Goal: Task Accomplishment & Management: Manage account settings

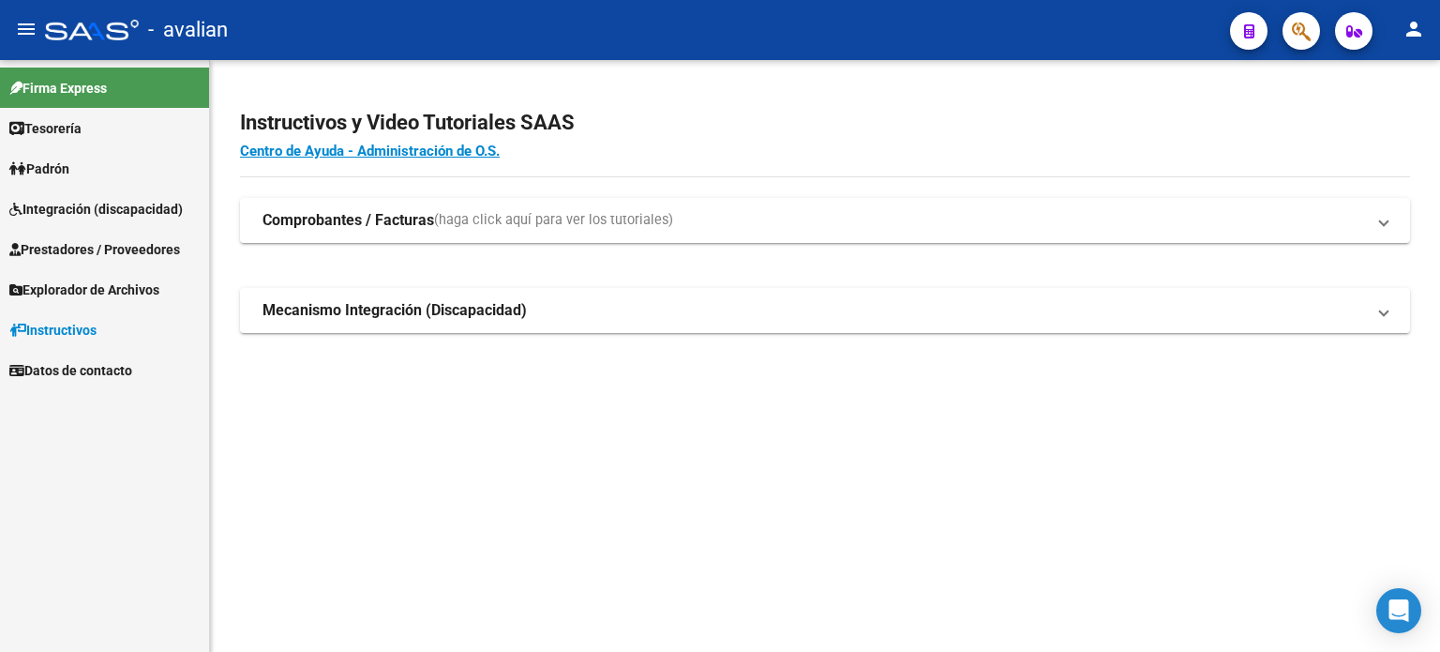
click at [98, 292] on span "Explorador de Archivos" at bounding box center [84, 289] width 150 height 21
click at [76, 340] on link "Integración" at bounding box center [104, 329] width 209 height 40
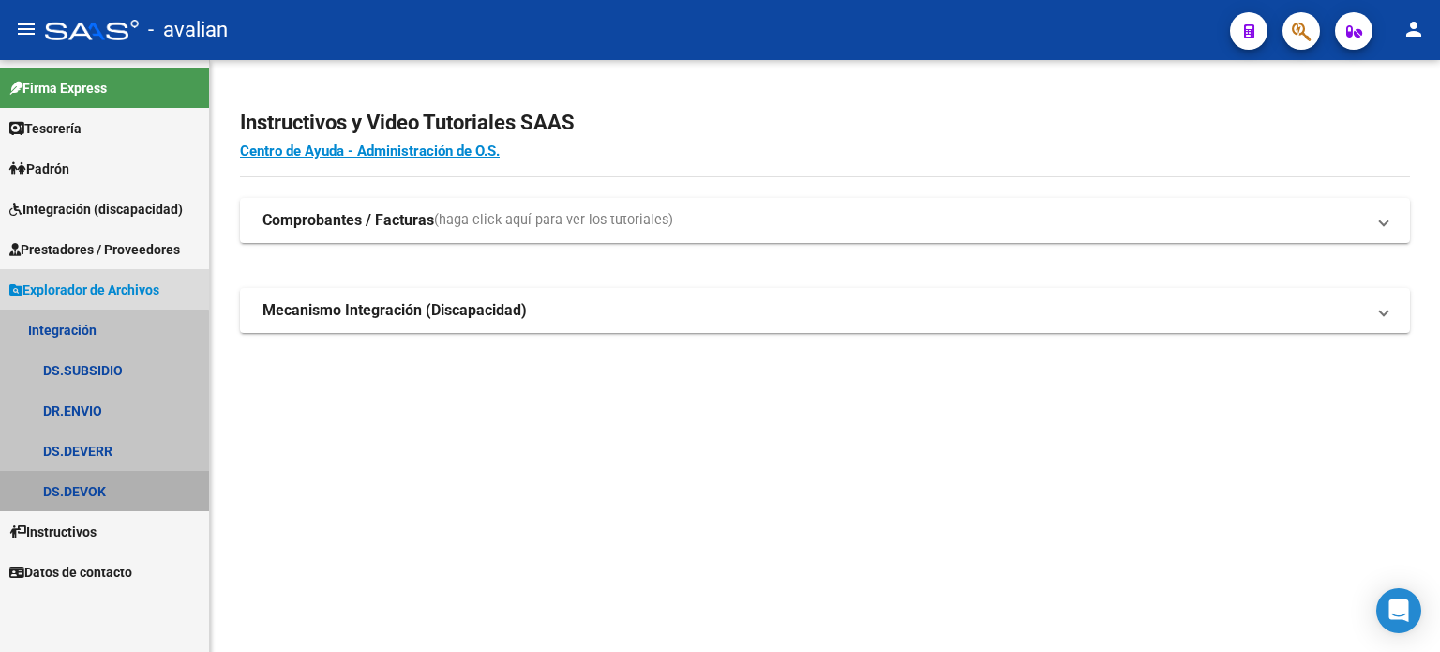
click at [98, 487] on link "DS.DEVOK" at bounding box center [104, 491] width 209 height 40
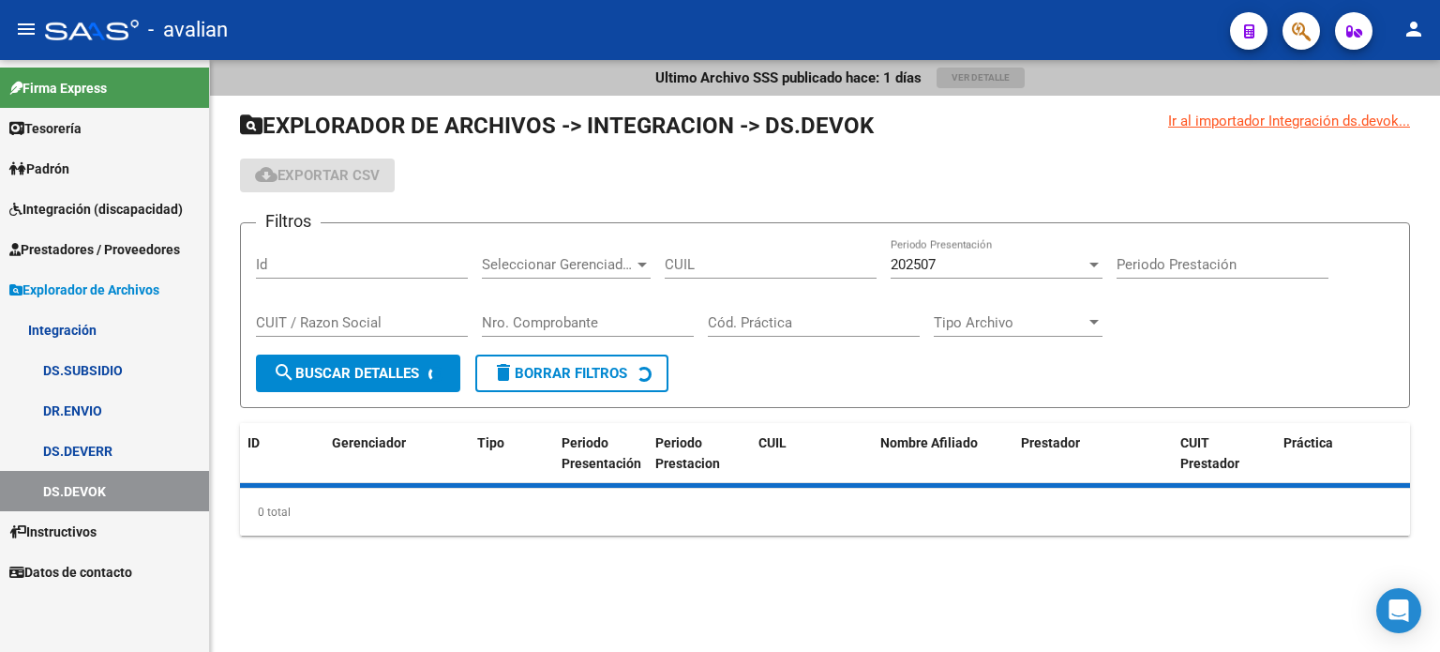
click at [90, 449] on link "DS.DEVERR" at bounding box center [104, 450] width 209 height 40
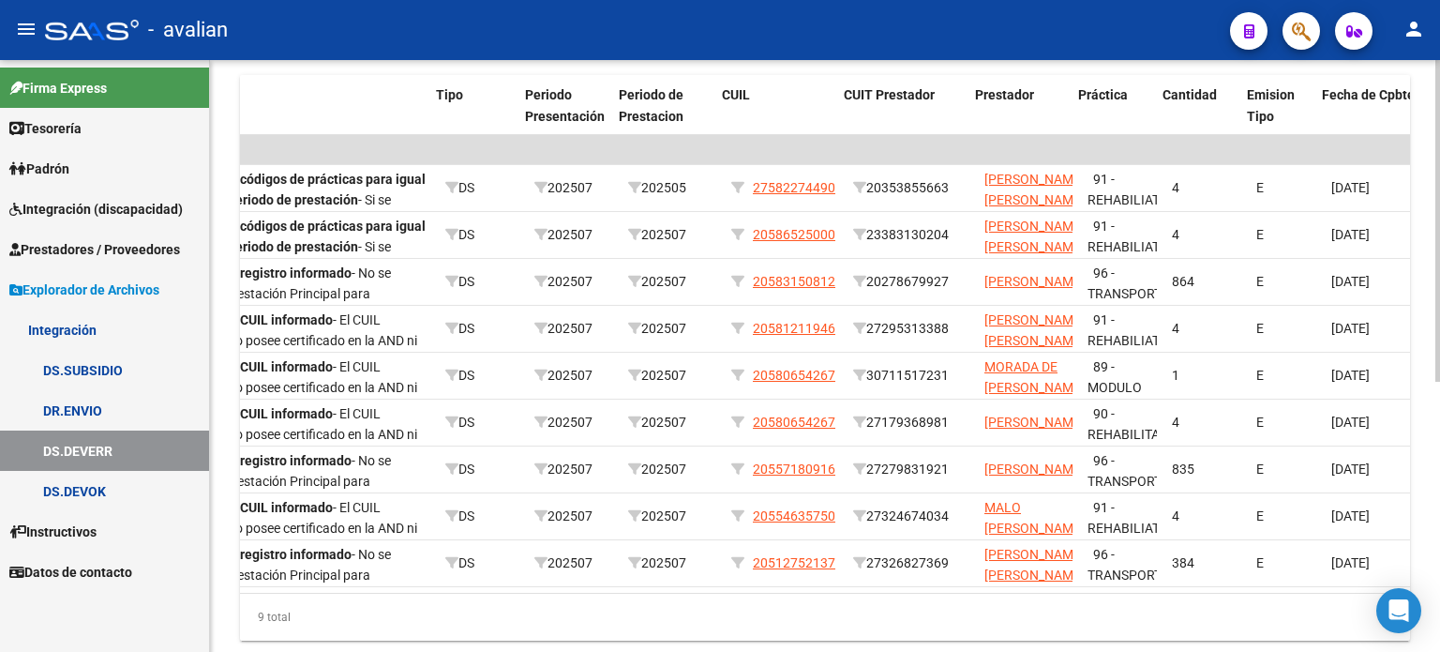
scroll to position [0, 393]
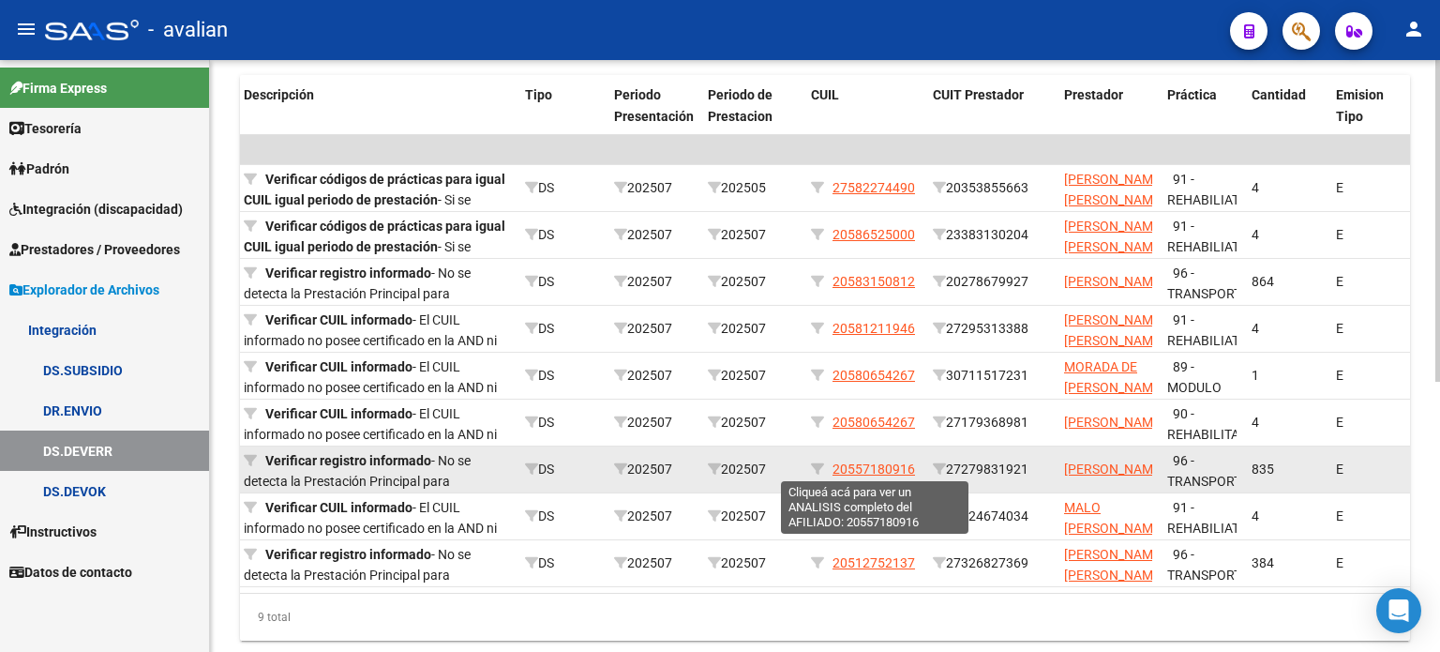
click at [875, 473] on span "20557180916" at bounding box center [874, 468] width 83 height 15
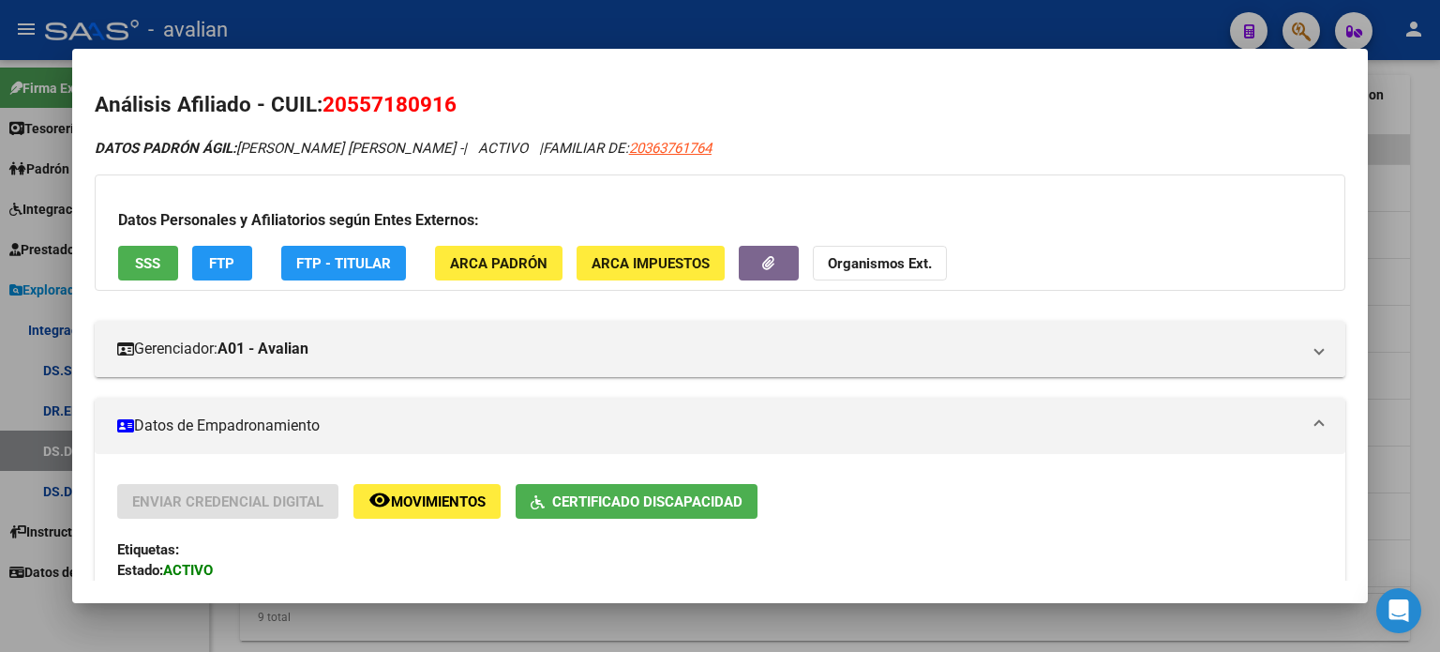
click at [341, 102] on span "20557180916" at bounding box center [390, 104] width 134 height 24
drag, startPoint x: 326, startPoint y: 100, endPoint x: 458, endPoint y: 117, distance: 132.4
click at [458, 117] on h2 "Análisis Afiliado - CUIL: 20557180916" at bounding box center [720, 105] width 1251 height 32
copy span "20557180916"
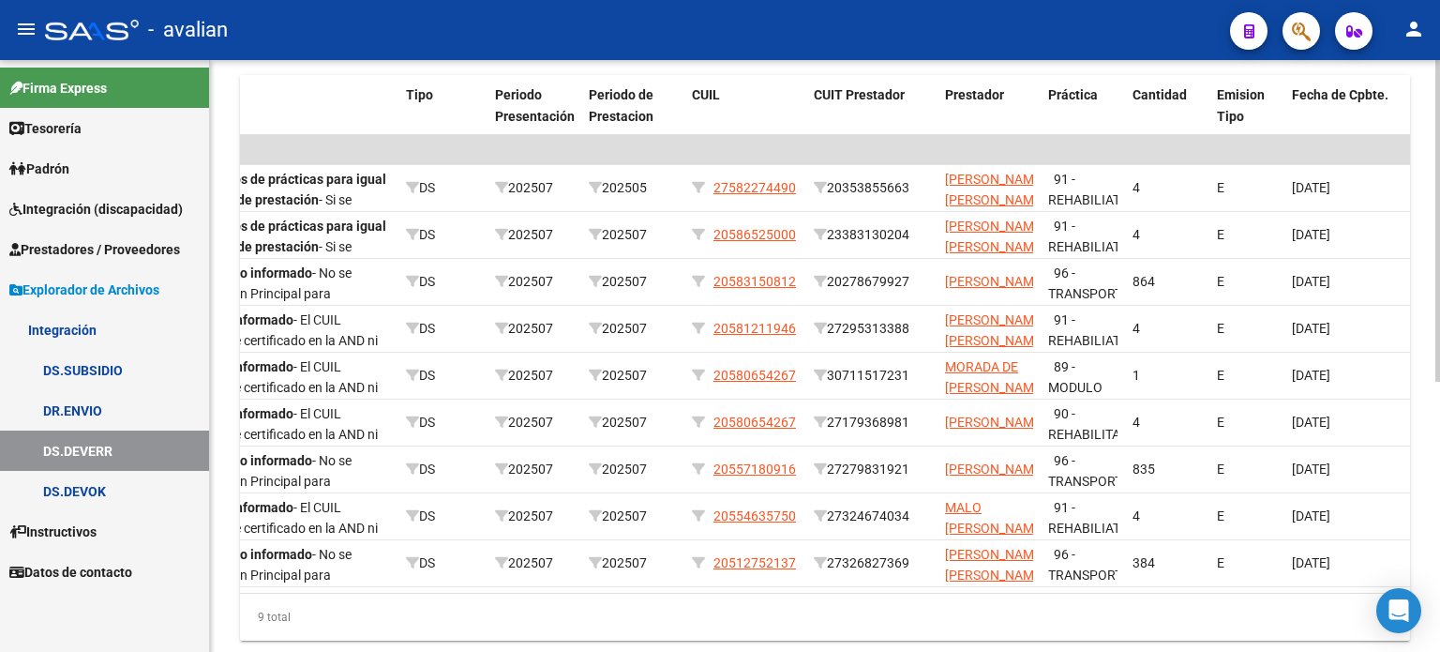
scroll to position [0, 520]
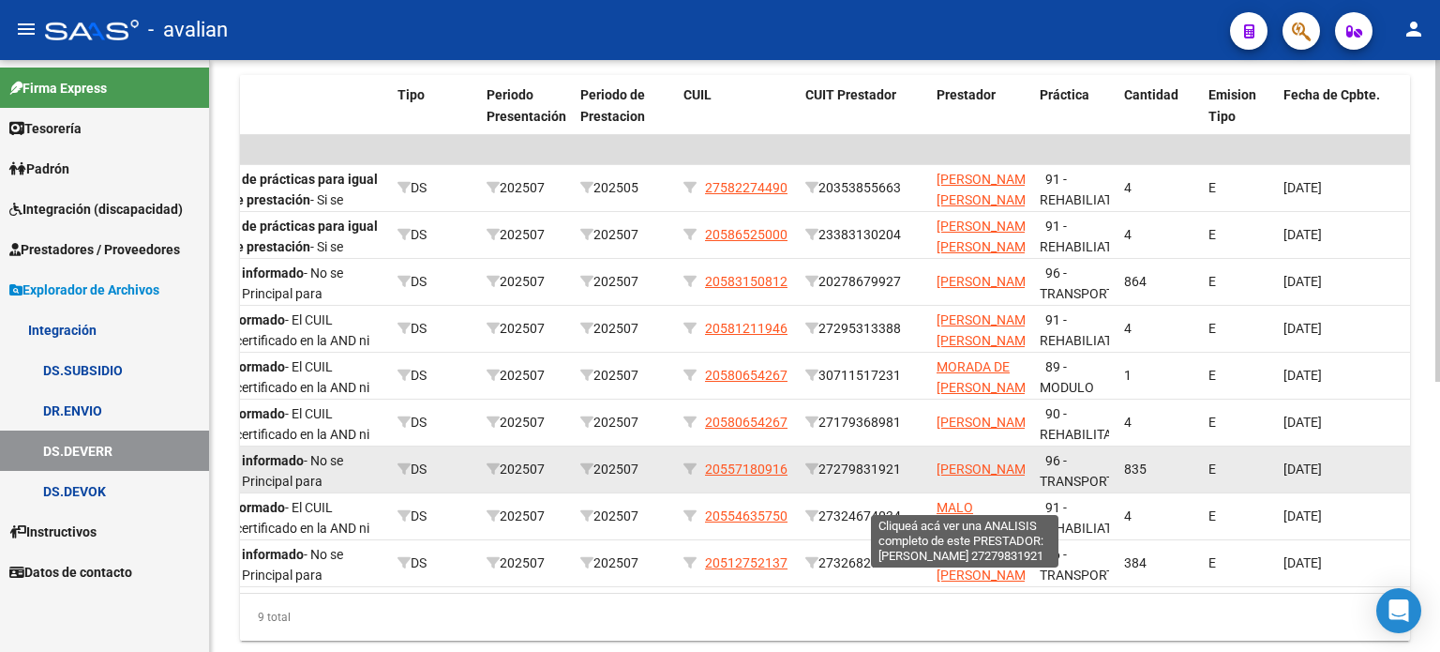
click at [957, 464] on span "CAIRATTI [PERSON_NAME]" at bounding box center [987, 468] width 100 height 15
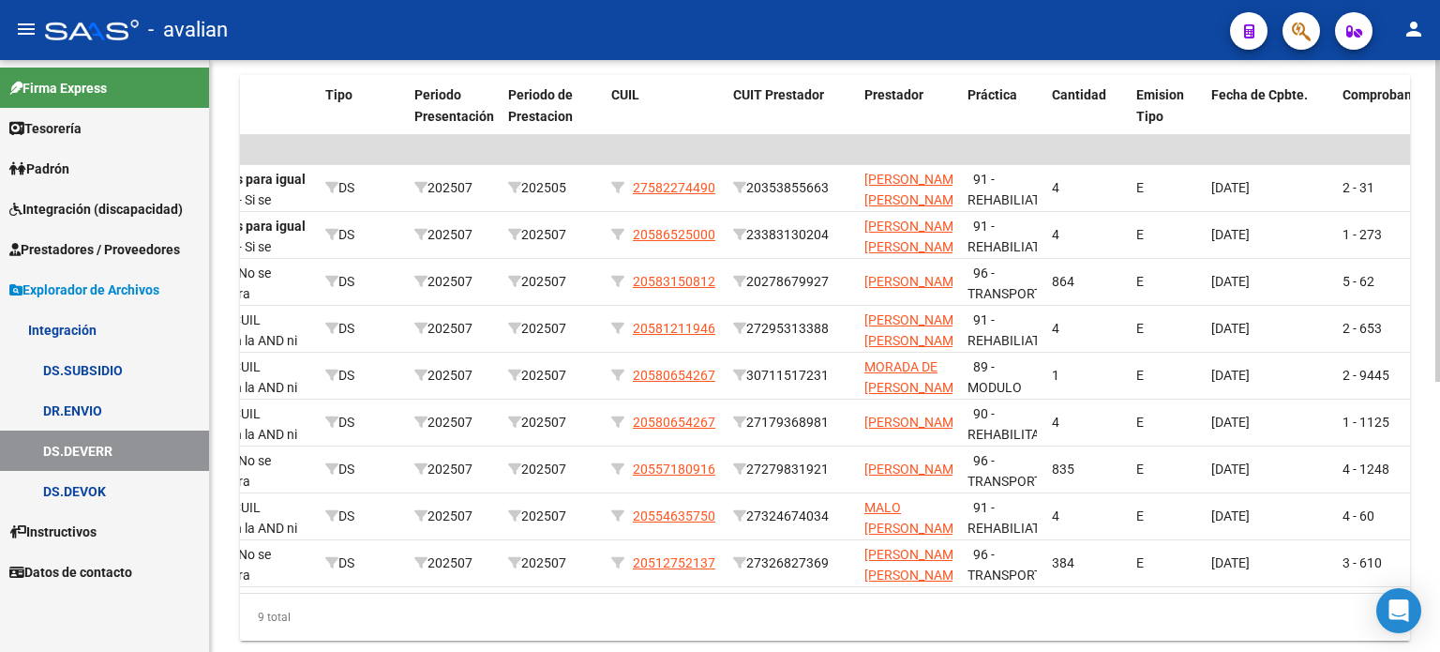
scroll to position [0, 589]
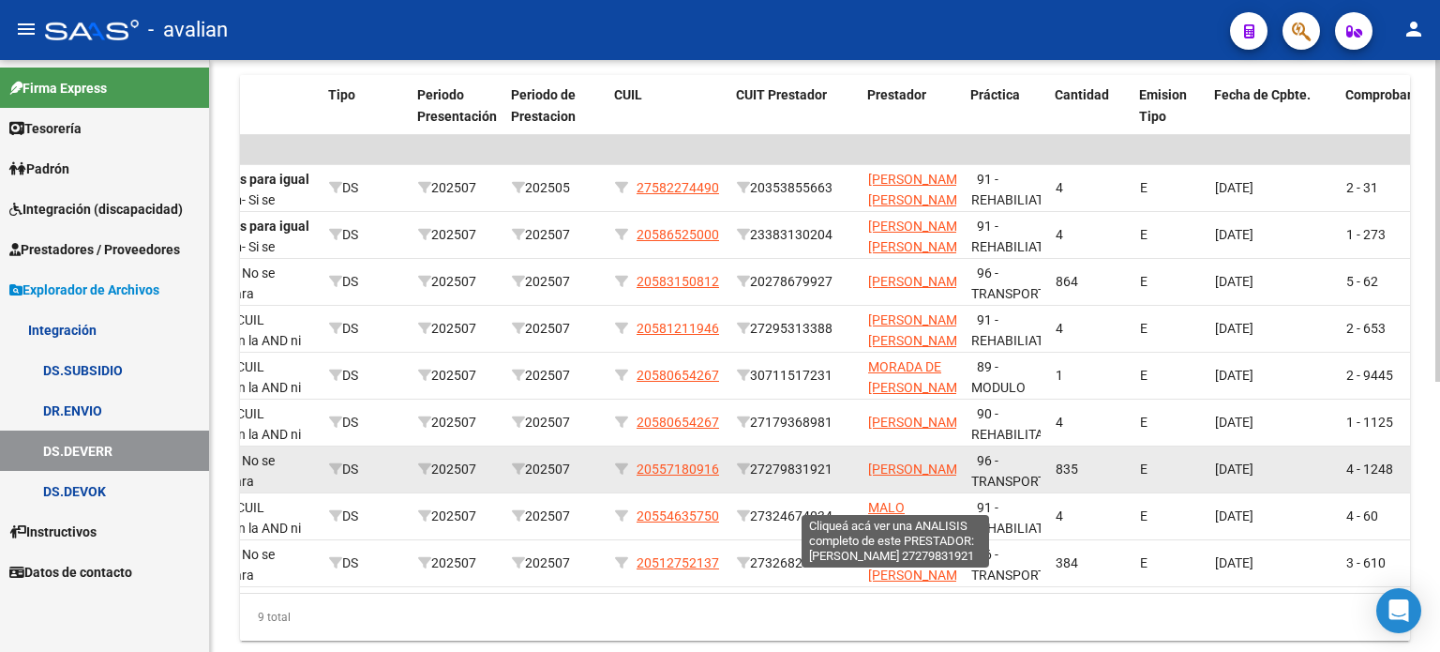
click at [892, 461] on span "CAIRATTI [PERSON_NAME]" at bounding box center [918, 468] width 100 height 15
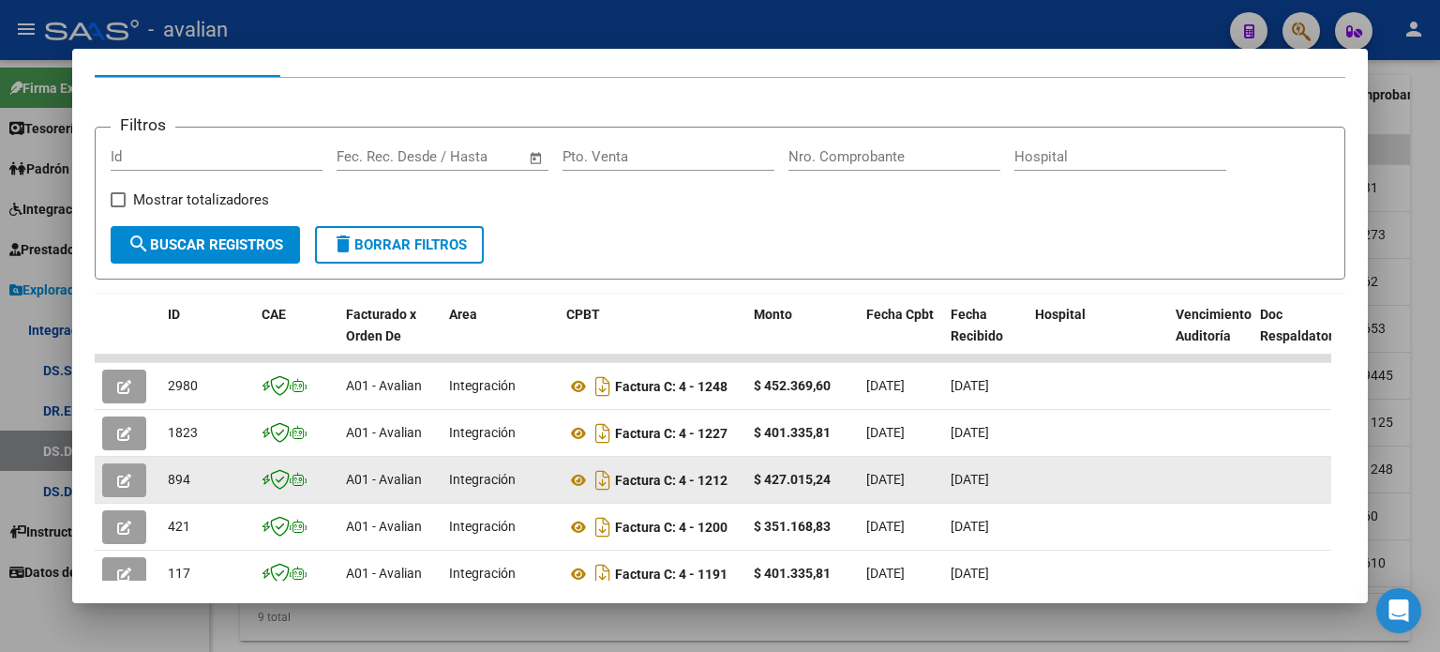
scroll to position [251, 0]
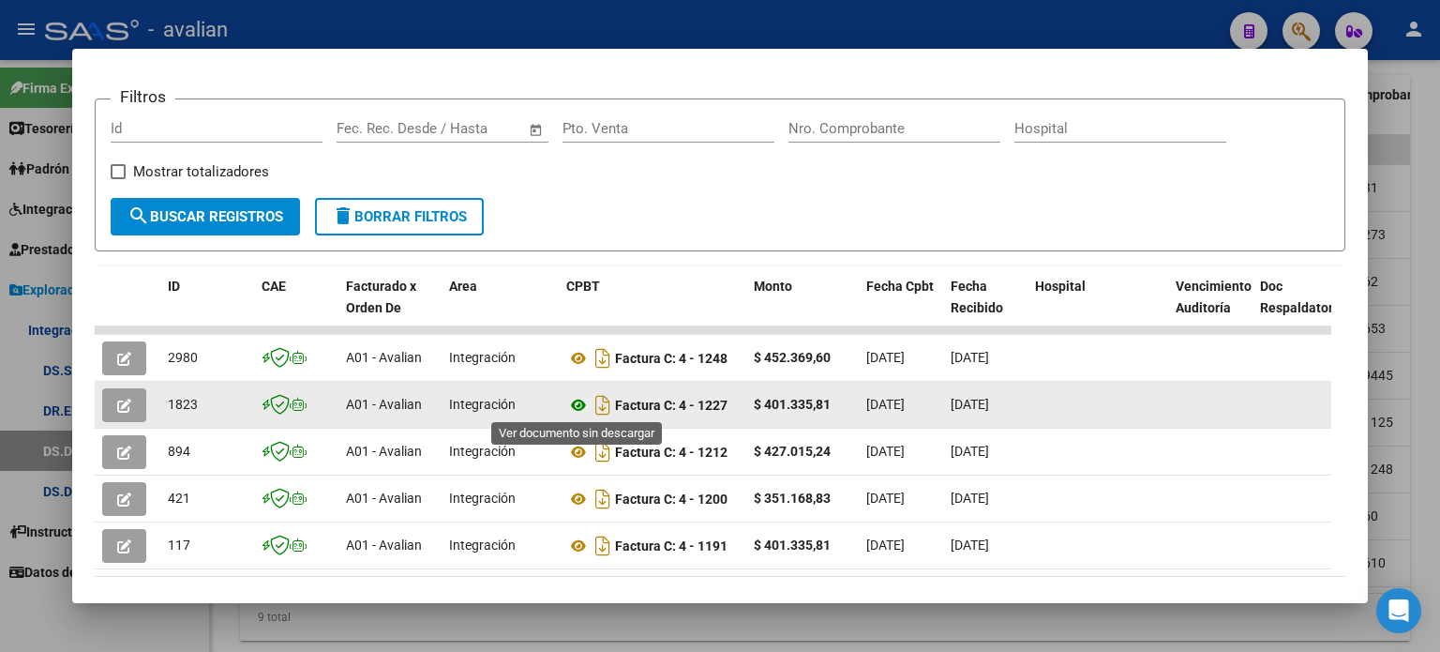
click at [572, 404] on icon at bounding box center [578, 405] width 24 height 23
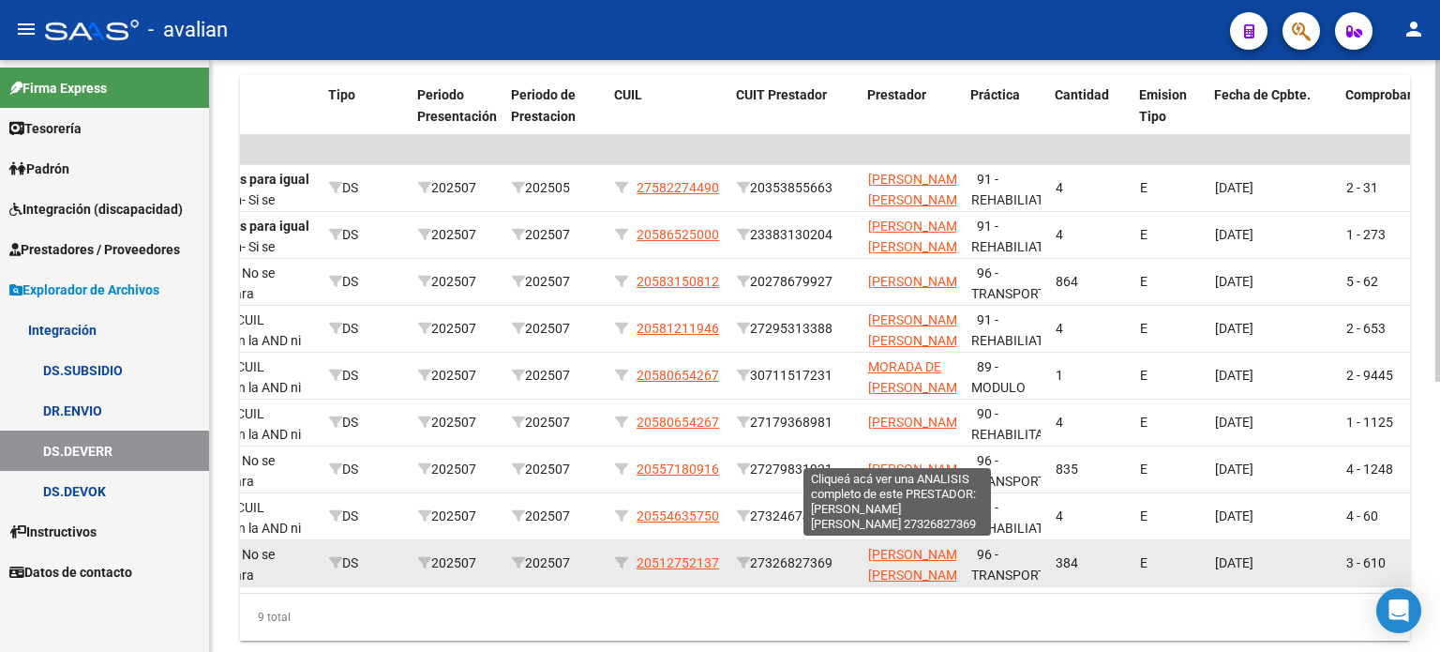
click at [912, 569] on span "FORNI GABRIELA GISEL" at bounding box center [918, 565] width 100 height 37
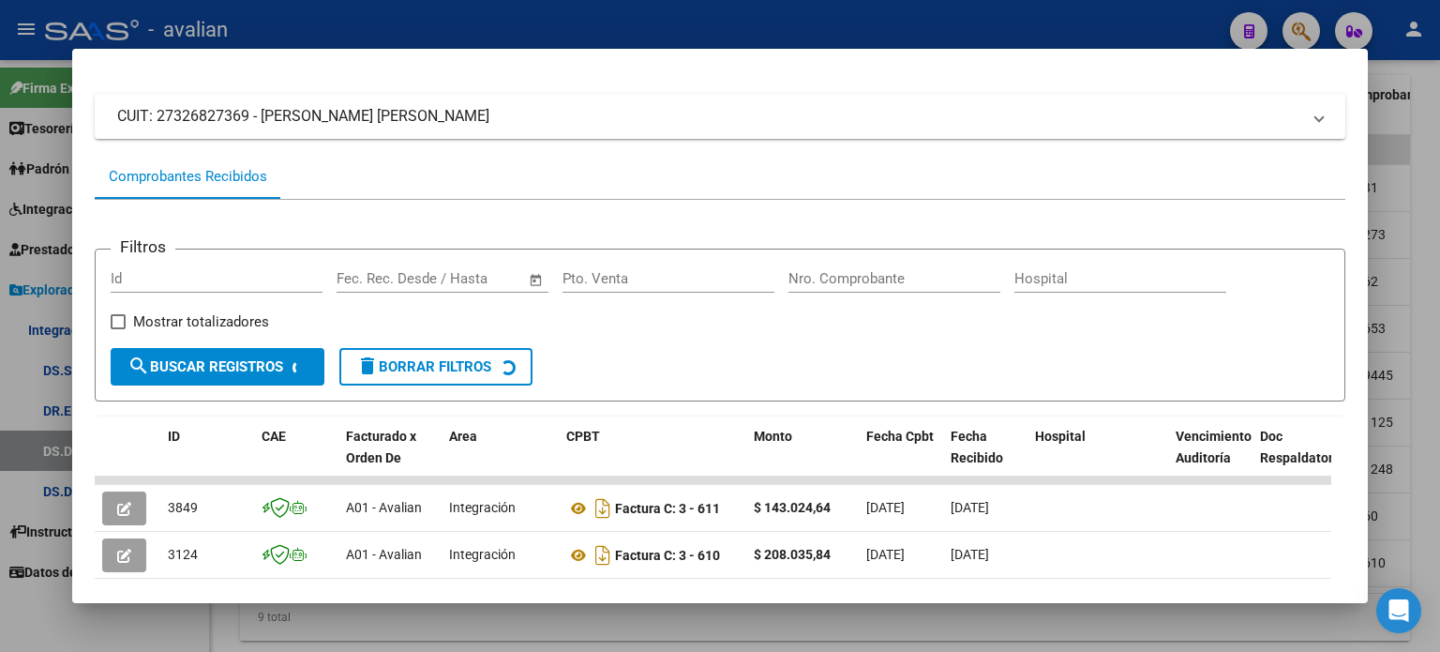
scroll to position [146, 0]
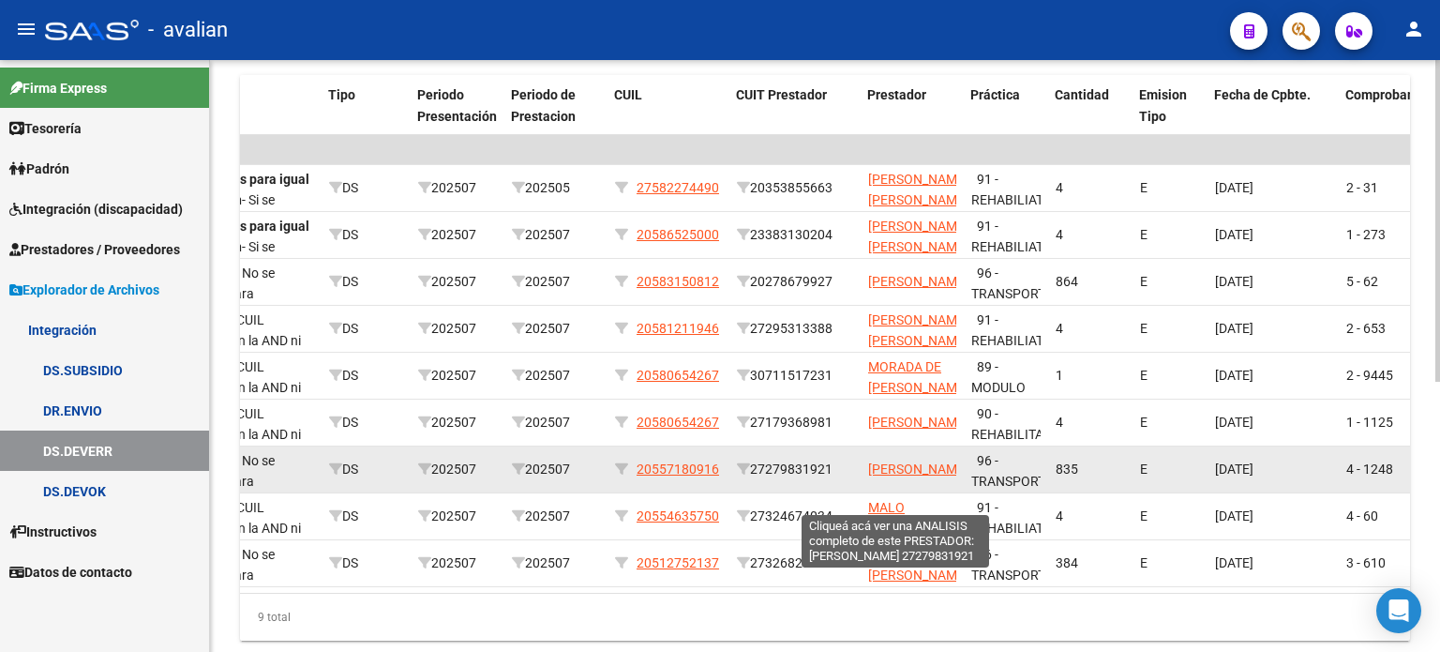
click at [897, 461] on span "CAIRATTI [PERSON_NAME]" at bounding box center [918, 468] width 100 height 15
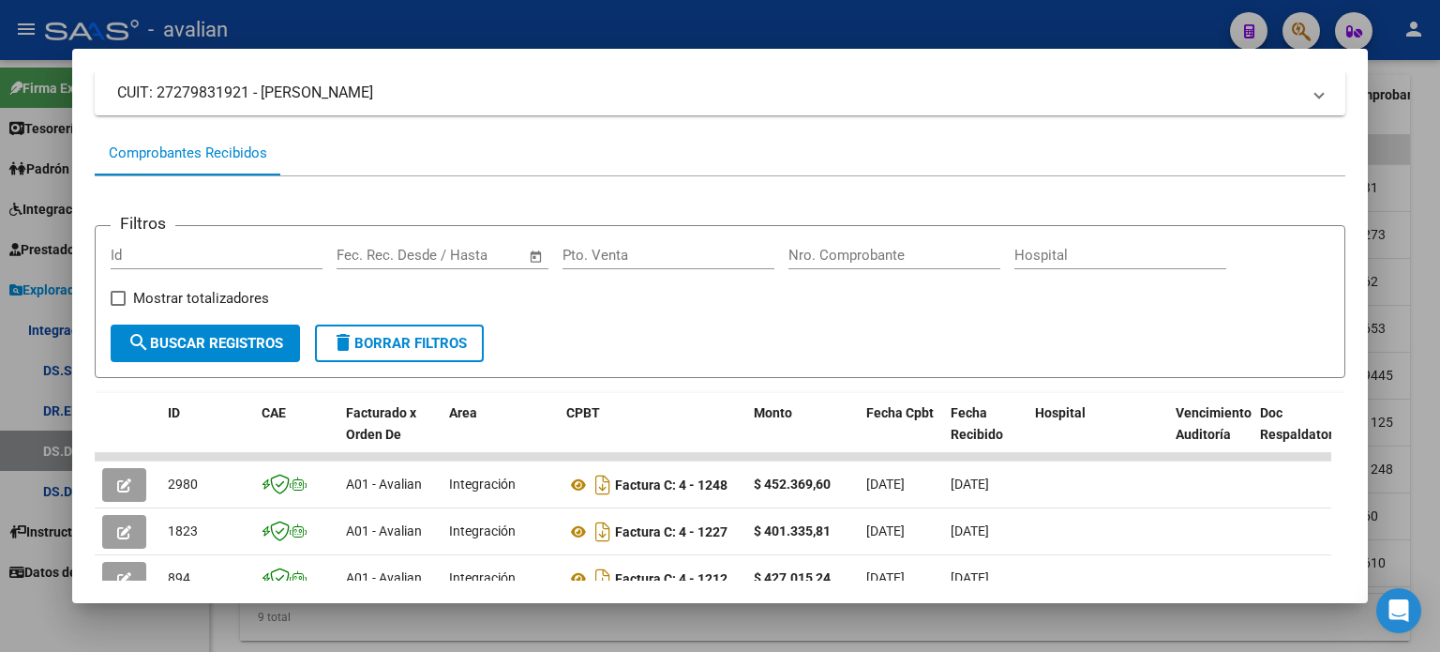
scroll to position [188, 0]
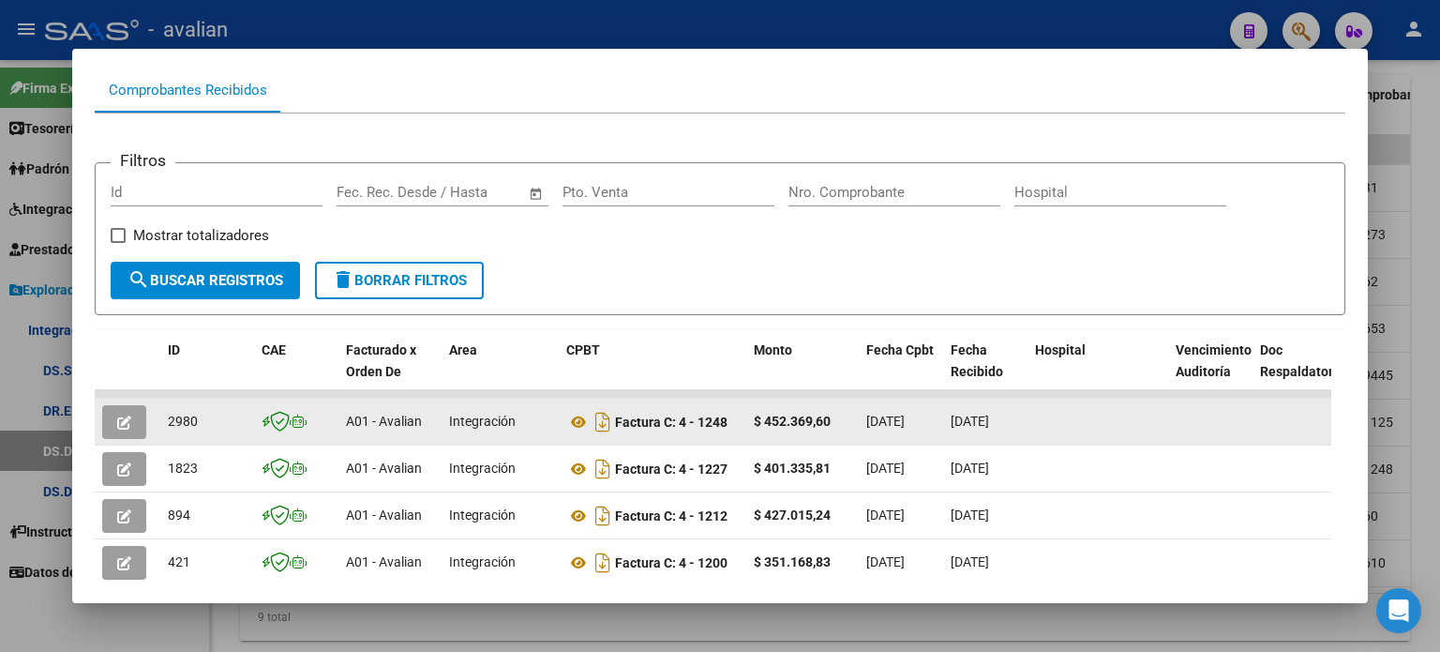
click at [128, 420] on icon "button" at bounding box center [124, 422] width 14 height 14
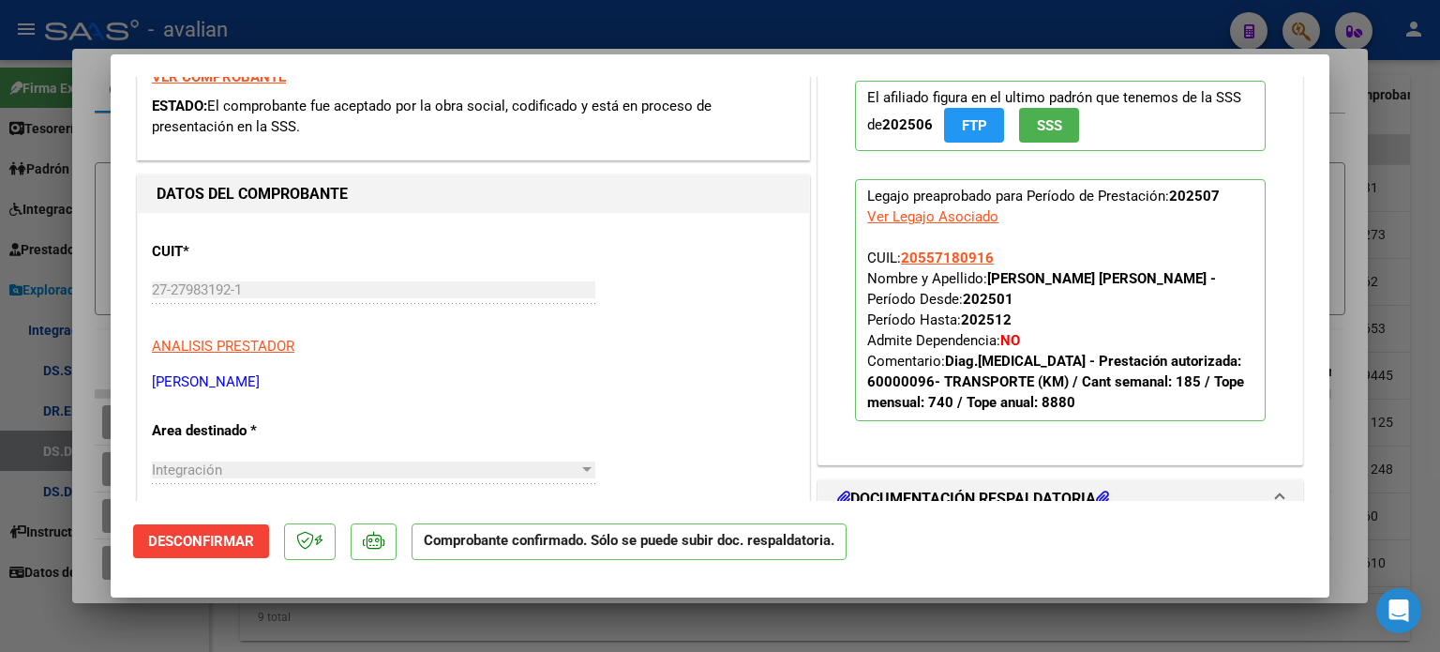
scroll to position [304, 0]
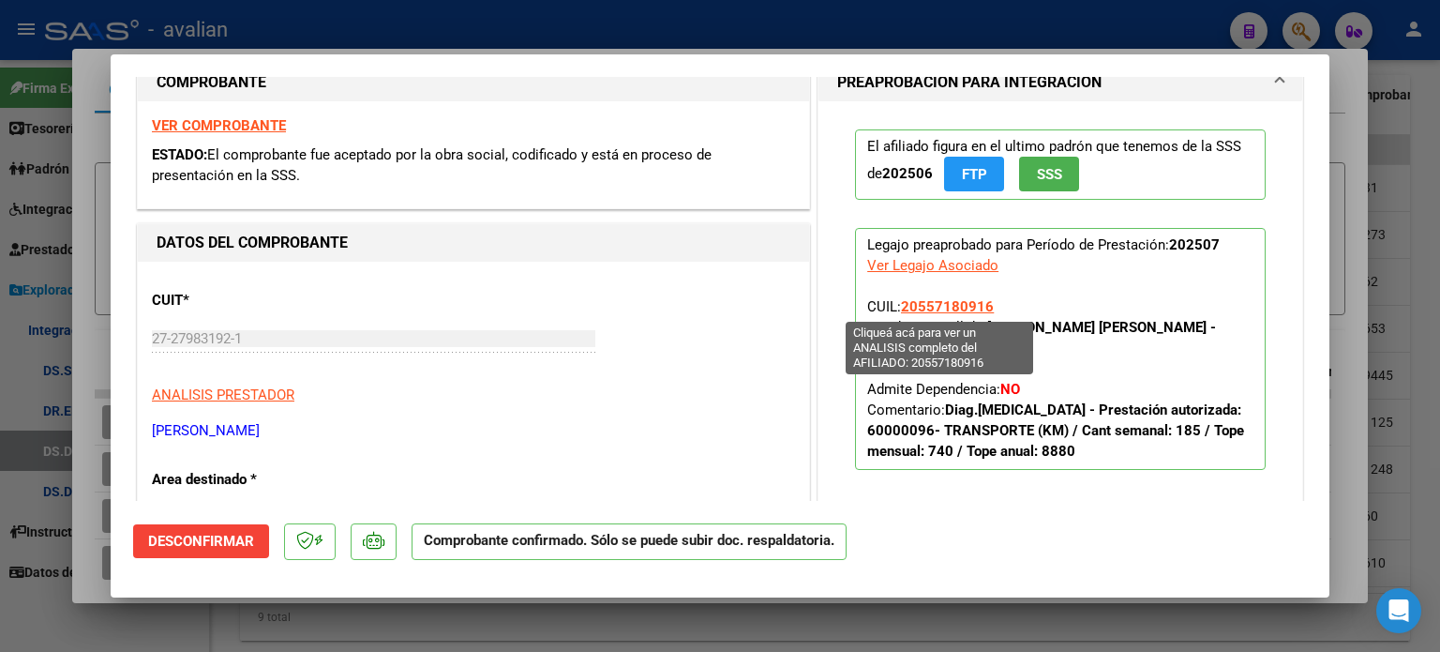
click at [935, 303] on span "20557180916" at bounding box center [947, 306] width 93 height 17
type textarea "20557180916"
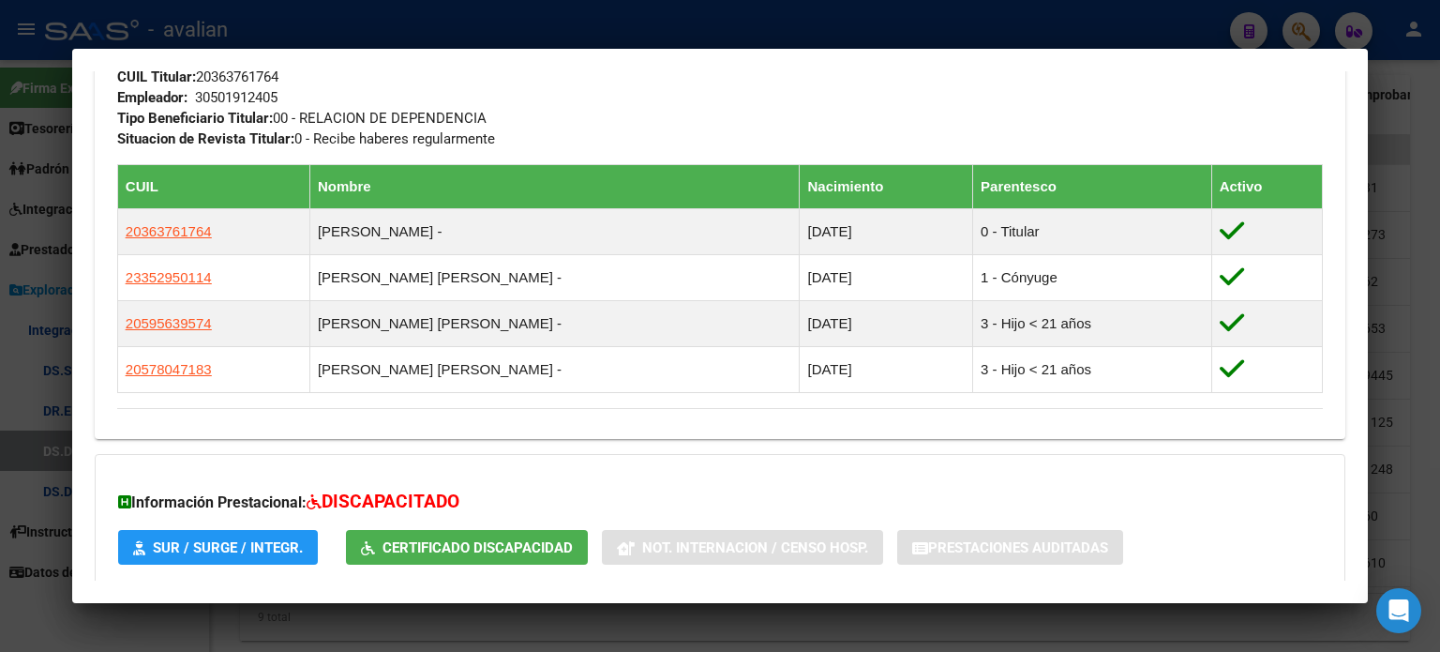
scroll to position [1110, 0]
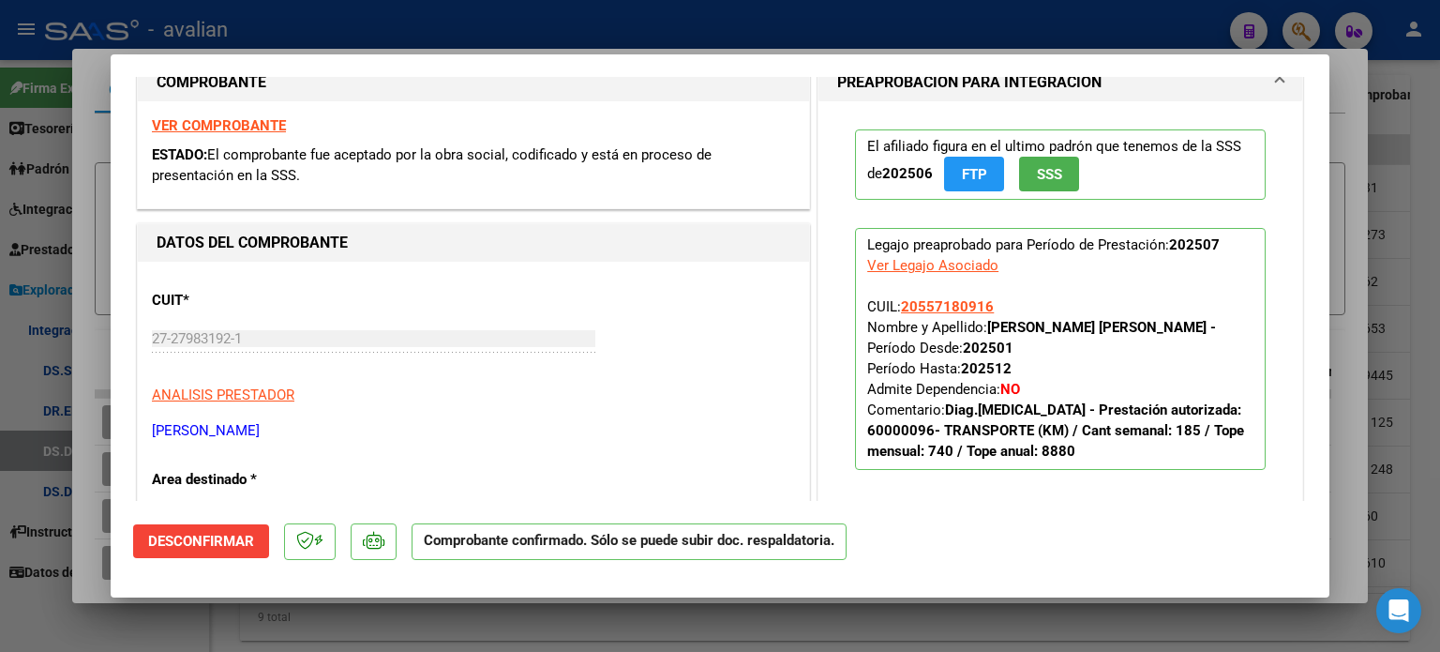
click at [902, 265] on div "Ver Legajo Asociado" at bounding box center [932, 265] width 131 height 21
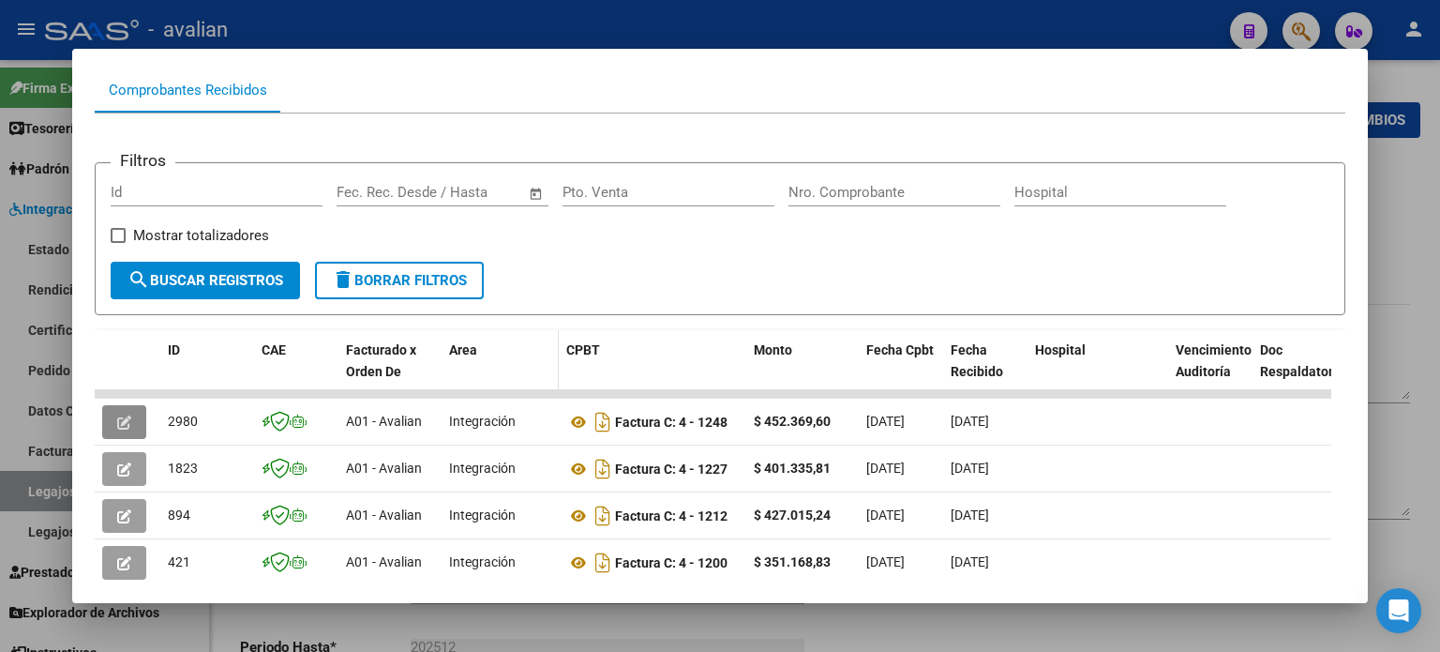
type input "[PERSON_NAME]"
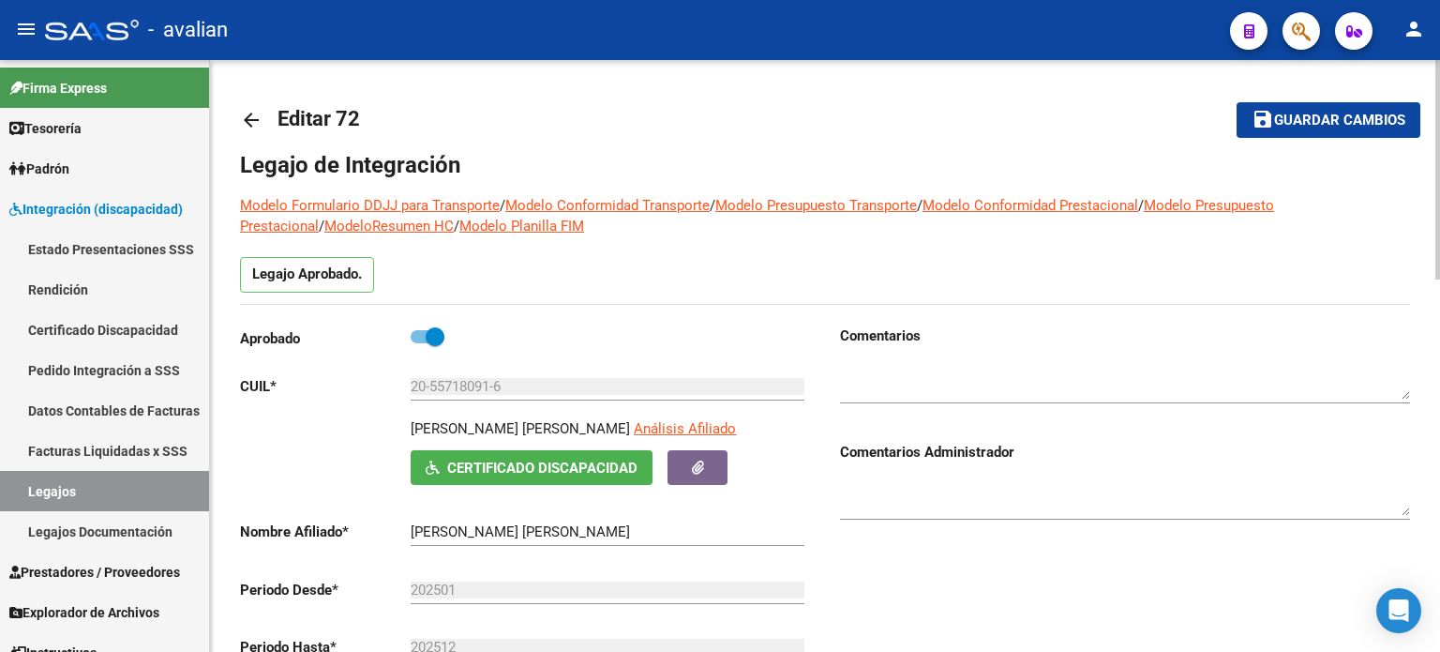
click at [1365, 127] on span "Guardar cambios" at bounding box center [1339, 121] width 131 height 17
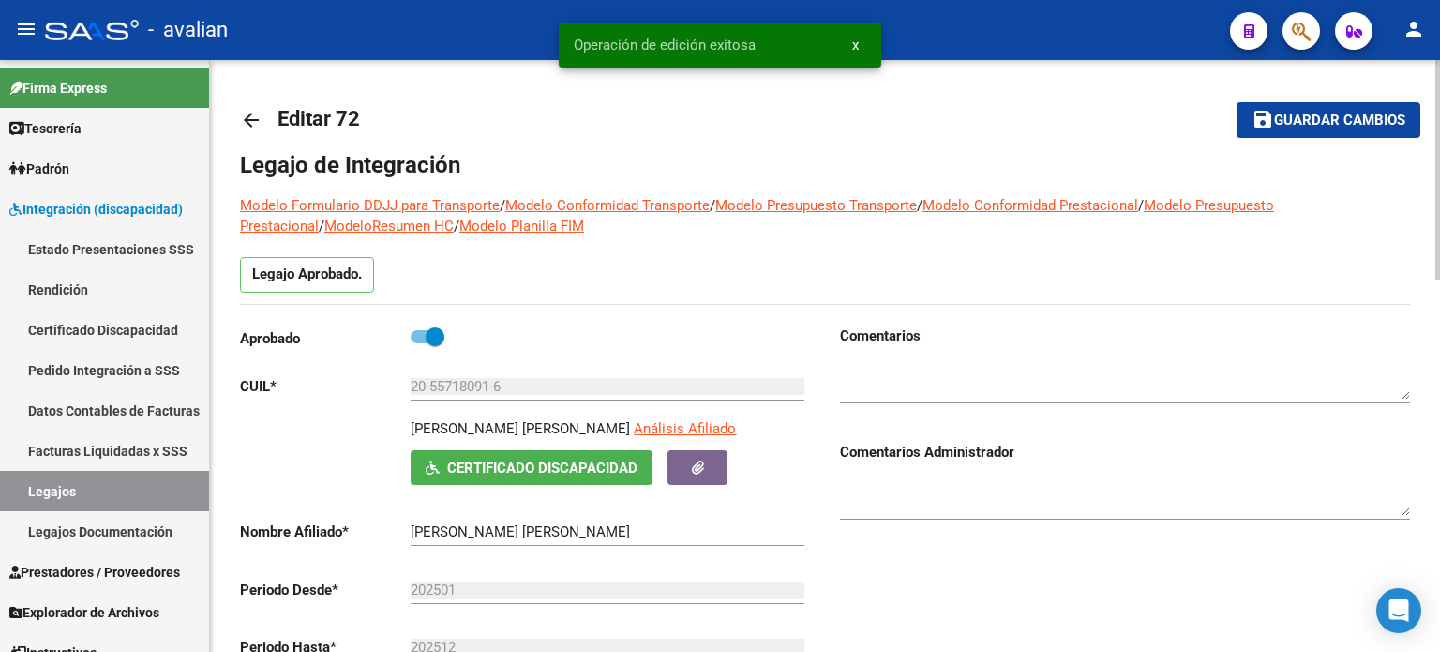
click at [251, 117] on mat-icon "arrow_back" at bounding box center [251, 120] width 23 height 23
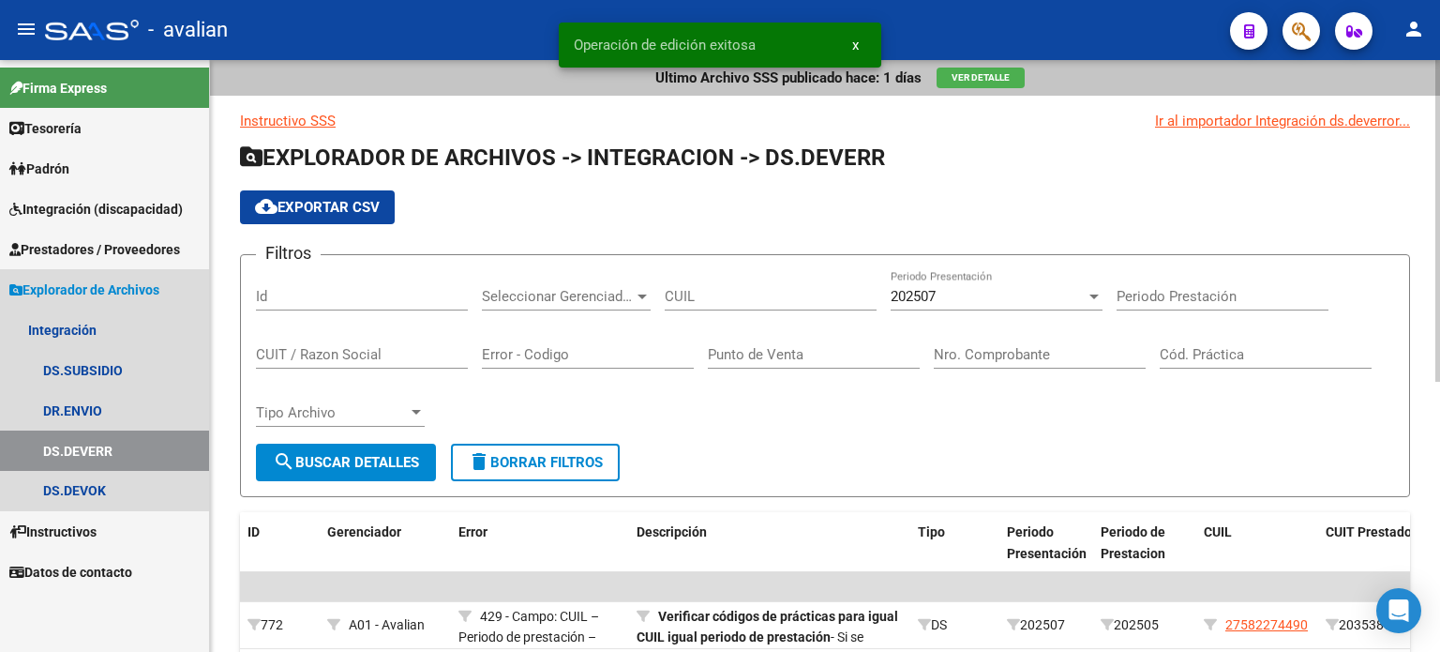
click at [86, 291] on span "Explorador de Archivos" at bounding box center [84, 289] width 150 height 21
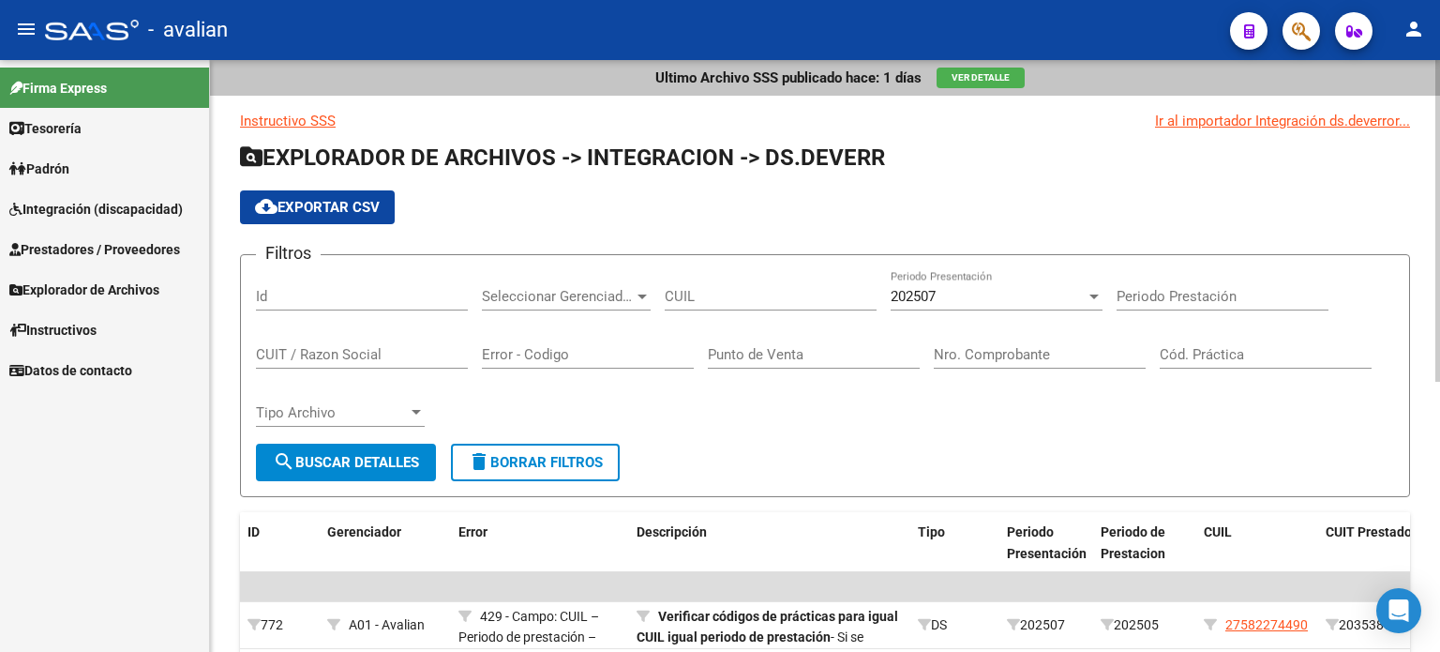
click at [125, 247] on span "Prestadores / Proveedores" at bounding box center [94, 249] width 171 height 21
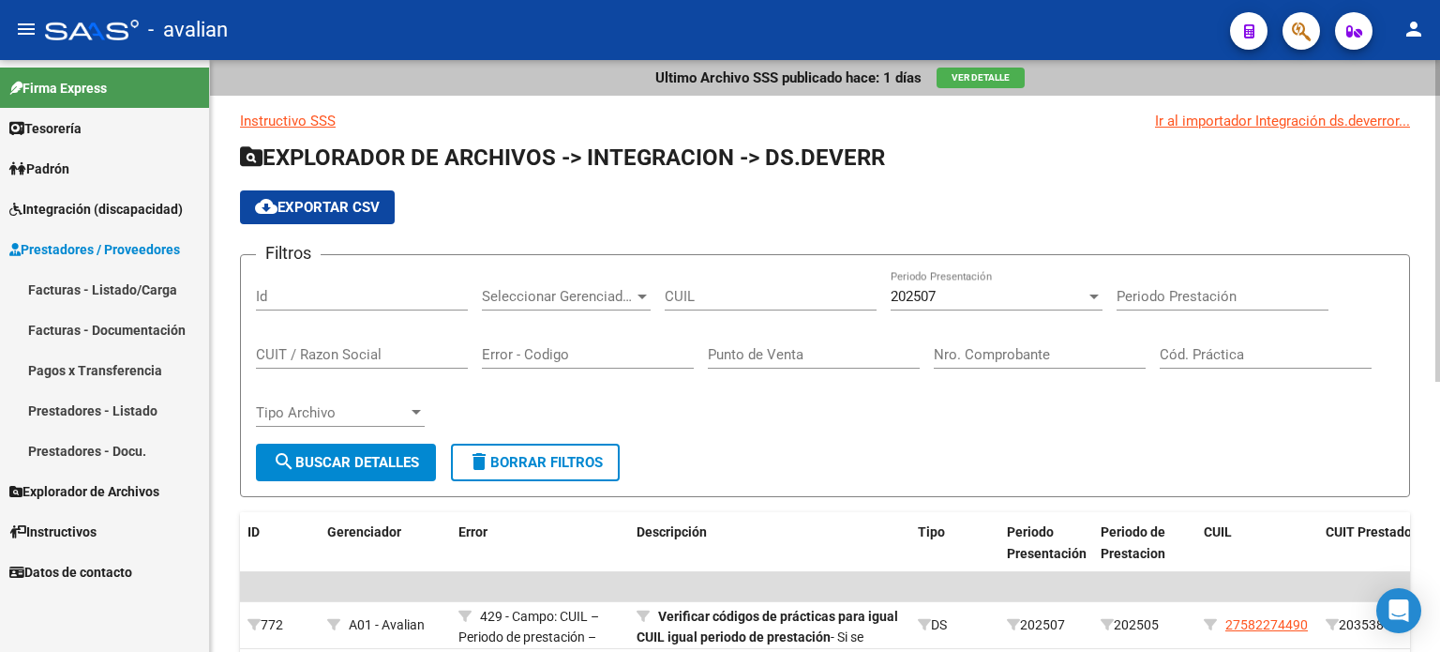
click at [83, 286] on link "Facturas - Listado/Carga" at bounding box center [104, 289] width 209 height 40
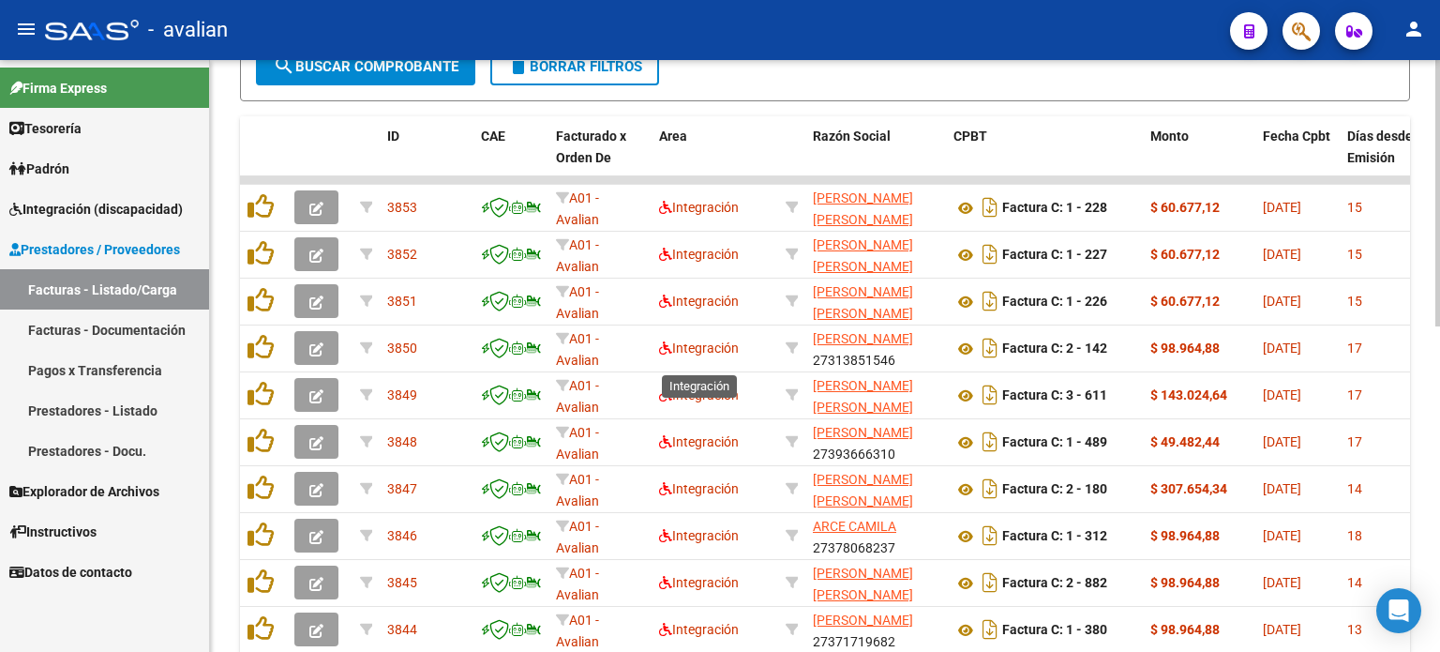
scroll to position [473, 0]
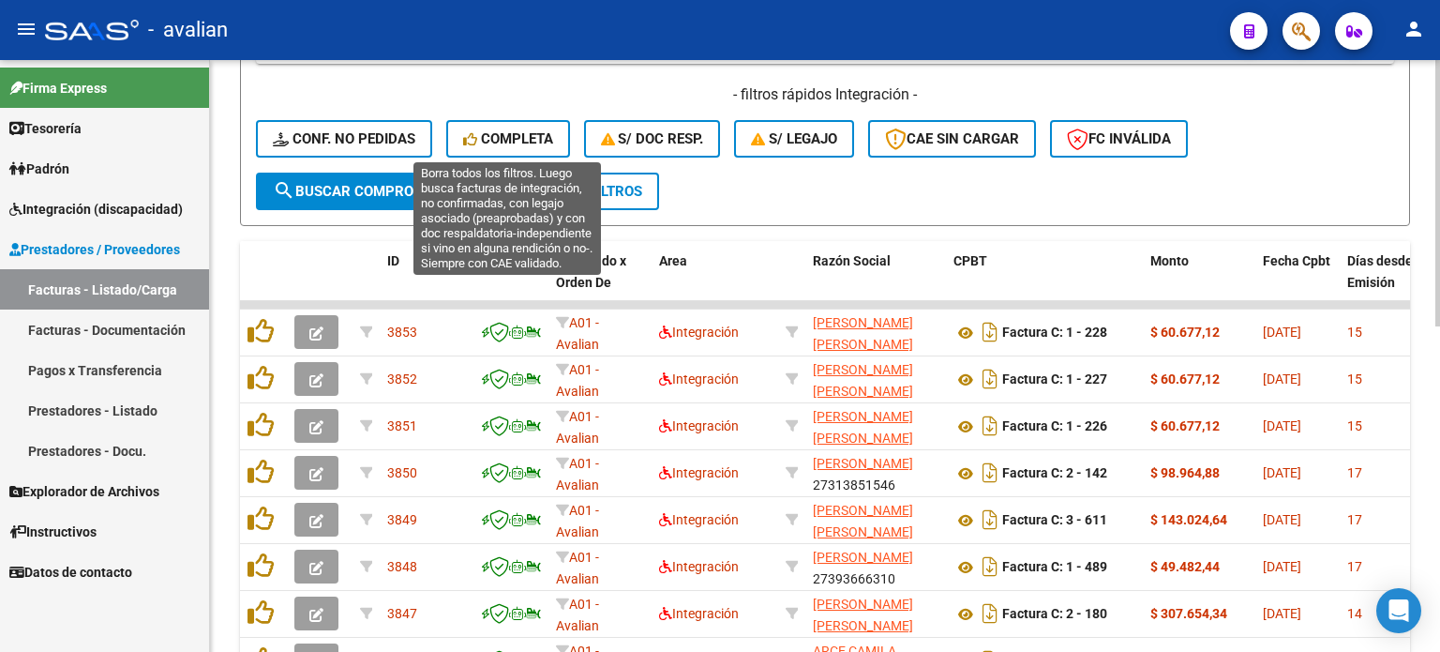
click at [535, 146] on button "Completa" at bounding box center [508, 139] width 124 height 38
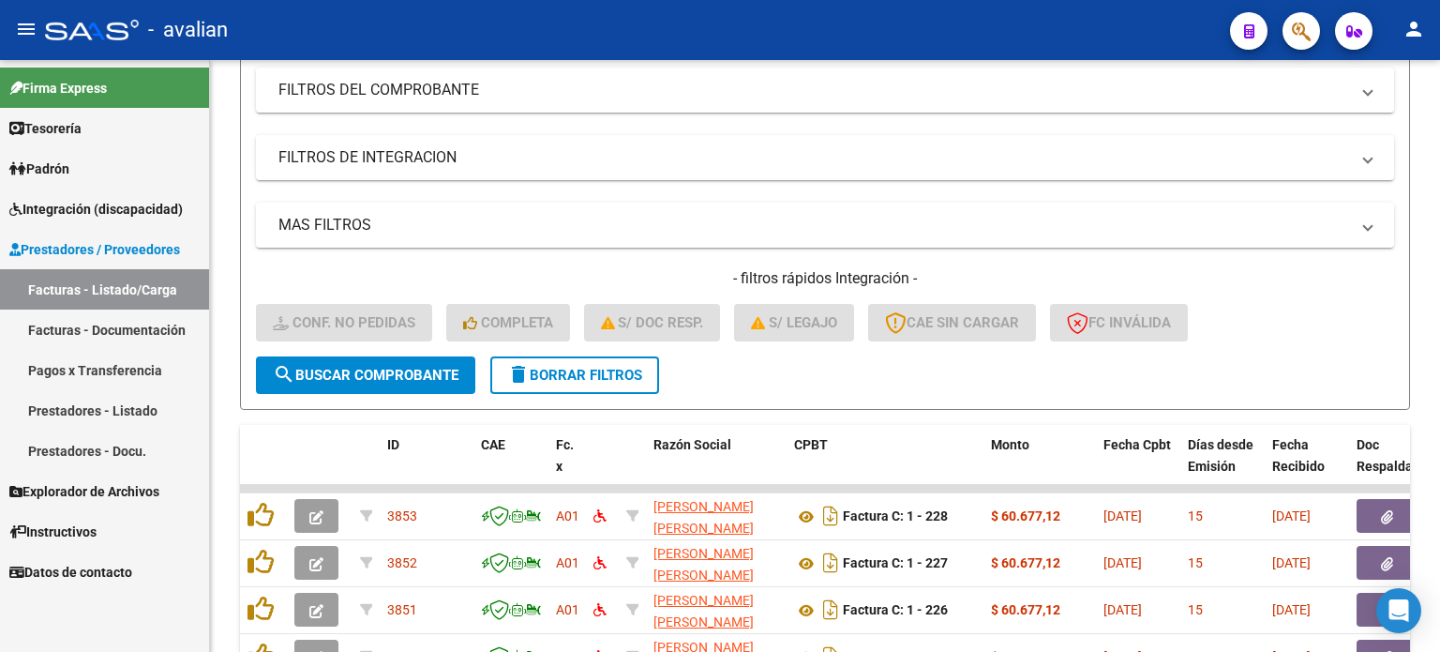
scroll to position [222, 0]
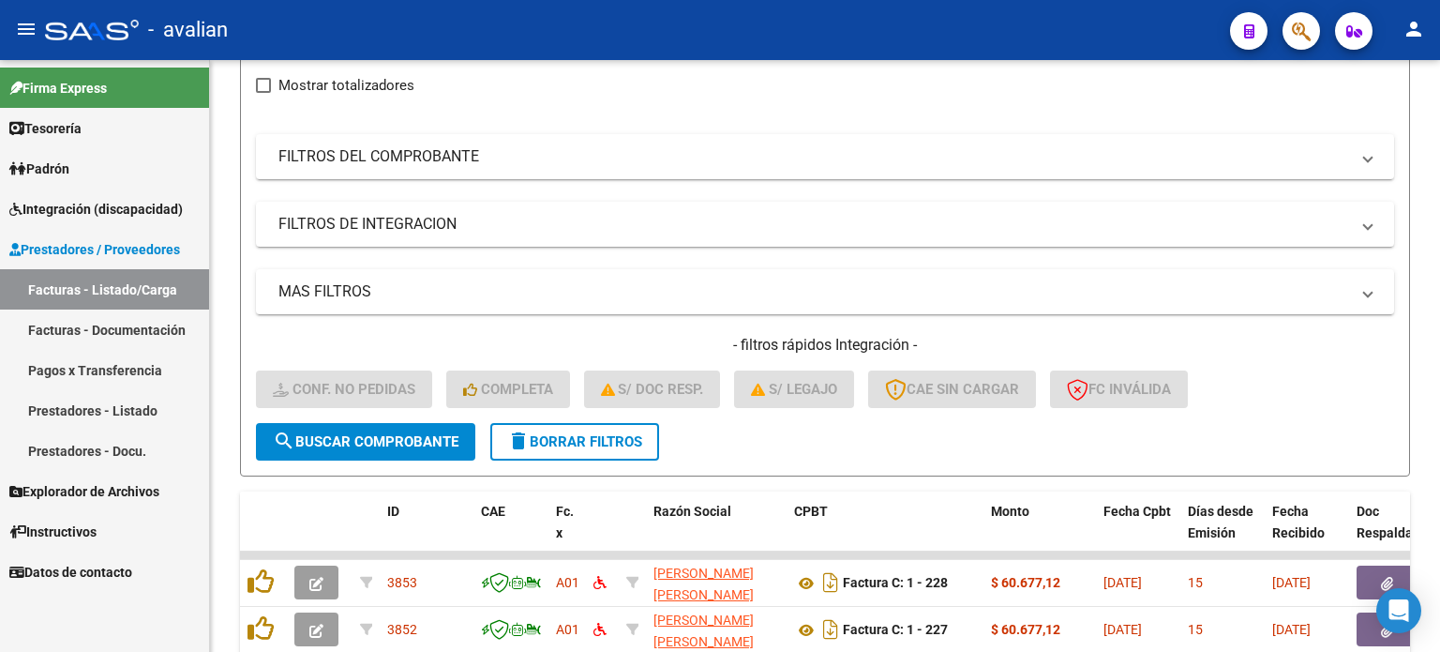
click at [112, 116] on link "Tesorería" at bounding box center [104, 128] width 209 height 40
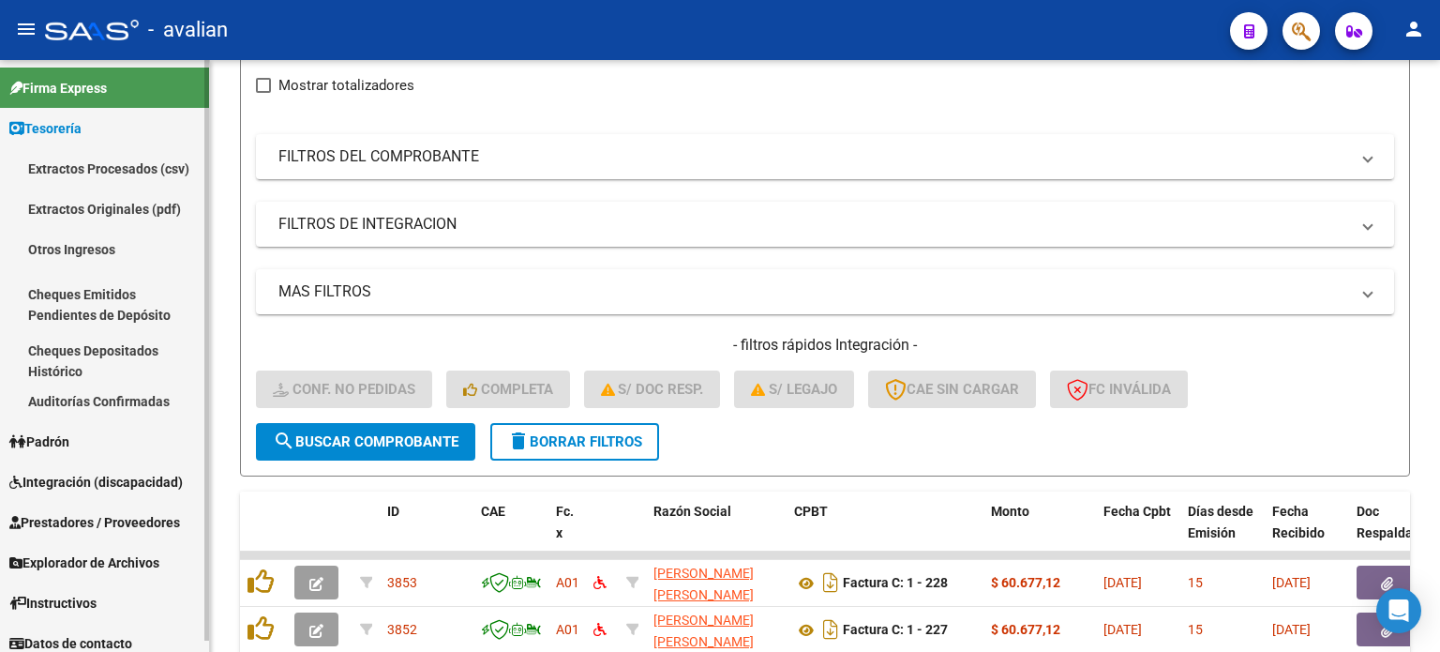
click at [121, 402] on link "Auditorías Confirmadas" at bounding box center [104, 401] width 209 height 40
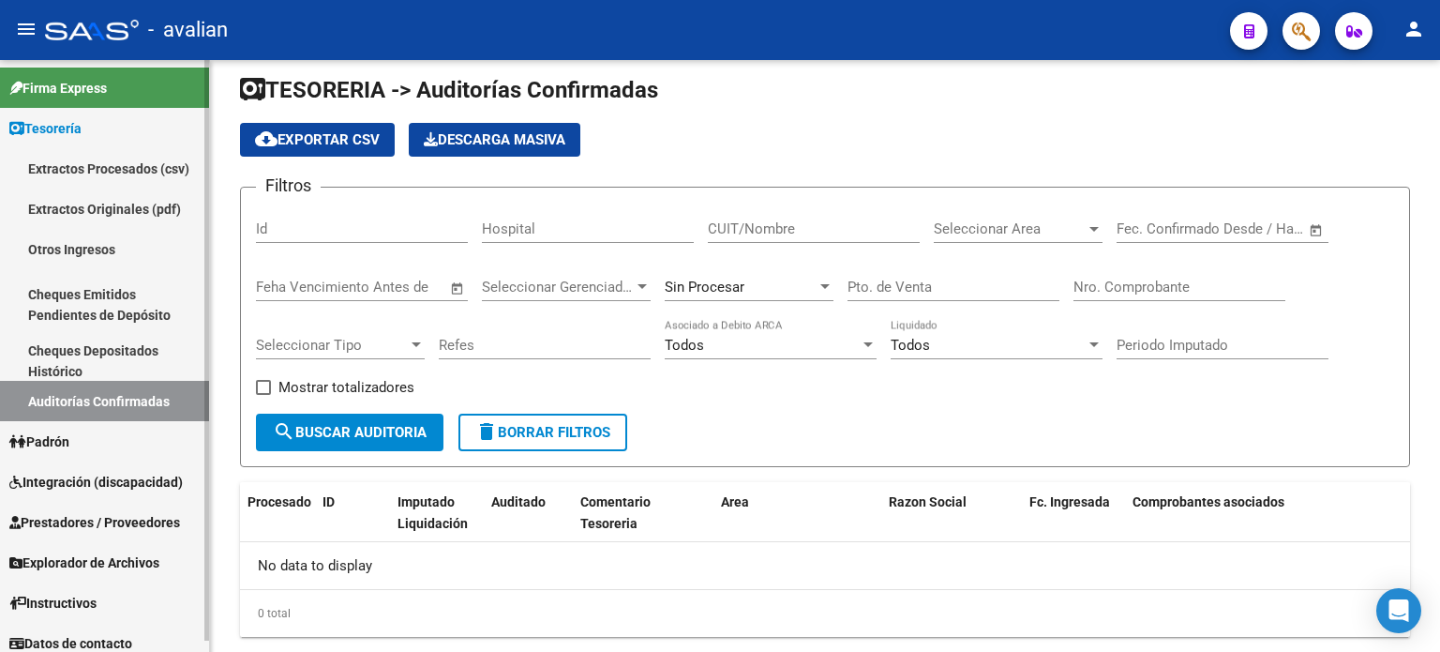
scroll to position [57, 0]
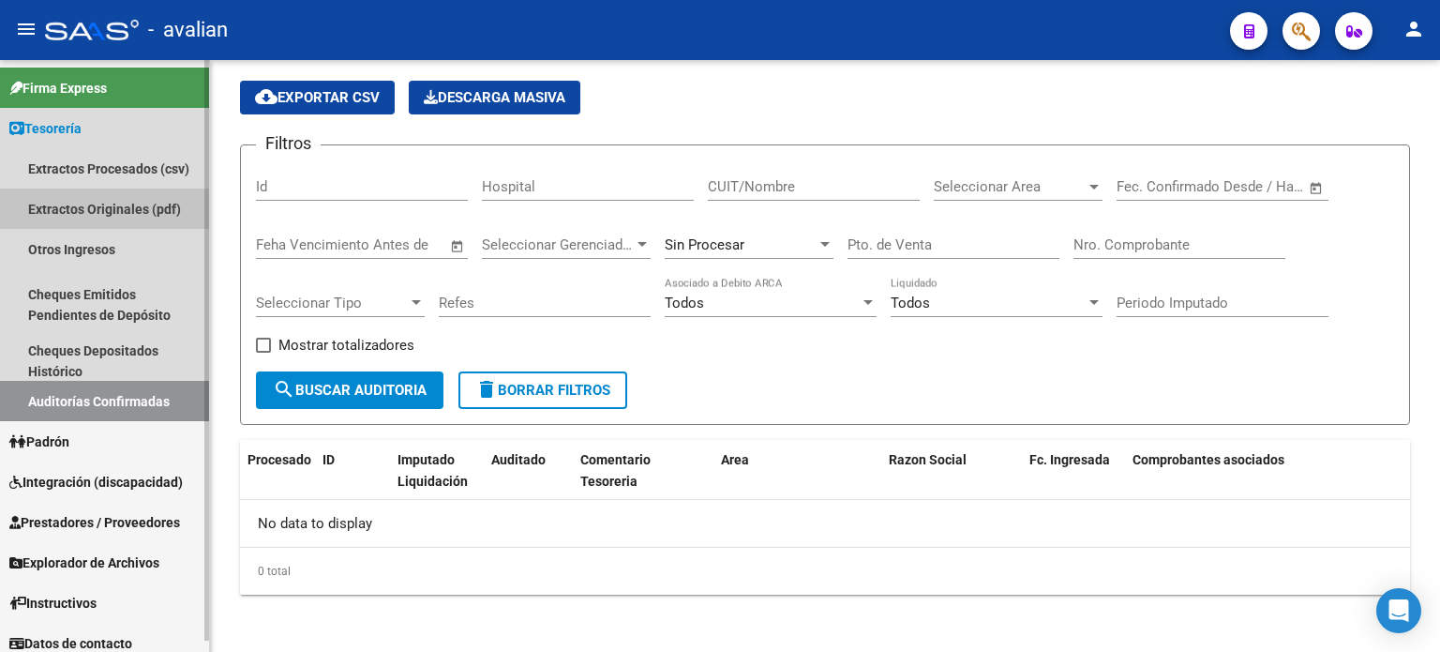
click at [161, 215] on link "Extractos Originales (pdf)" at bounding box center [104, 208] width 209 height 40
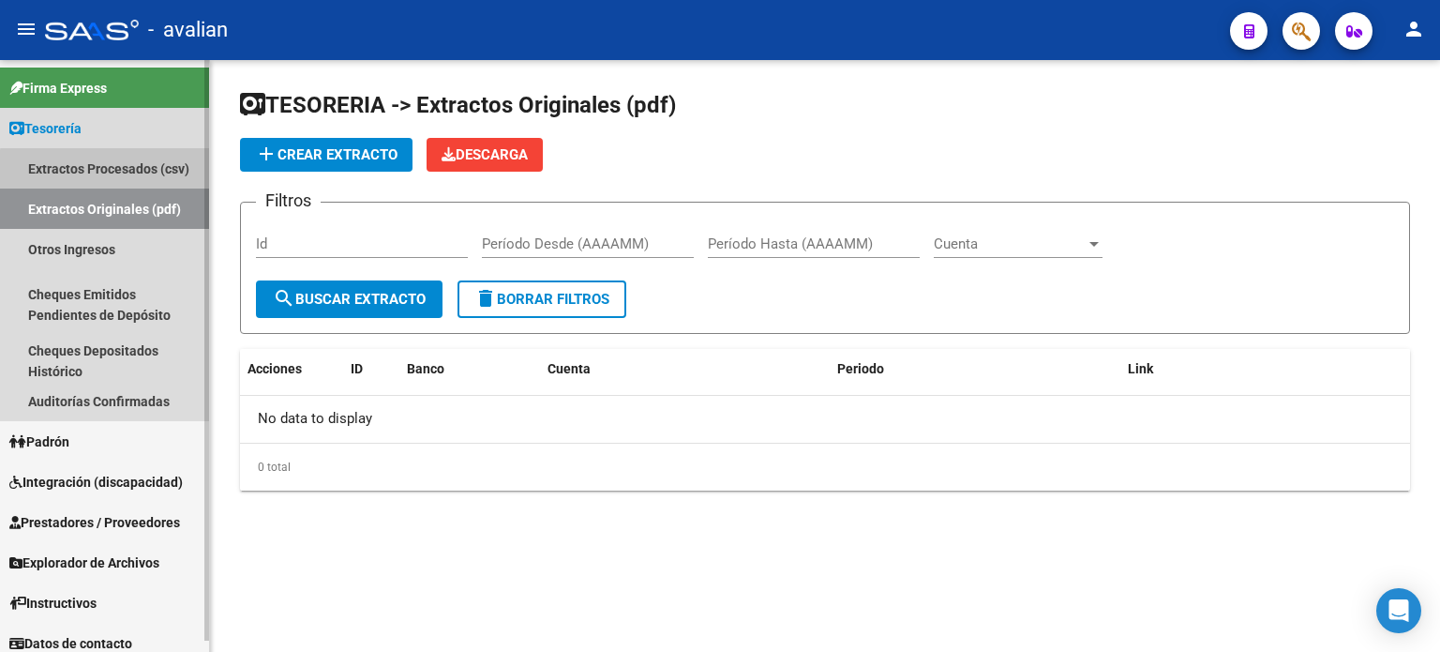
click at [108, 170] on link "Extractos Procesados (csv)" at bounding box center [104, 168] width 209 height 40
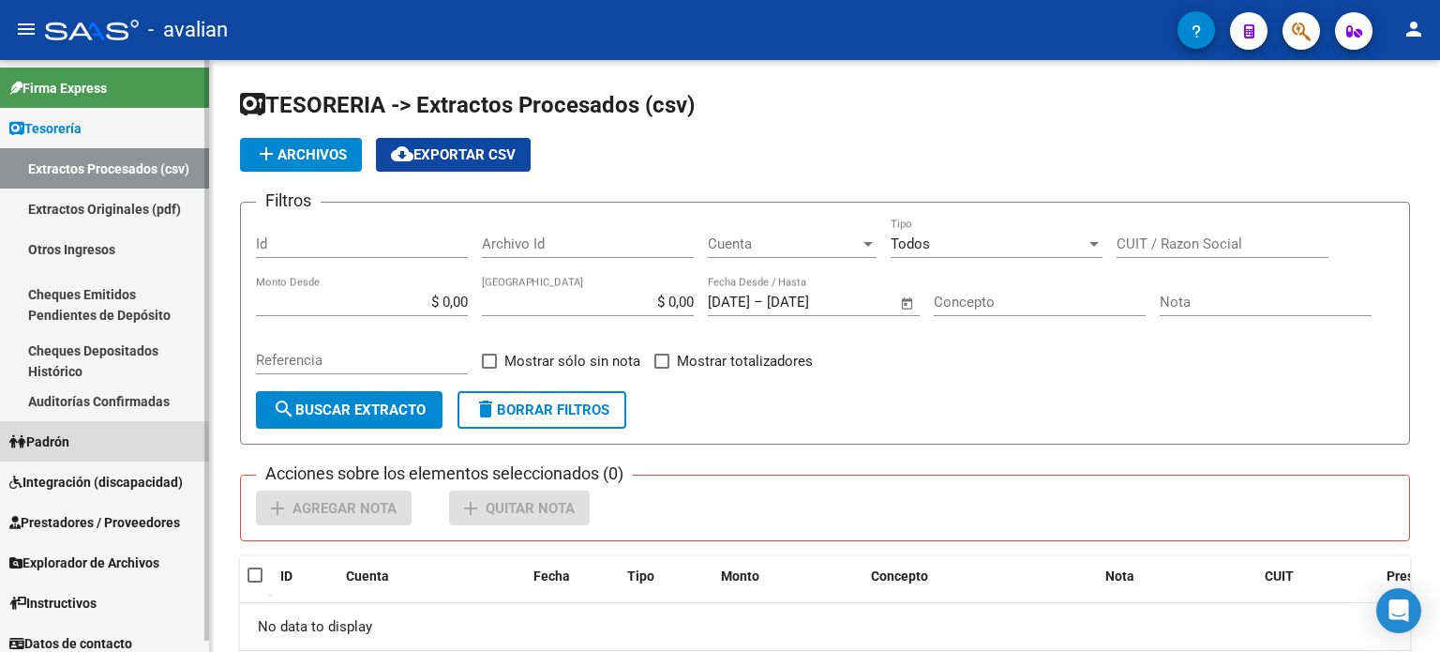
click at [62, 446] on span "Padrón" at bounding box center [39, 441] width 60 height 21
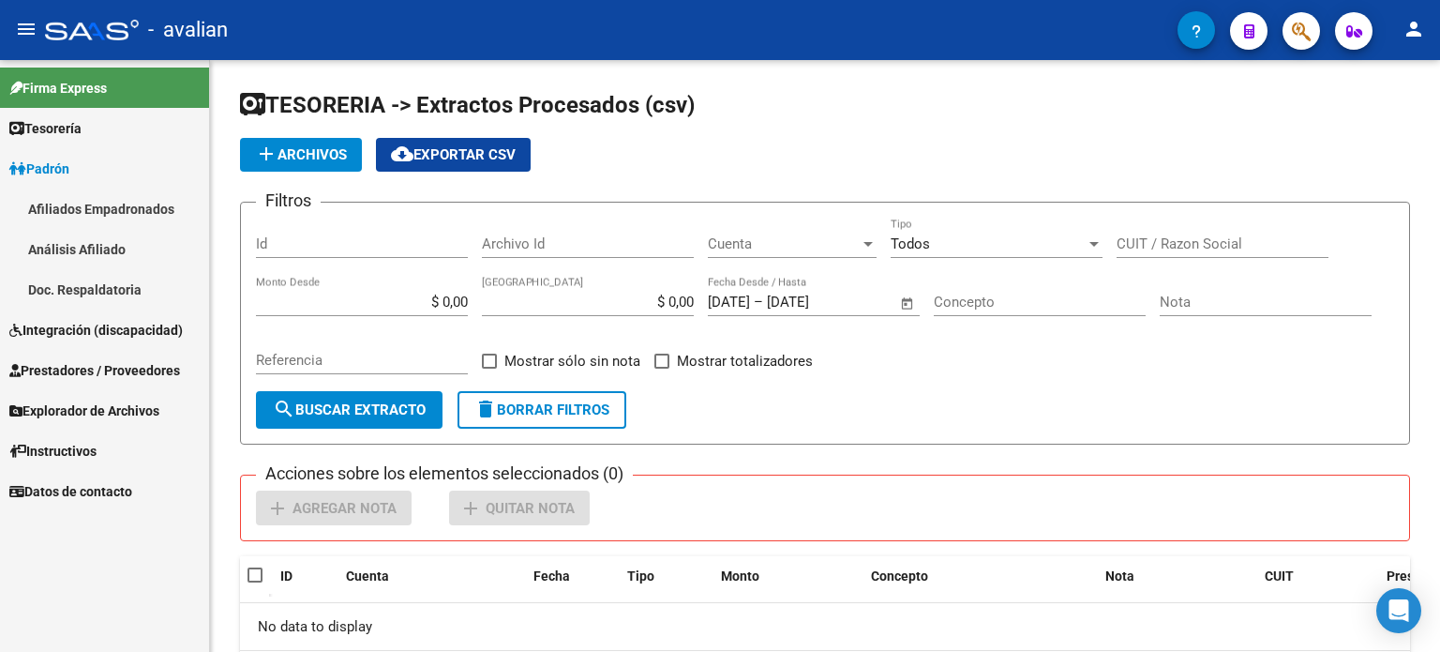
click at [75, 322] on span "Integración (discapacidad)" at bounding box center [95, 330] width 173 height 21
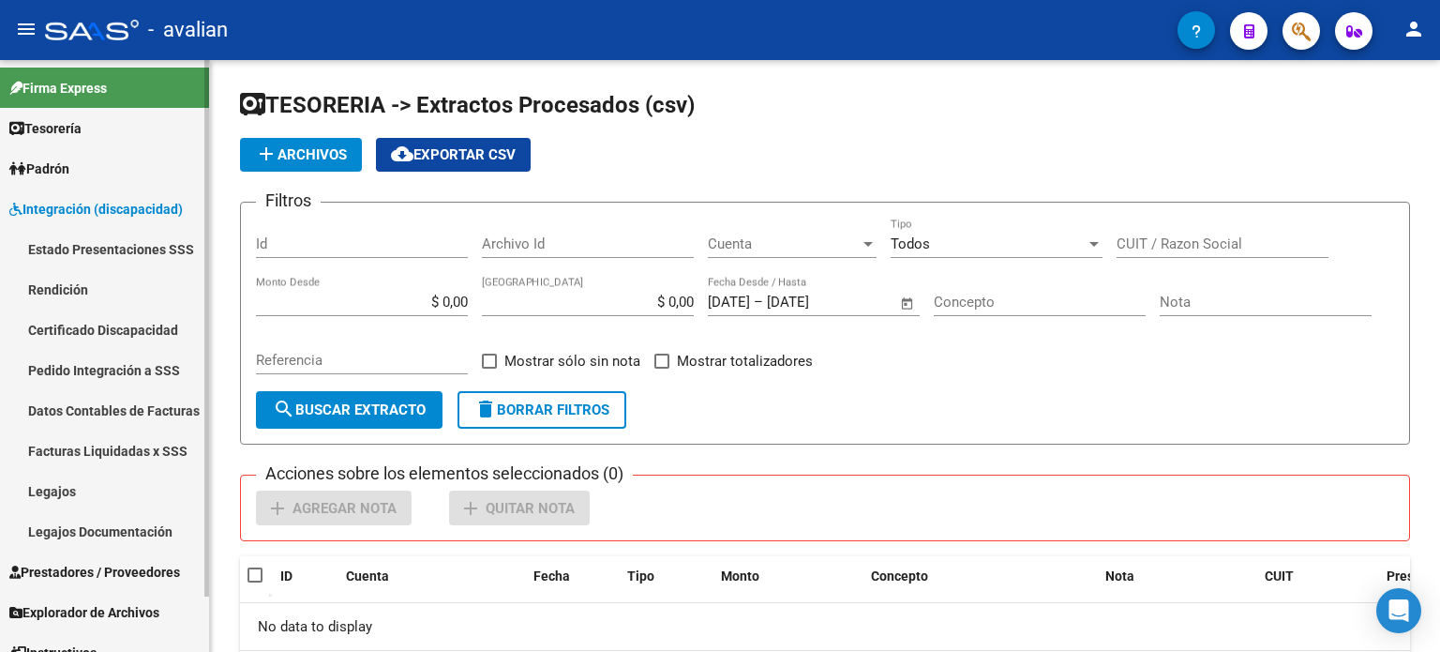
scroll to position [60, 0]
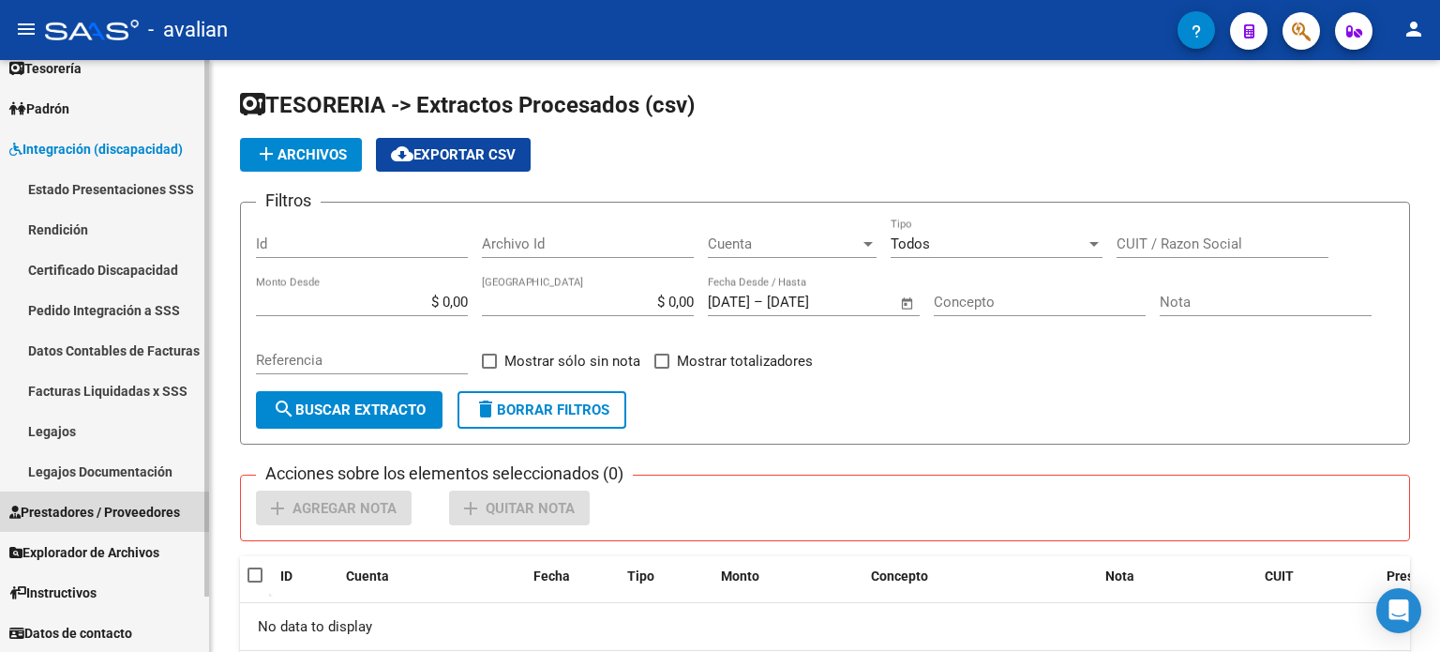
click at [130, 505] on span "Prestadores / Proveedores" at bounding box center [94, 512] width 171 height 21
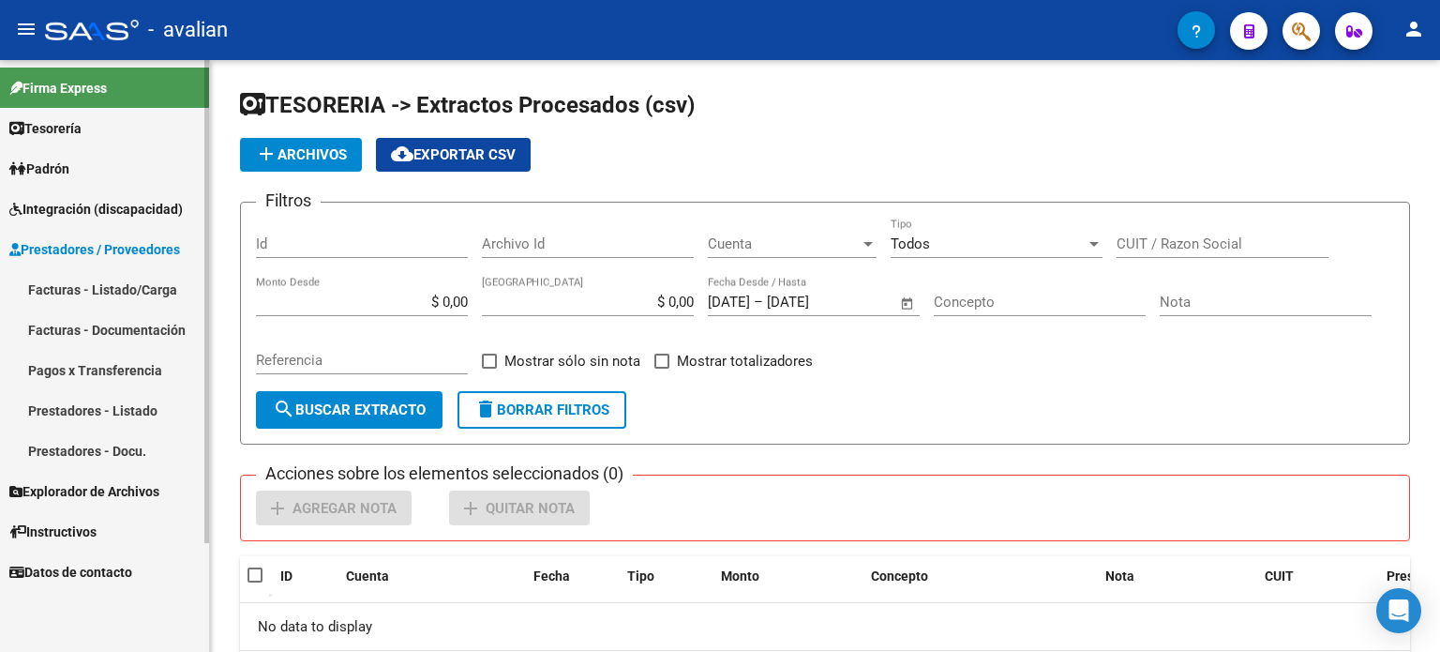
scroll to position [0, 0]
click at [132, 365] on link "Pagos x Transferencia" at bounding box center [104, 370] width 209 height 40
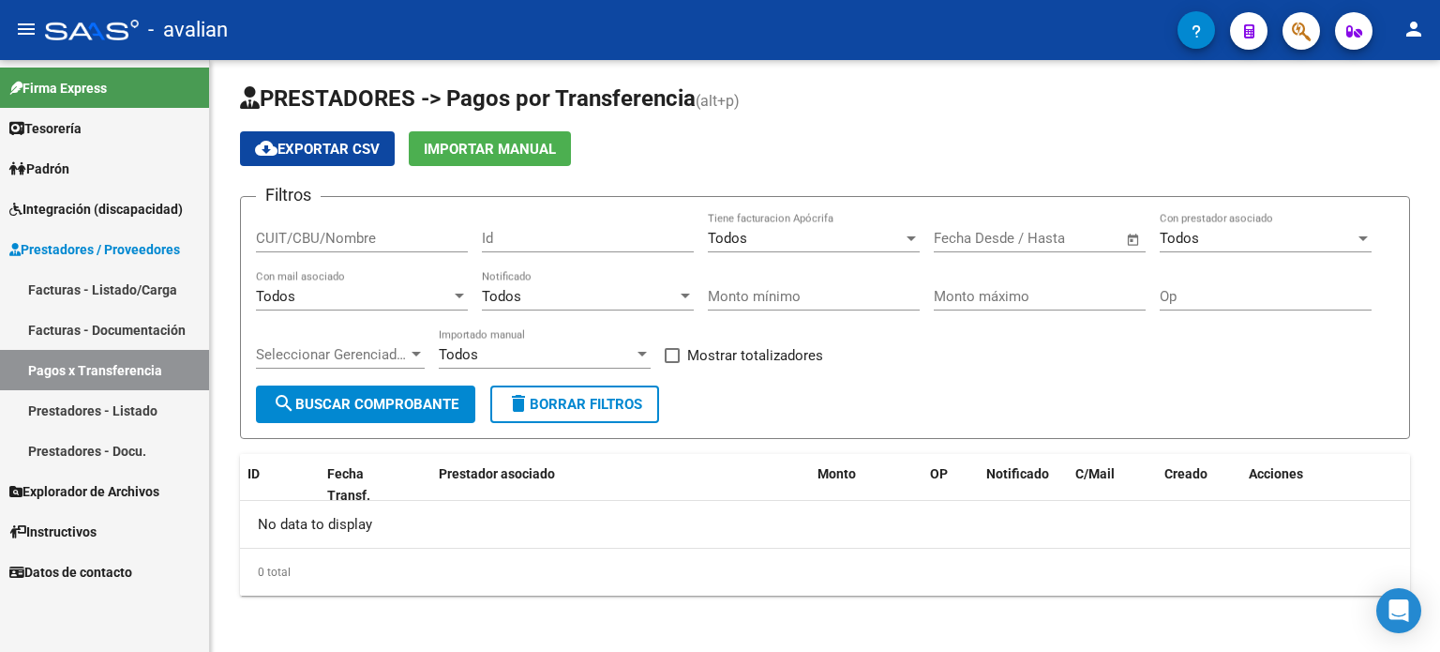
scroll to position [8, 0]
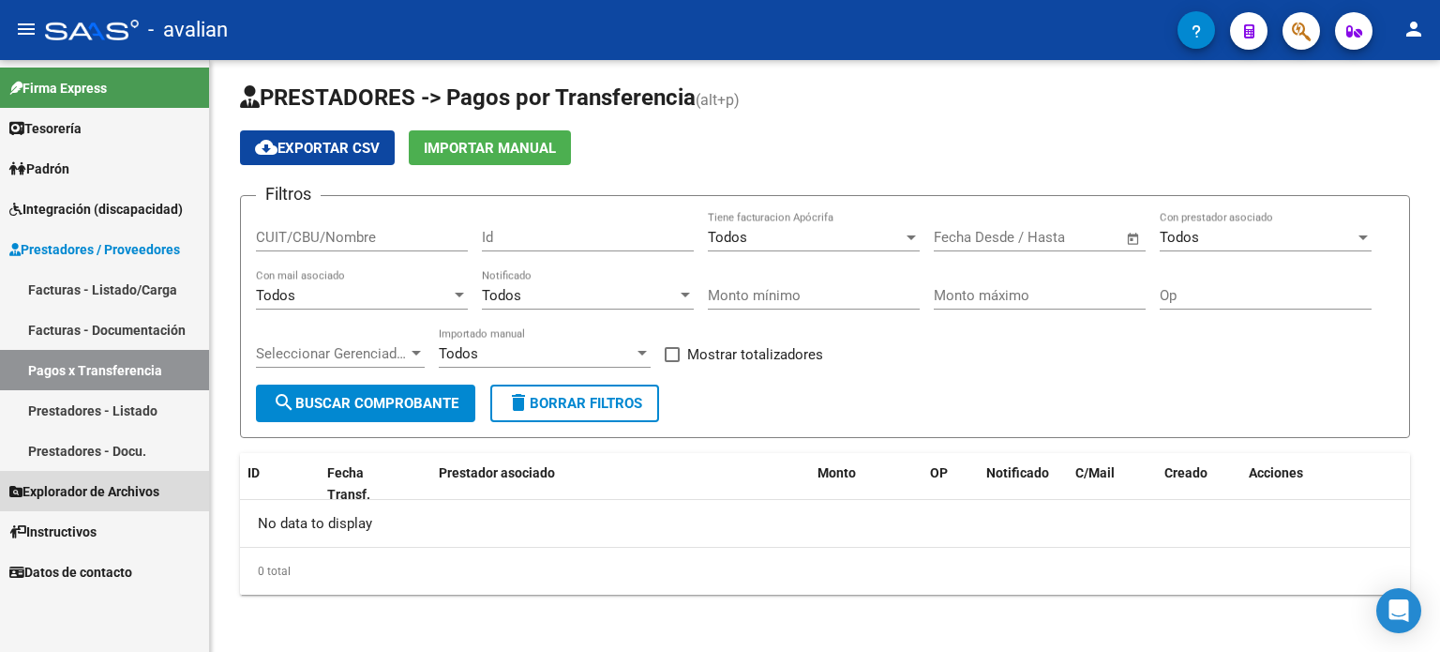
click at [159, 483] on span "Explorador de Archivos" at bounding box center [84, 491] width 150 height 21
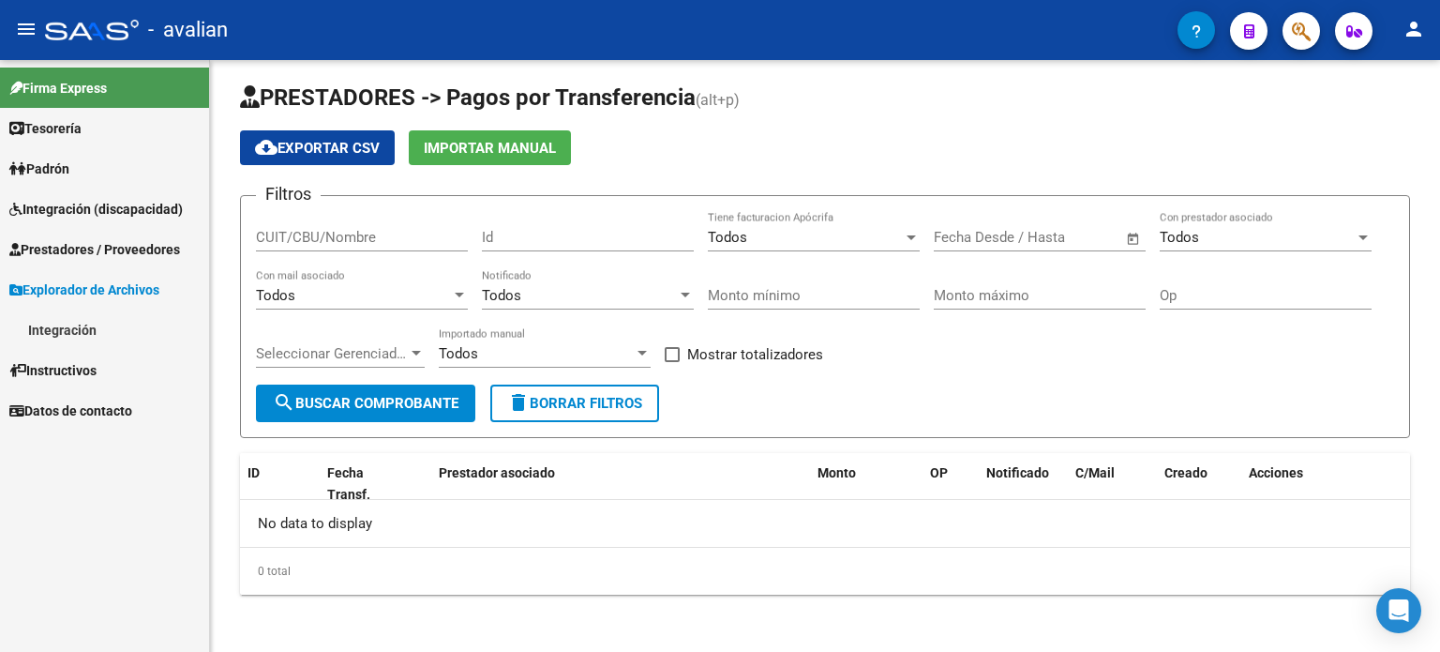
click at [95, 279] on span "Explorador de Archivos" at bounding box center [84, 289] width 150 height 21
click at [72, 204] on span "Integración (discapacidad)" at bounding box center [95, 209] width 173 height 21
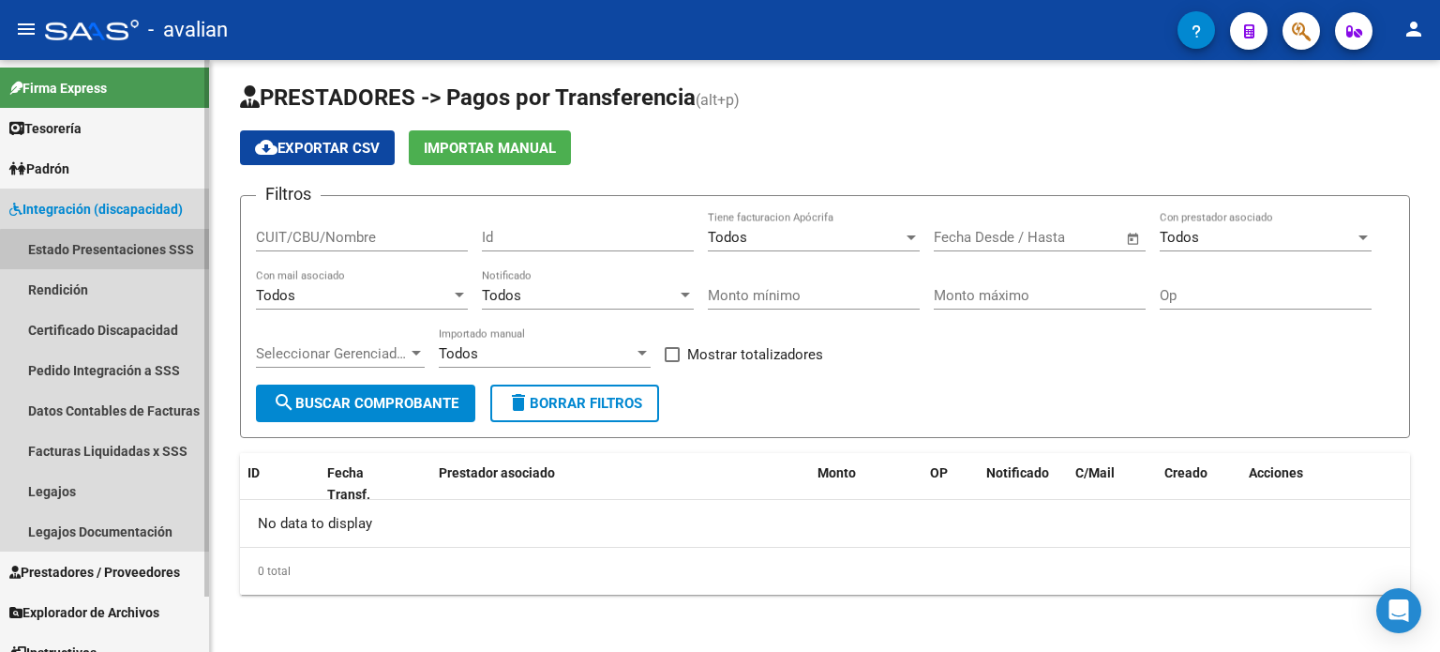
click at [107, 254] on link "Estado Presentaciones SSS" at bounding box center [104, 249] width 209 height 40
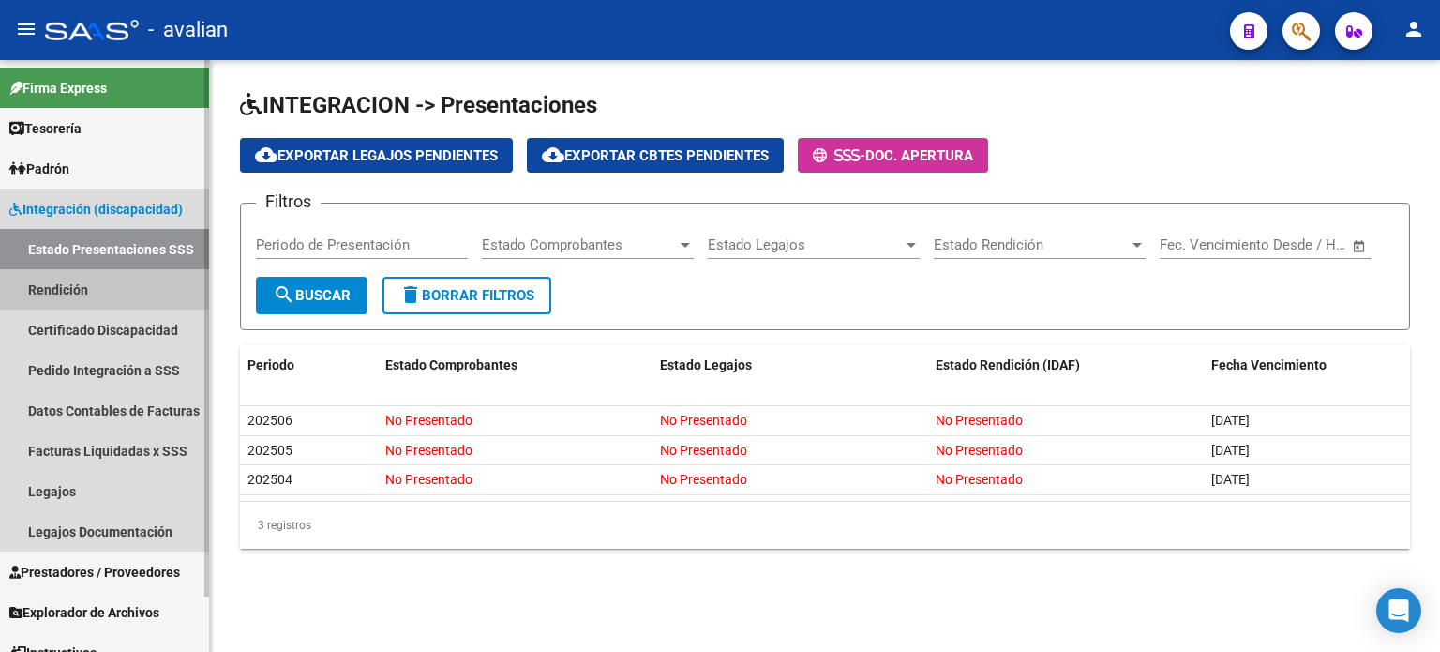
click at [68, 286] on link "Rendición" at bounding box center [104, 289] width 209 height 40
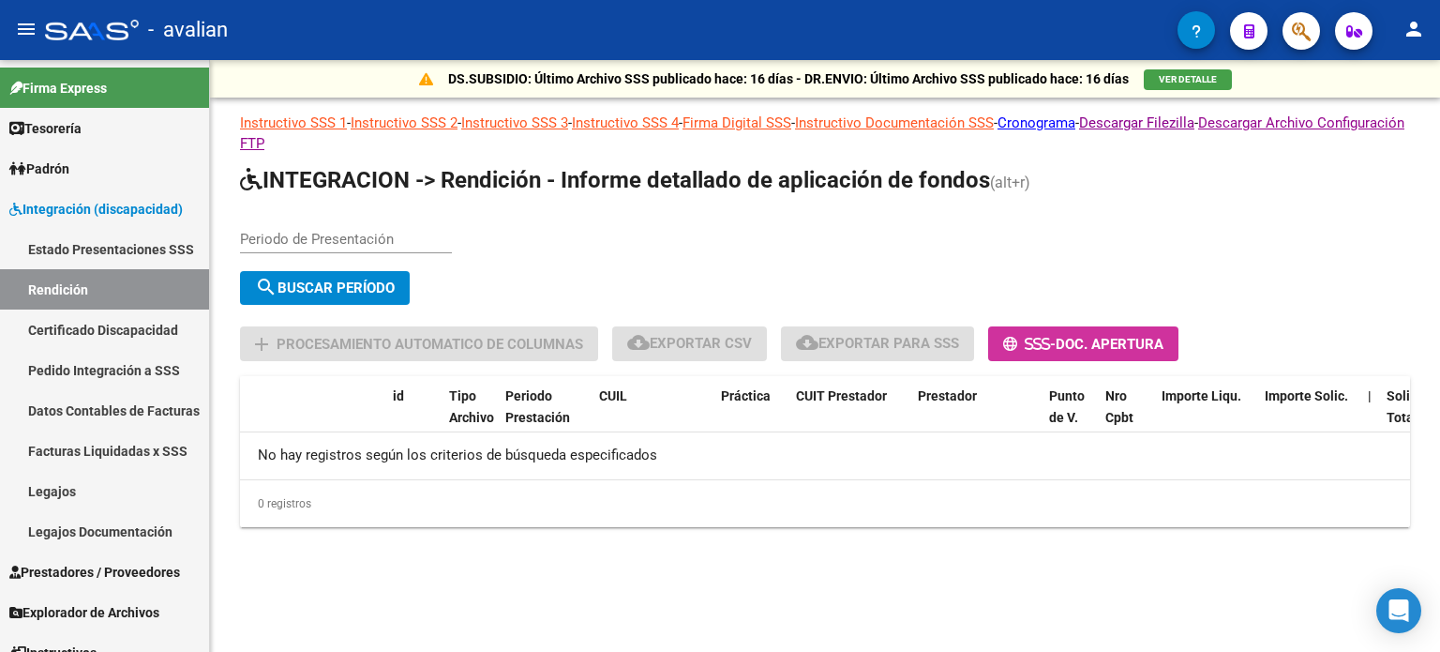
click at [265, 232] on input "Periodo de Presentación" at bounding box center [346, 239] width 212 height 17
click at [259, 239] on input "Periodo de Presentación" at bounding box center [346, 239] width 212 height 17
type input "0"
type input "202502"
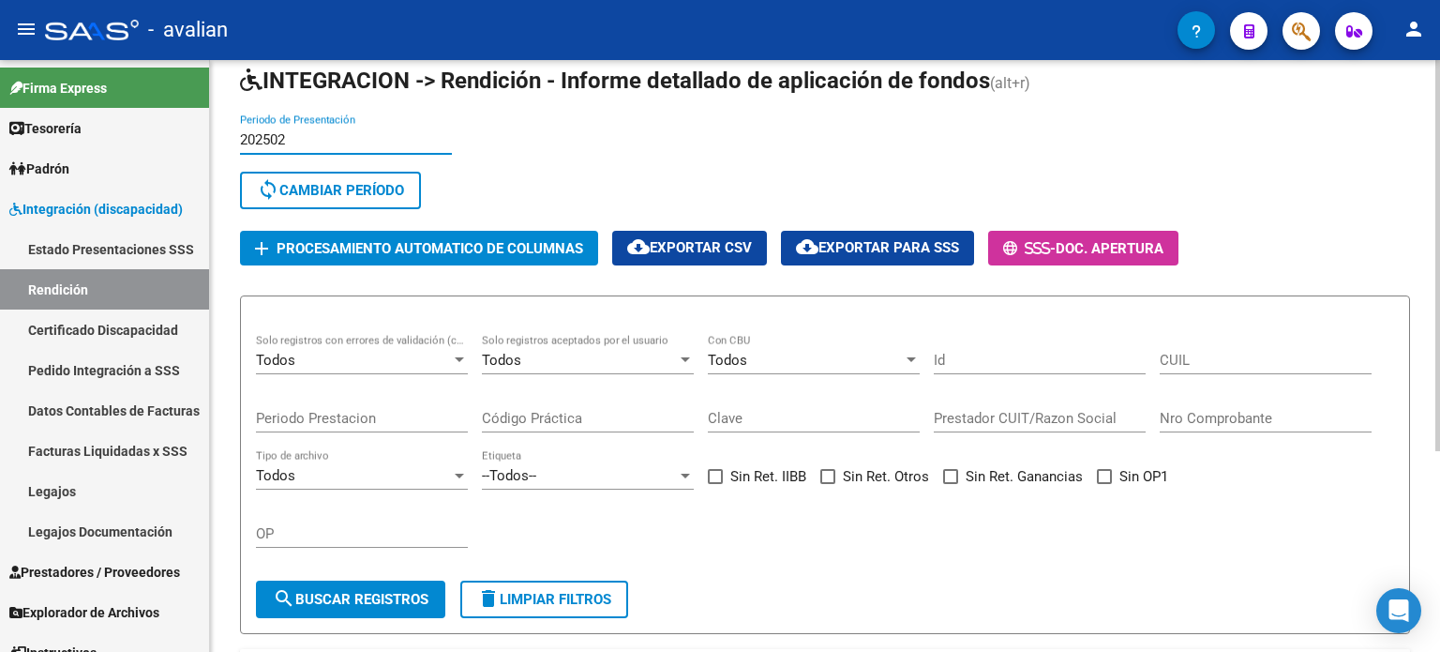
scroll to position [249, 0]
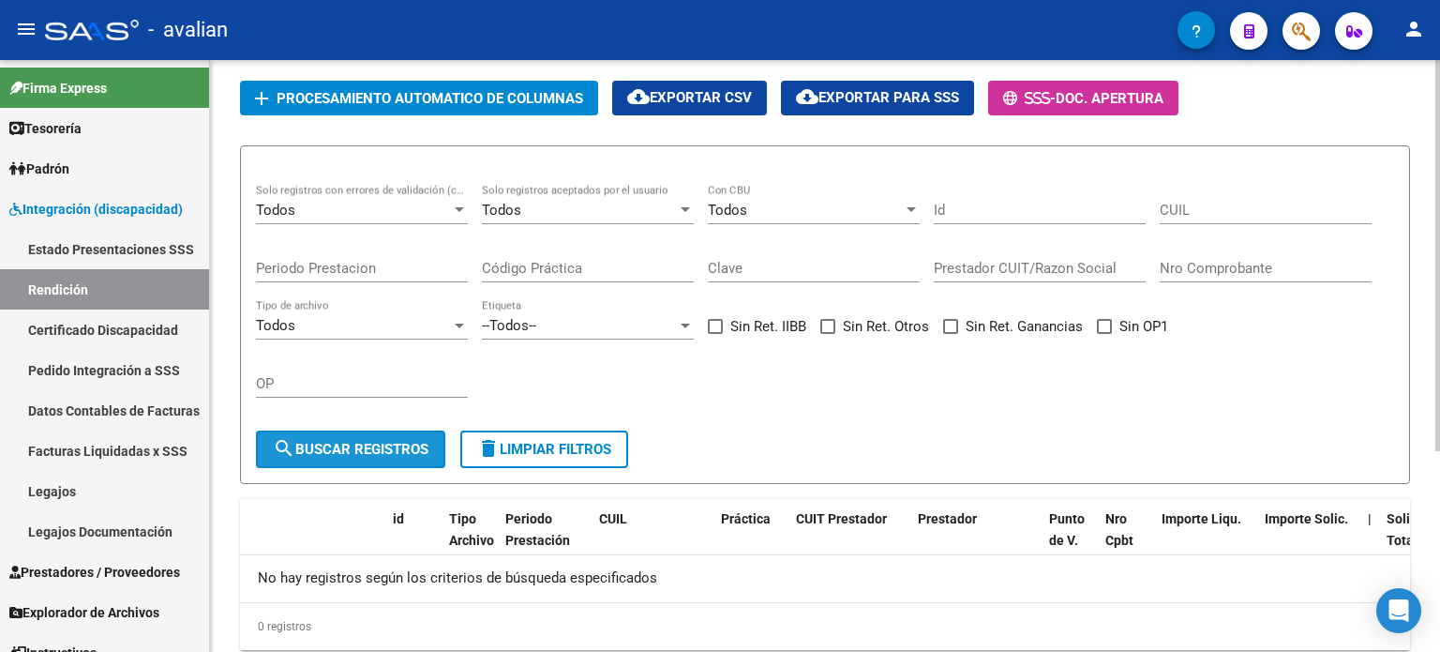
click at [409, 459] on button "search Buscar registros" at bounding box center [350, 449] width 189 height 38
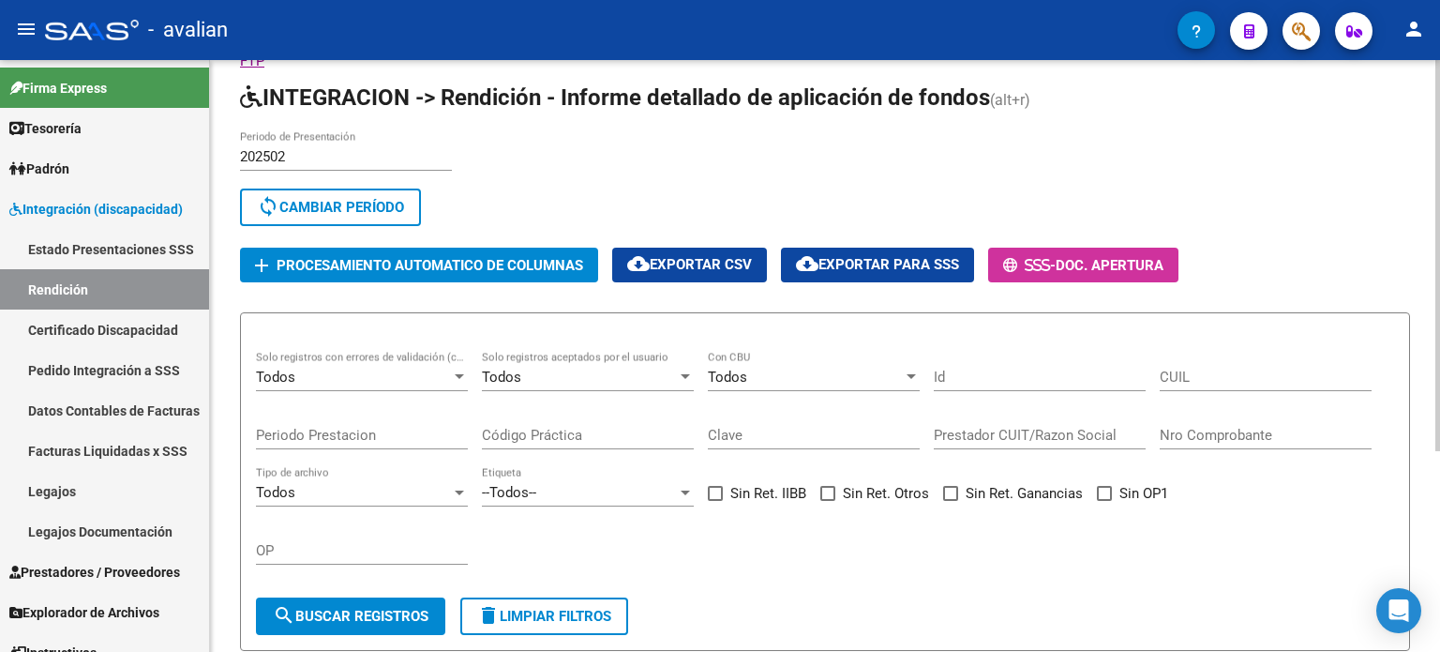
scroll to position [62, 0]
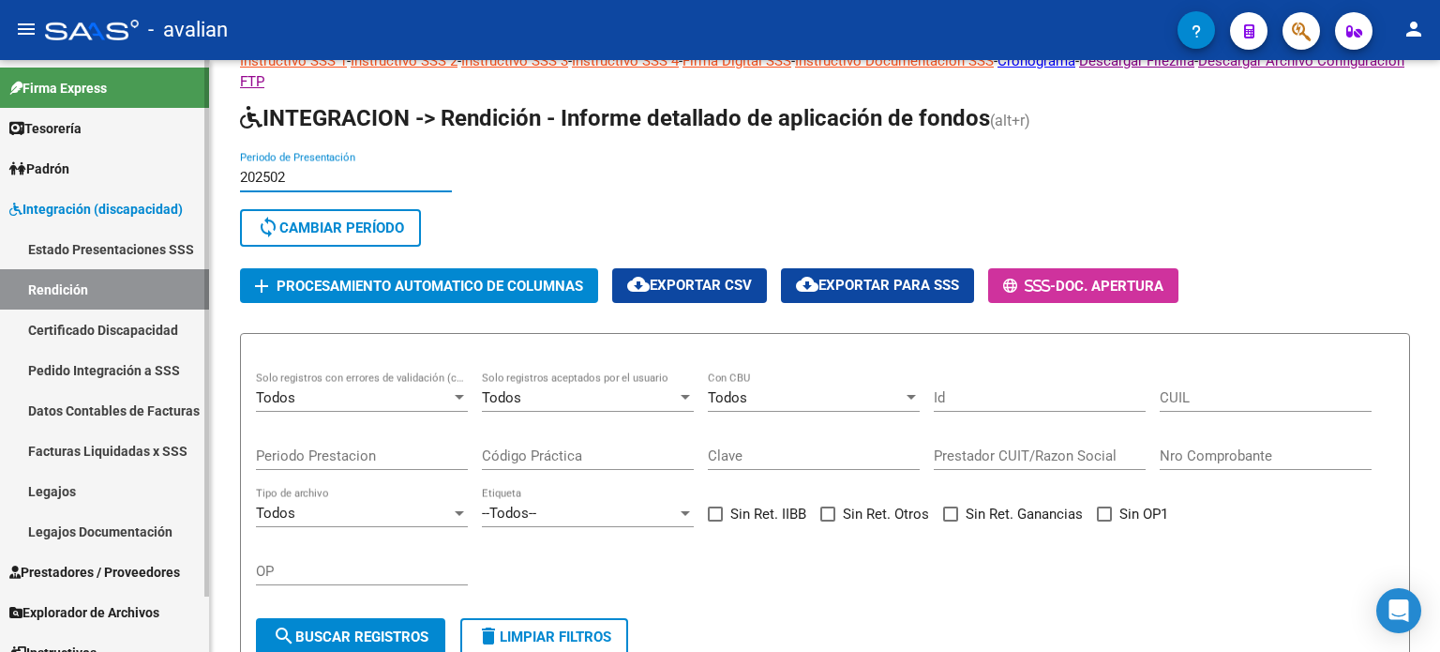
drag, startPoint x: 288, startPoint y: 168, endPoint x: 200, endPoint y: 161, distance: 88.4
click at [200, 161] on mat-sidenav-container "Firma Express Tesorería Extractos Procesados (csv) Extractos Originales (pdf) O…" at bounding box center [720, 356] width 1440 height 592
click at [341, 241] on button "sync Cambiar Período" at bounding box center [330, 228] width 181 height 38
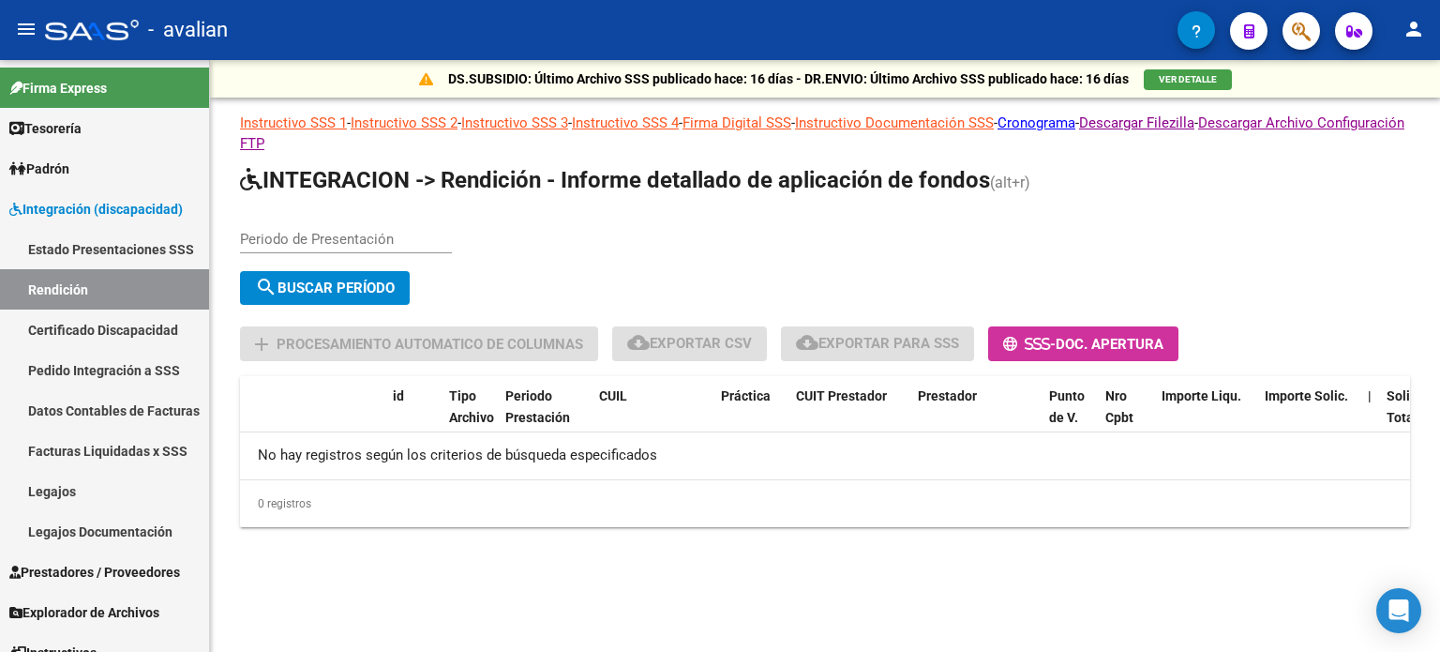
scroll to position [0, 0]
click at [343, 224] on div "Periodo de Presentación" at bounding box center [346, 233] width 212 height 40
type input "202503"
click at [337, 288] on span "search Buscar Período" at bounding box center [325, 287] width 140 height 17
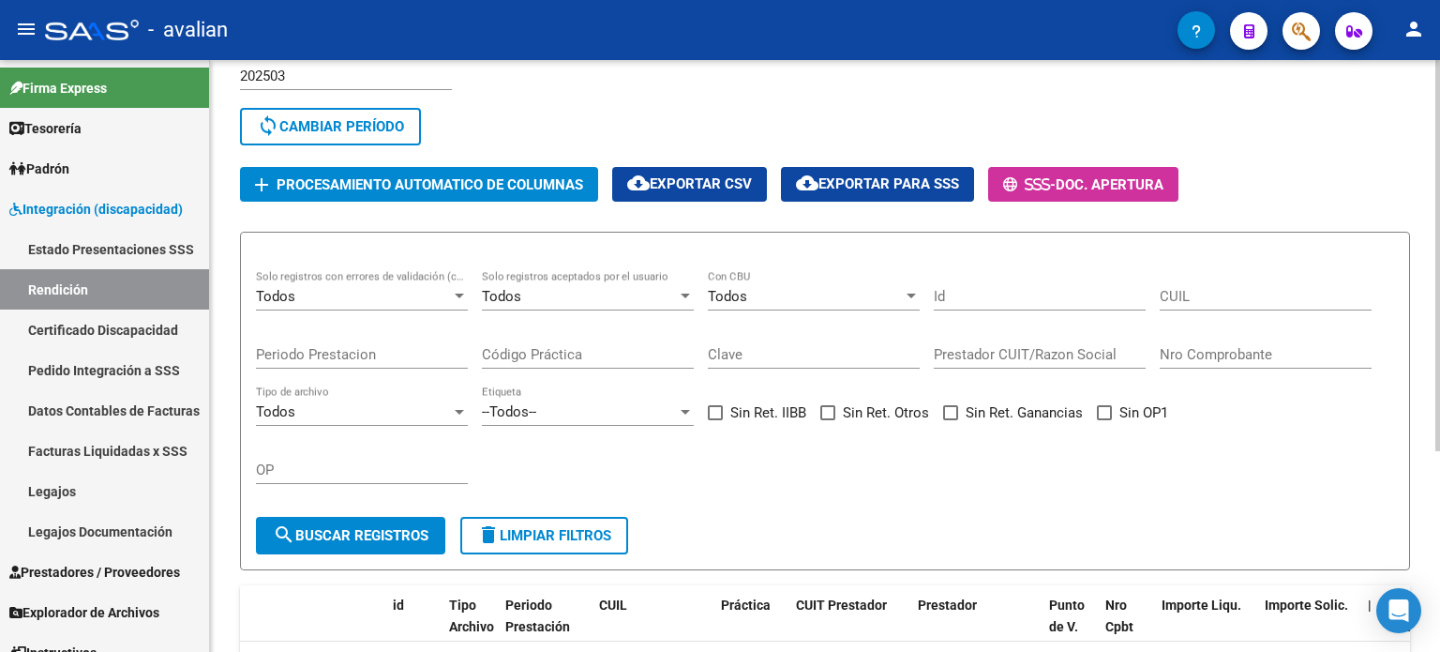
scroll to position [188, 0]
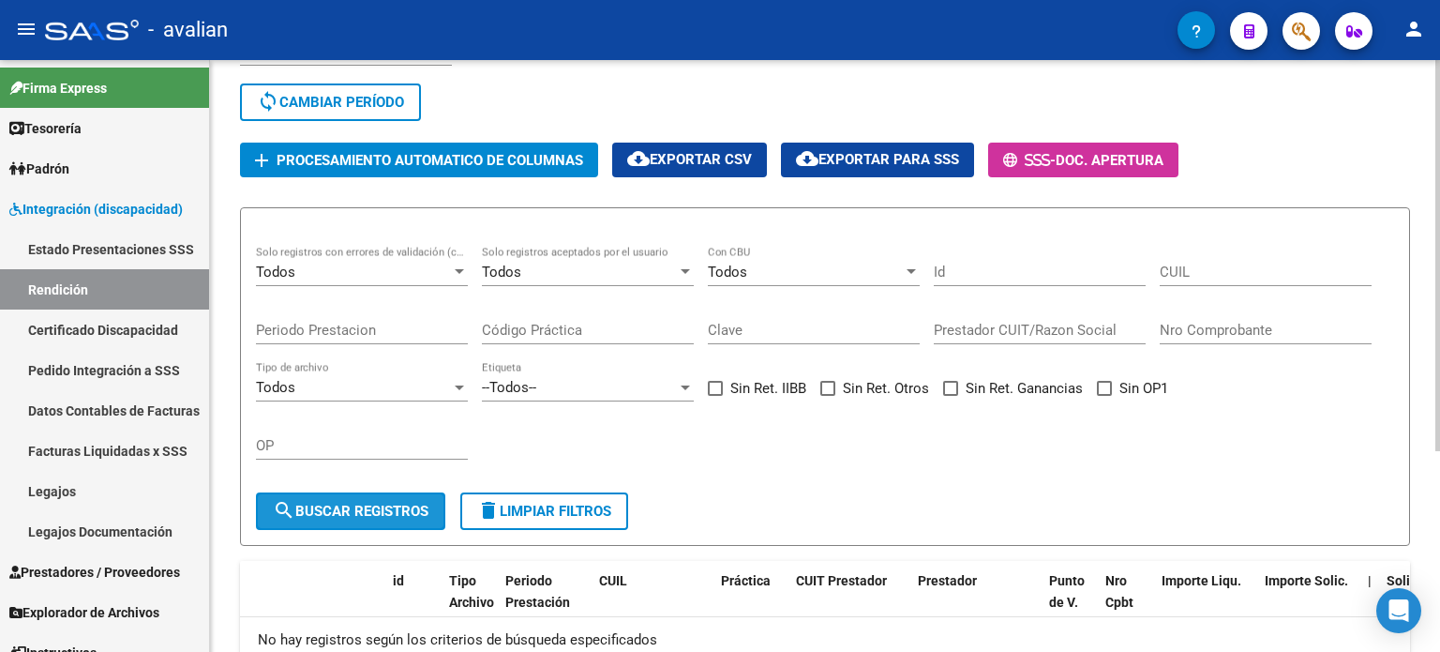
click at [348, 513] on span "search Buscar registros" at bounding box center [351, 511] width 156 height 17
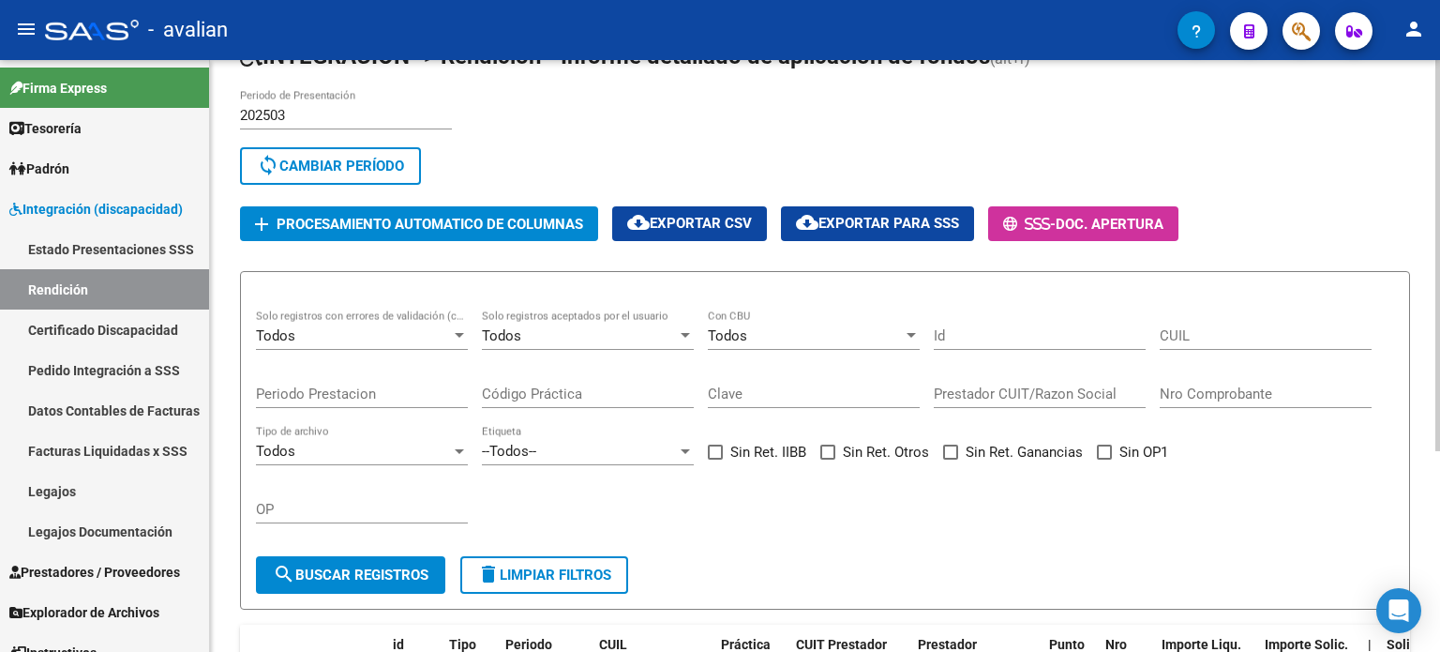
scroll to position [115, 0]
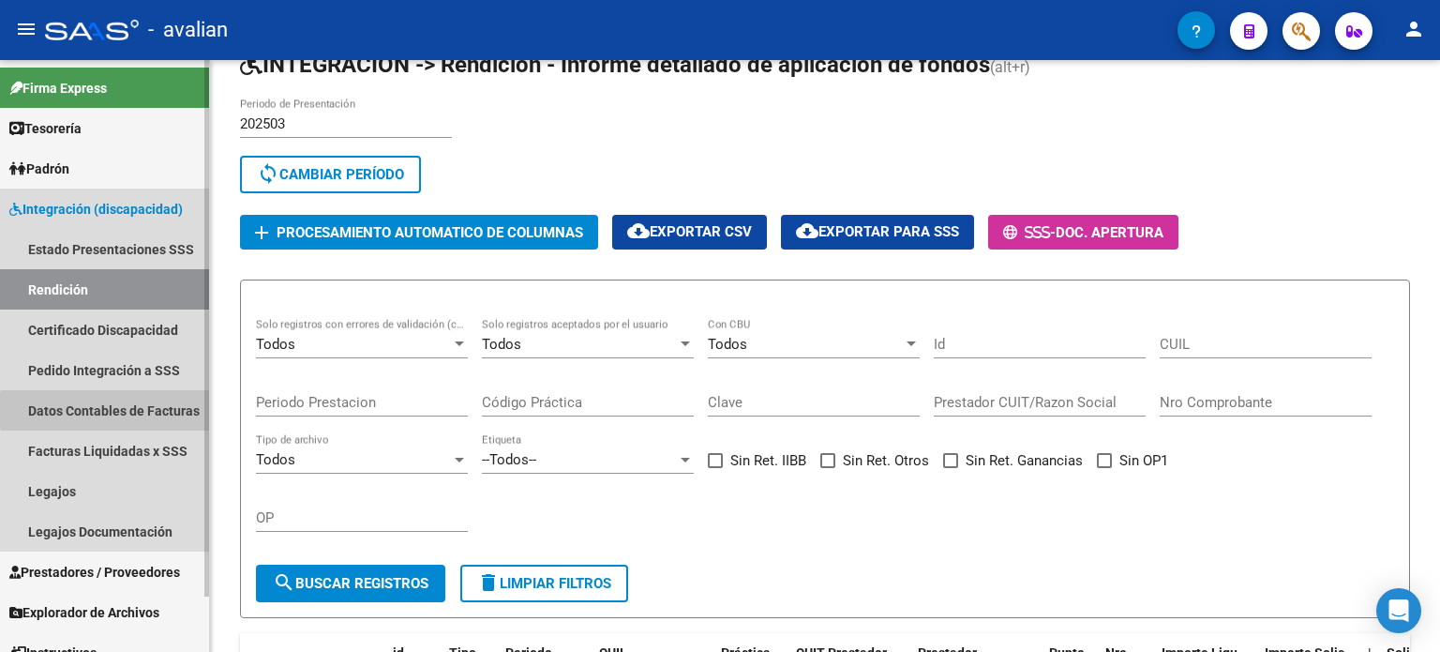
click at [156, 410] on link "Datos Contables de Facturas" at bounding box center [104, 410] width 209 height 40
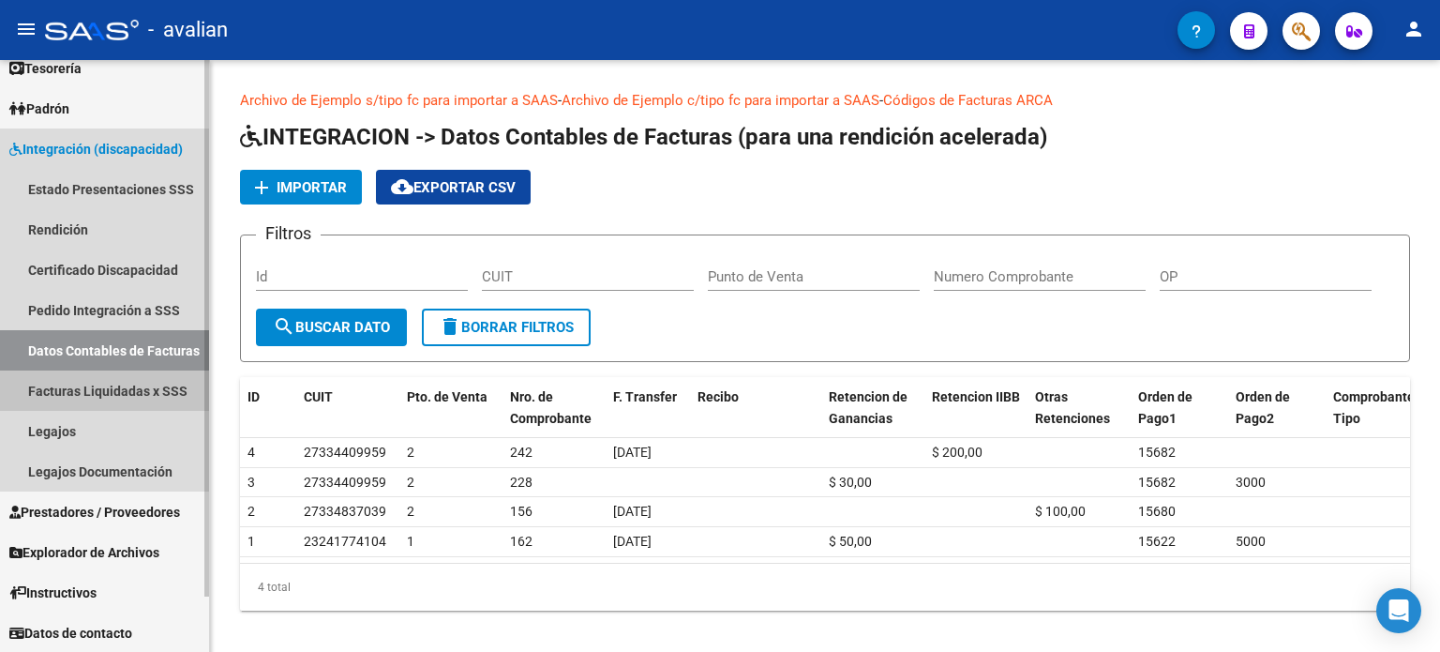
click at [101, 391] on link "Facturas Liquidadas x SSS" at bounding box center [104, 390] width 209 height 40
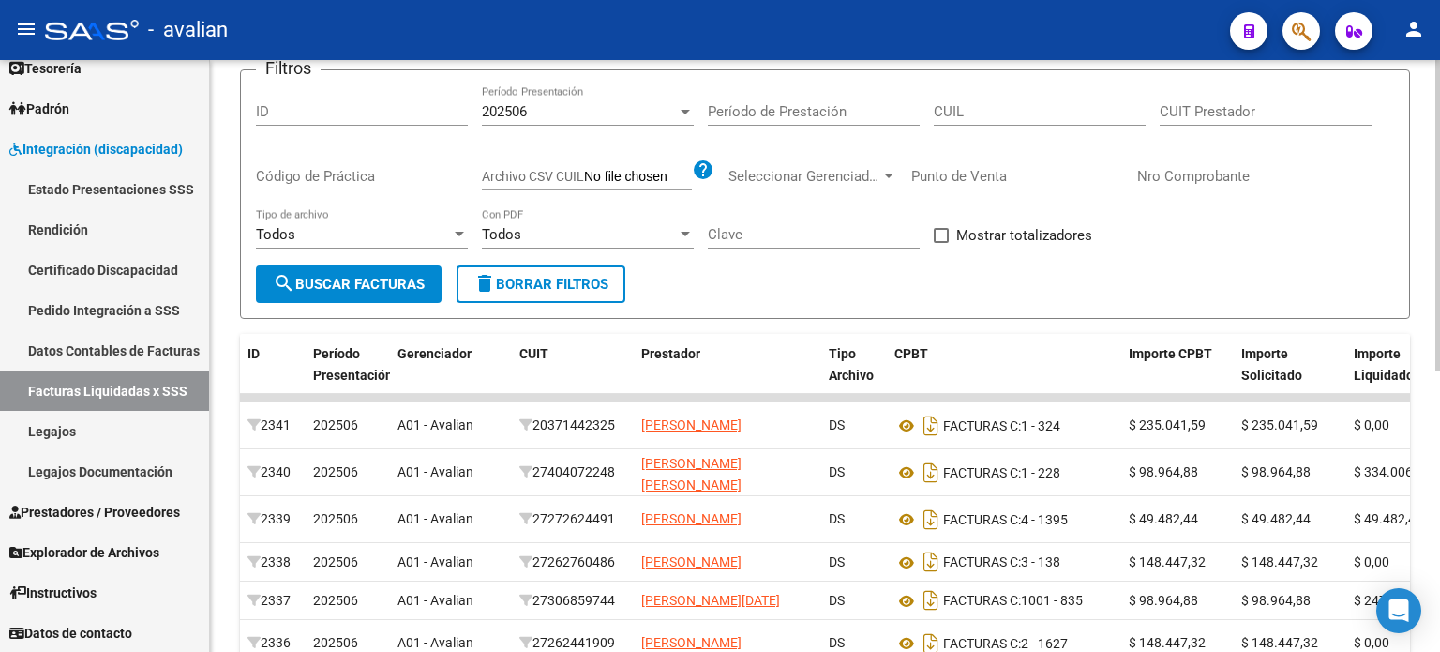
scroll to position [62, 0]
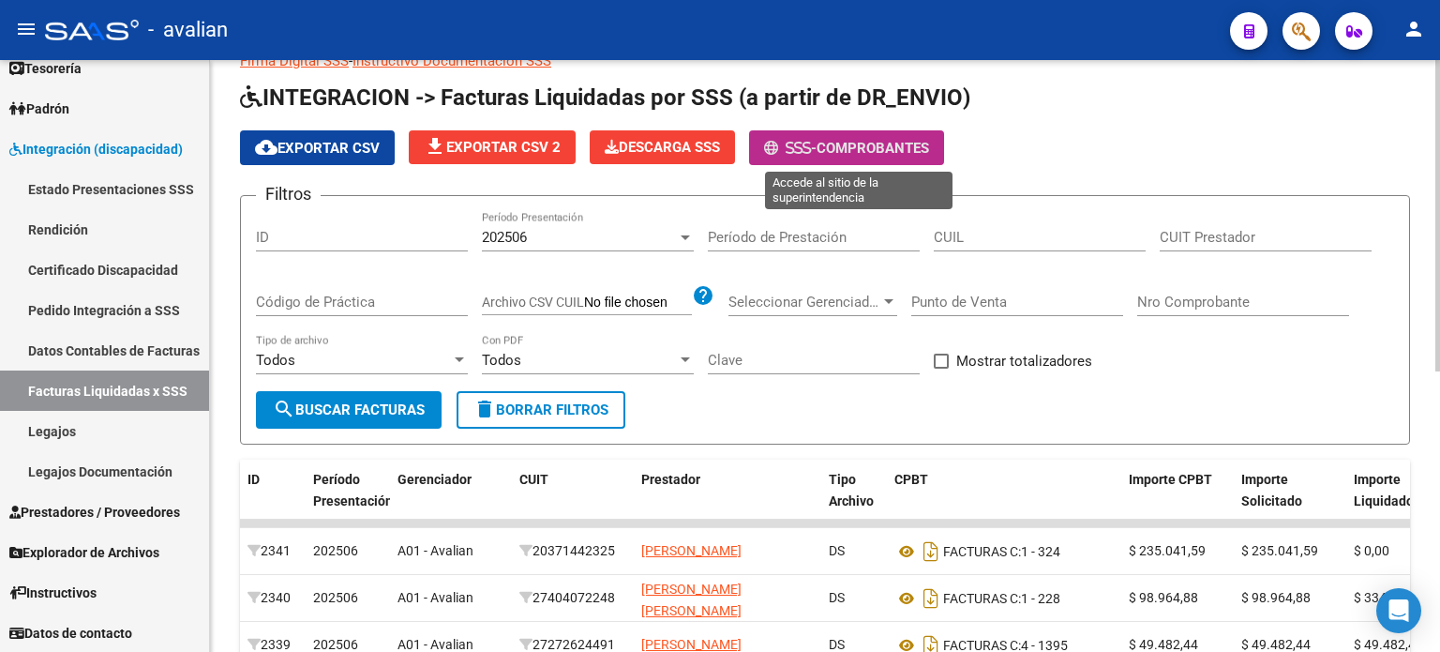
click at [863, 145] on span "Comprobantes" at bounding box center [873, 148] width 113 height 17
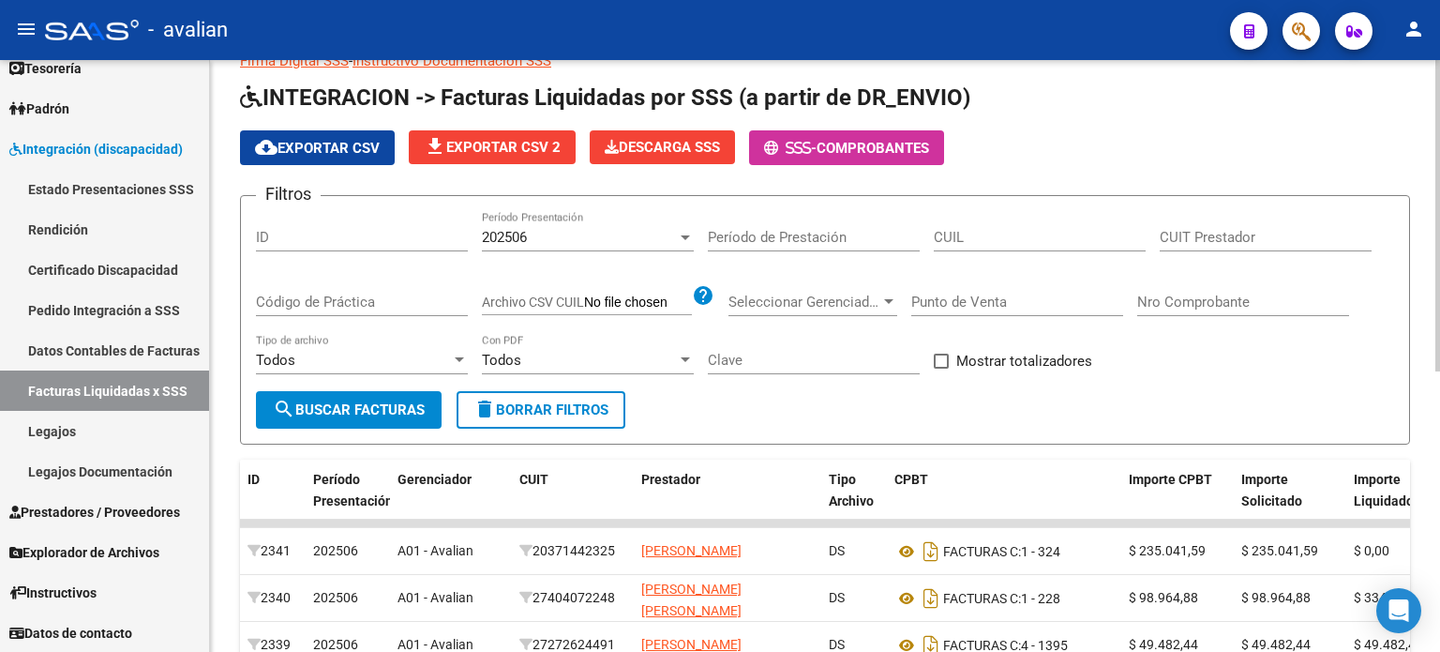
click at [563, 402] on span "delete Borrar Filtros" at bounding box center [541, 409] width 135 height 17
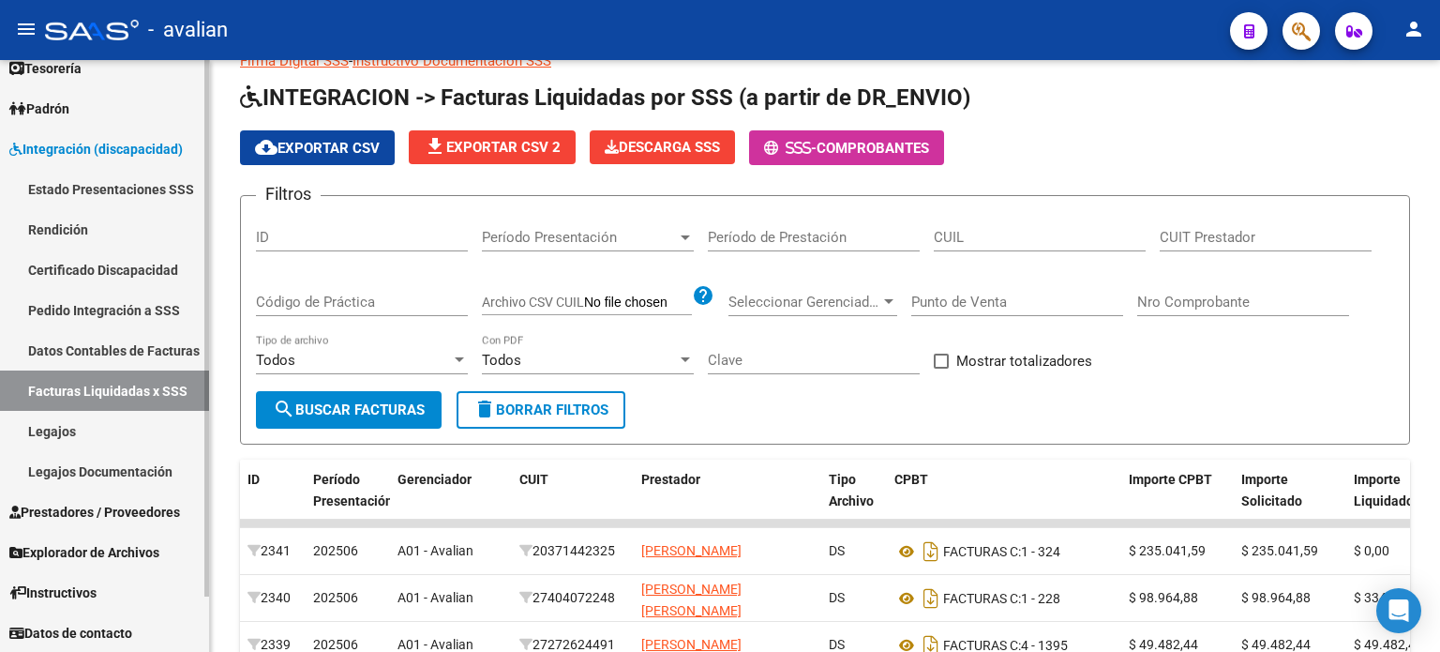
click at [130, 343] on link "Datos Contables de Facturas" at bounding box center [104, 350] width 209 height 40
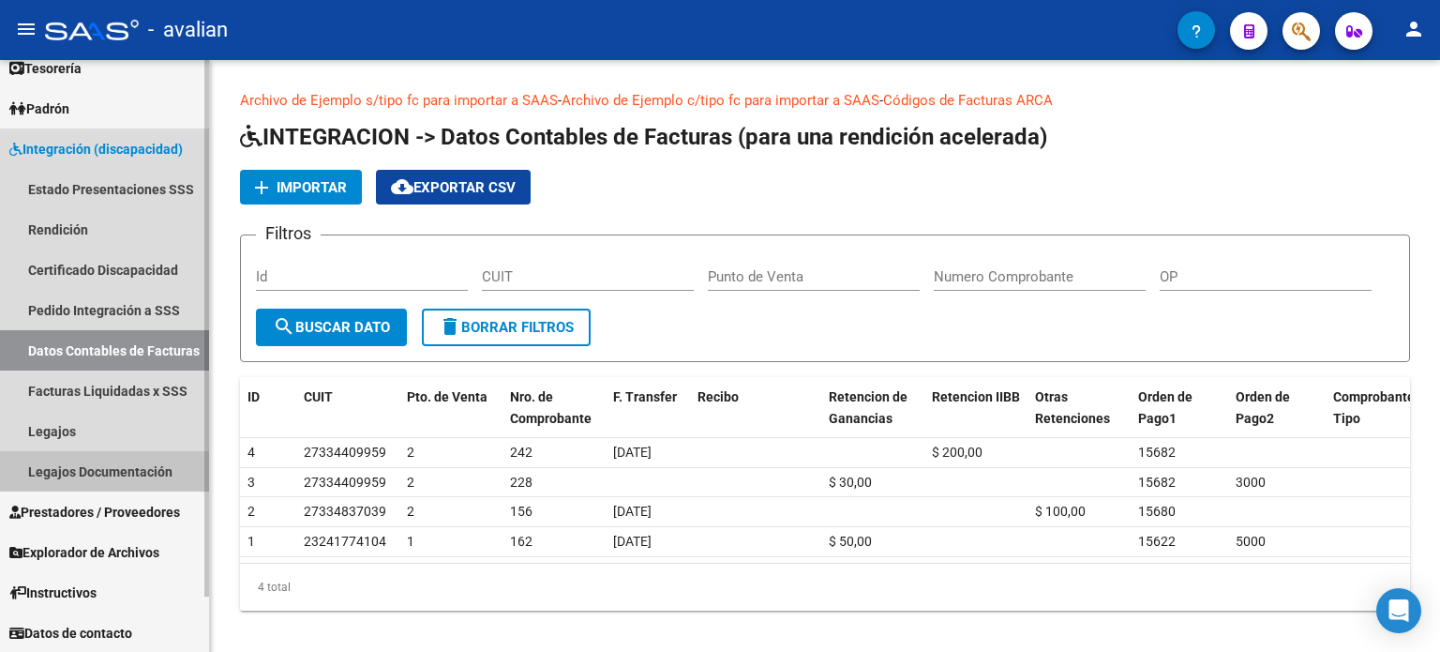
click at [79, 468] on link "Legajos Documentación" at bounding box center [104, 471] width 209 height 40
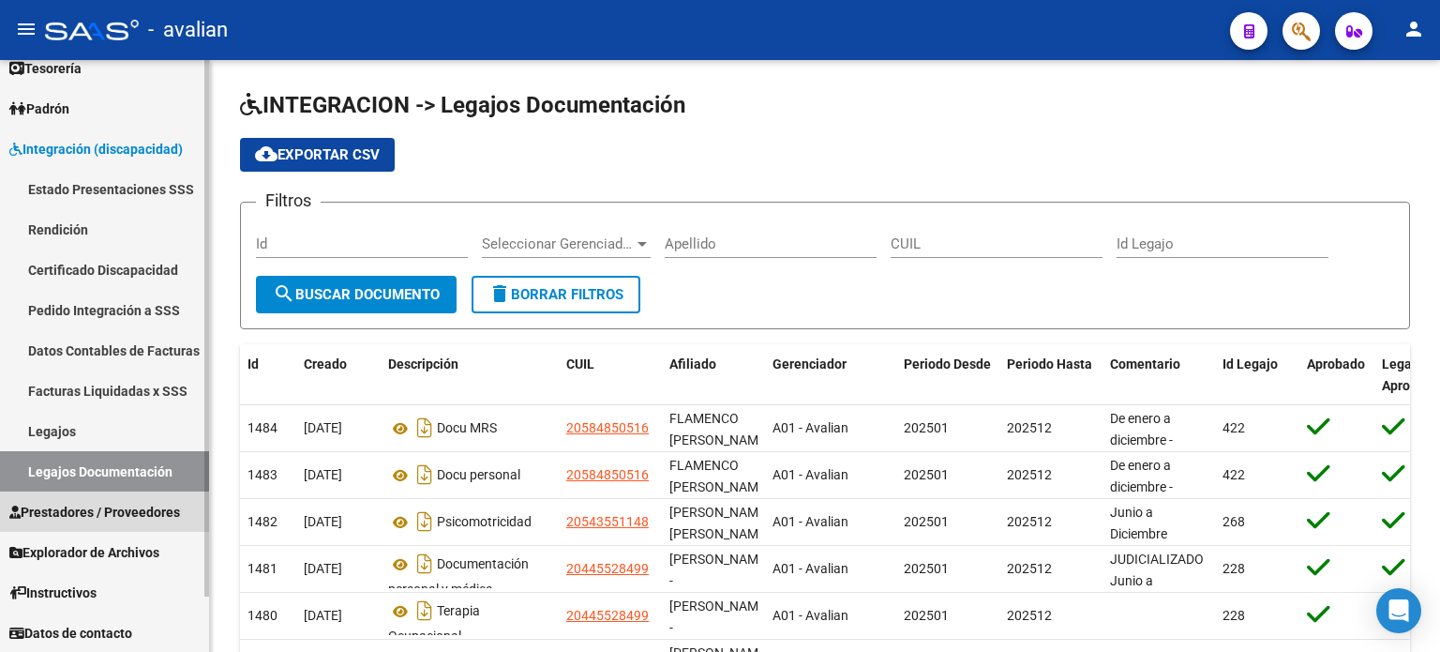
click at [78, 498] on link "Prestadores / Proveedores" at bounding box center [104, 511] width 209 height 40
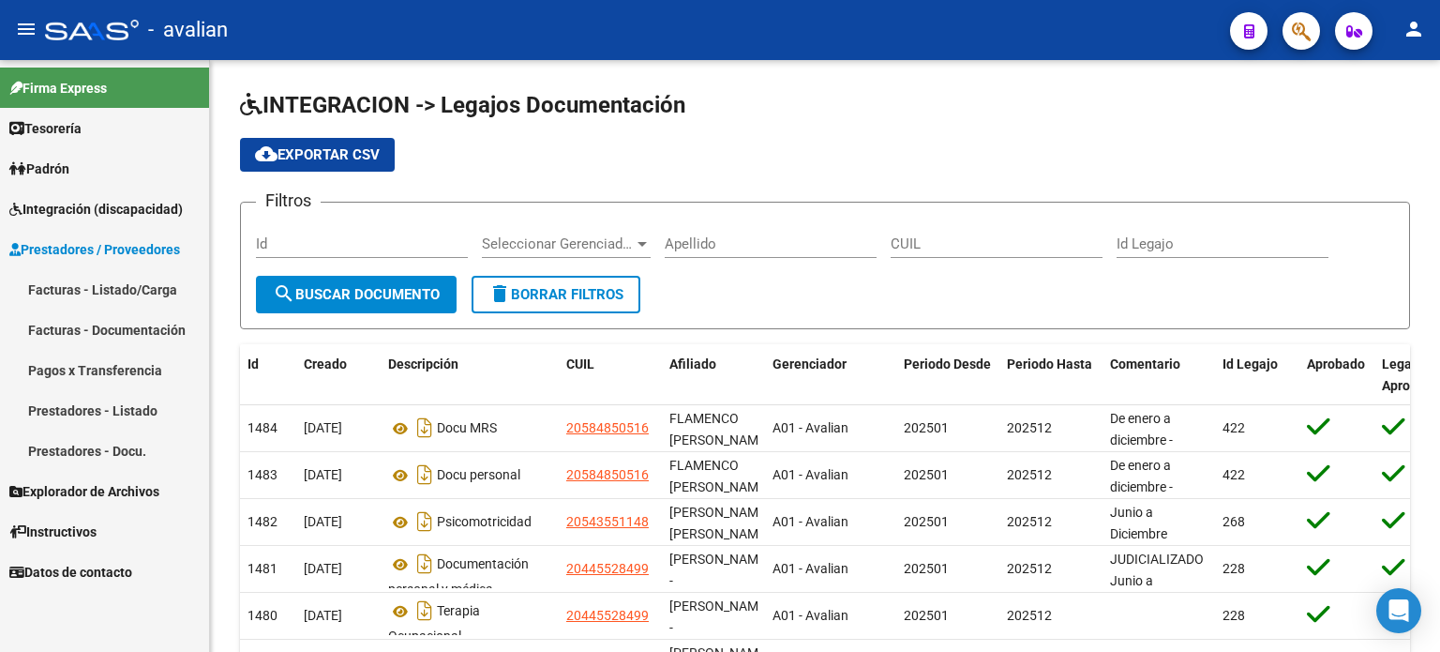
click at [96, 329] on link "Facturas - Documentación" at bounding box center [104, 329] width 209 height 40
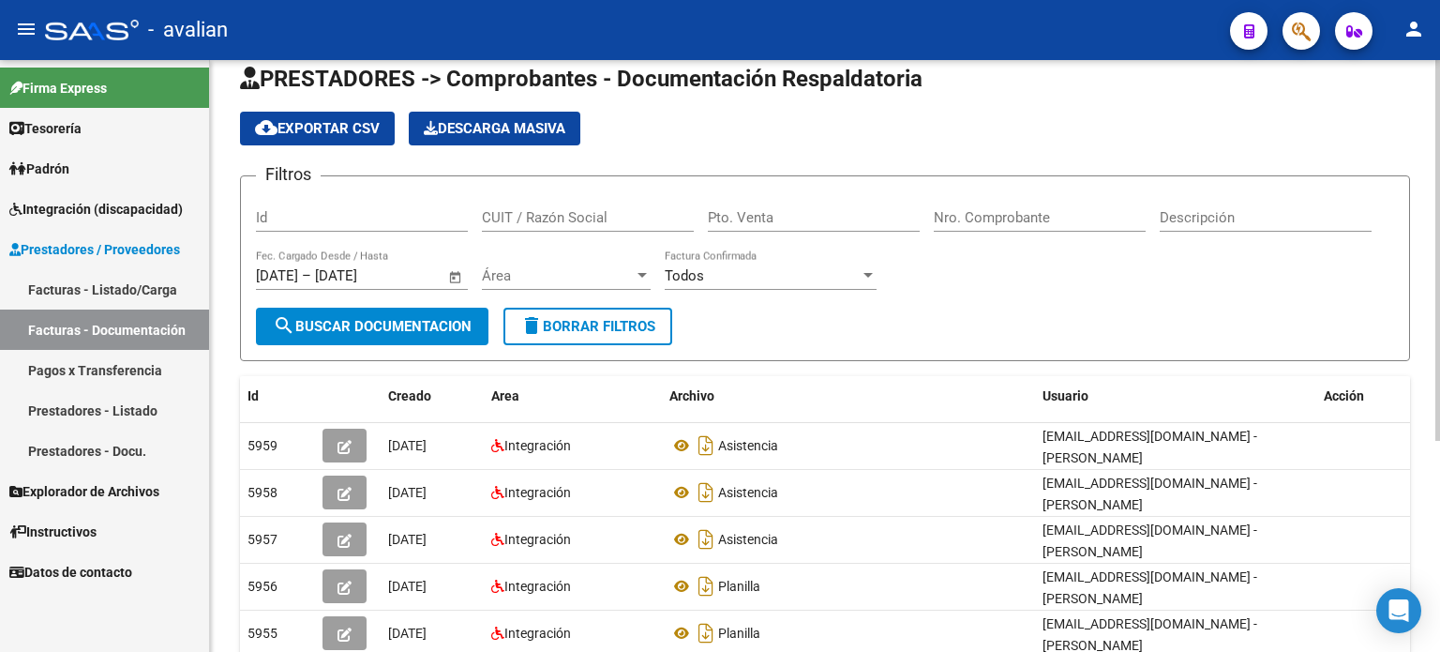
scroll to position [15, 0]
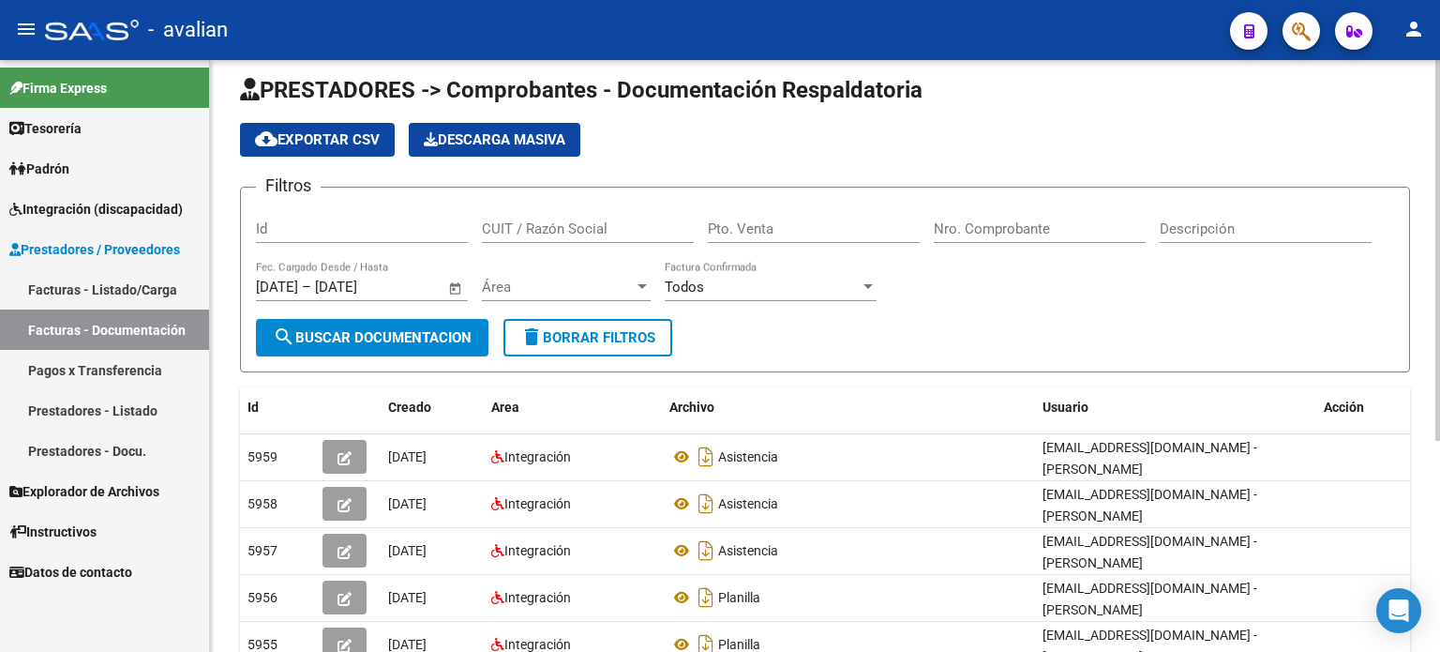
click at [581, 292] on span "Área" at bounding box center [558, 287] width 152 height 17
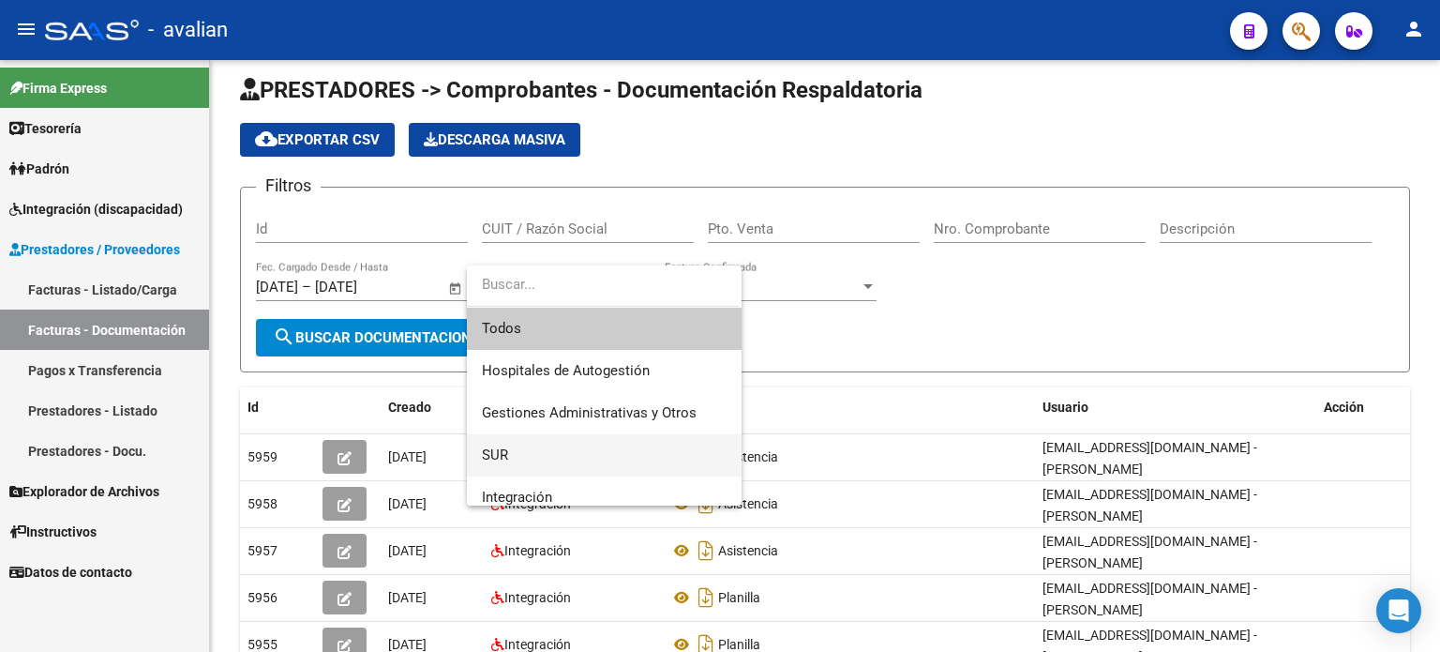
scroll to position [62, 0]
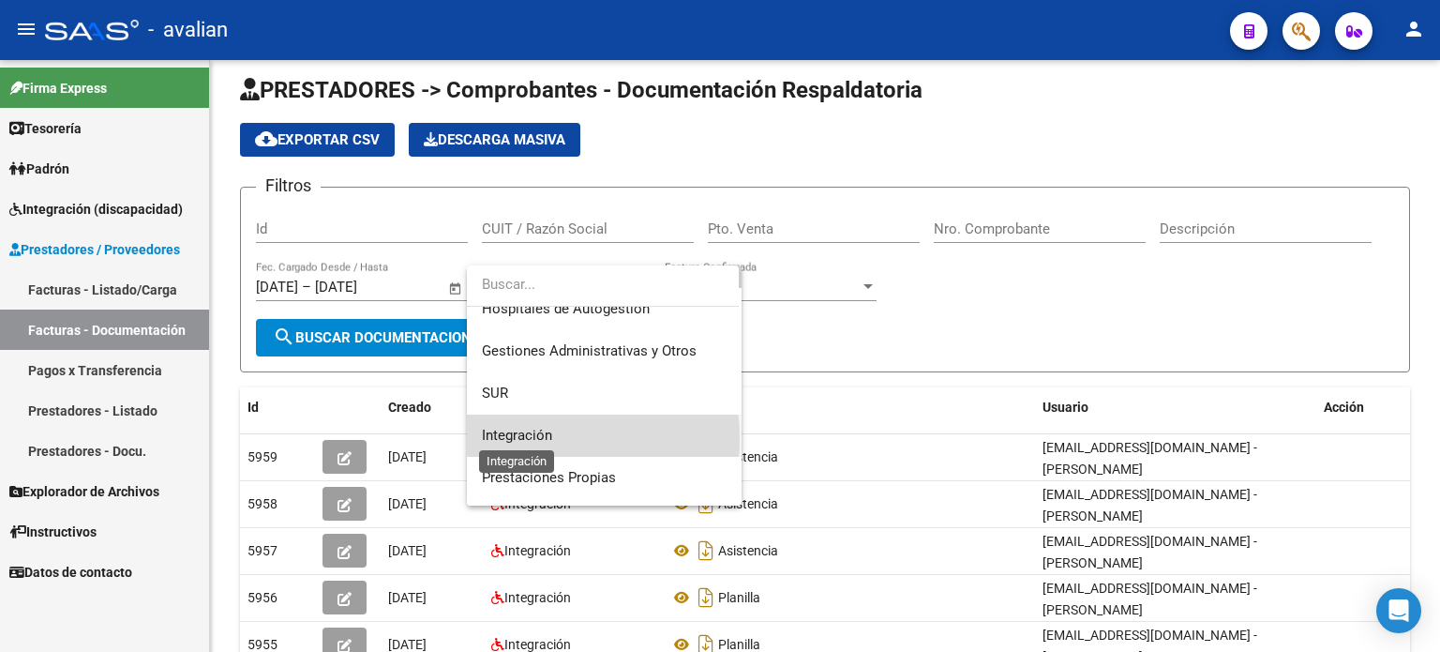
click at [527, 438] on span "Integración" at bounding box center [517, 435] width 70 height 17
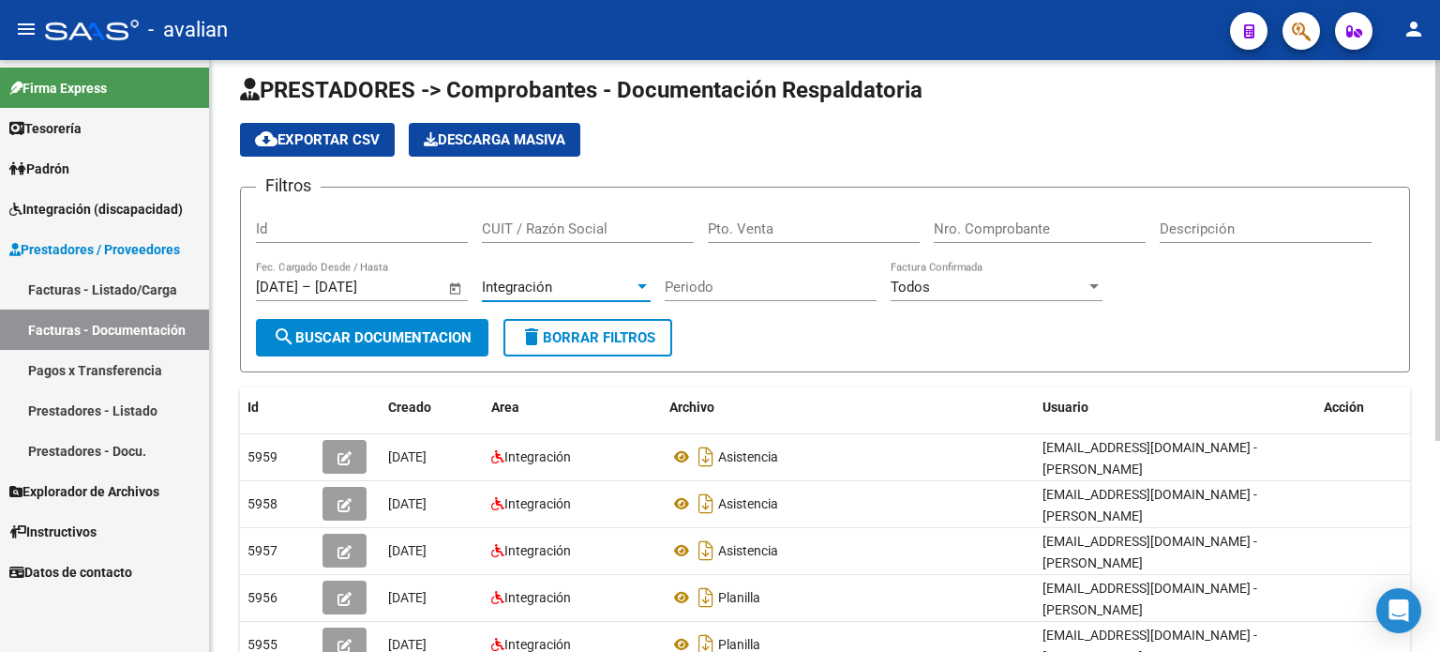
click at [763, 291] on input "Periodo" at bounding box center [771, 287] width 212 height 17
click at [923, 293] on span "Todos" at bounding box center [910, 287] width 39 height 17
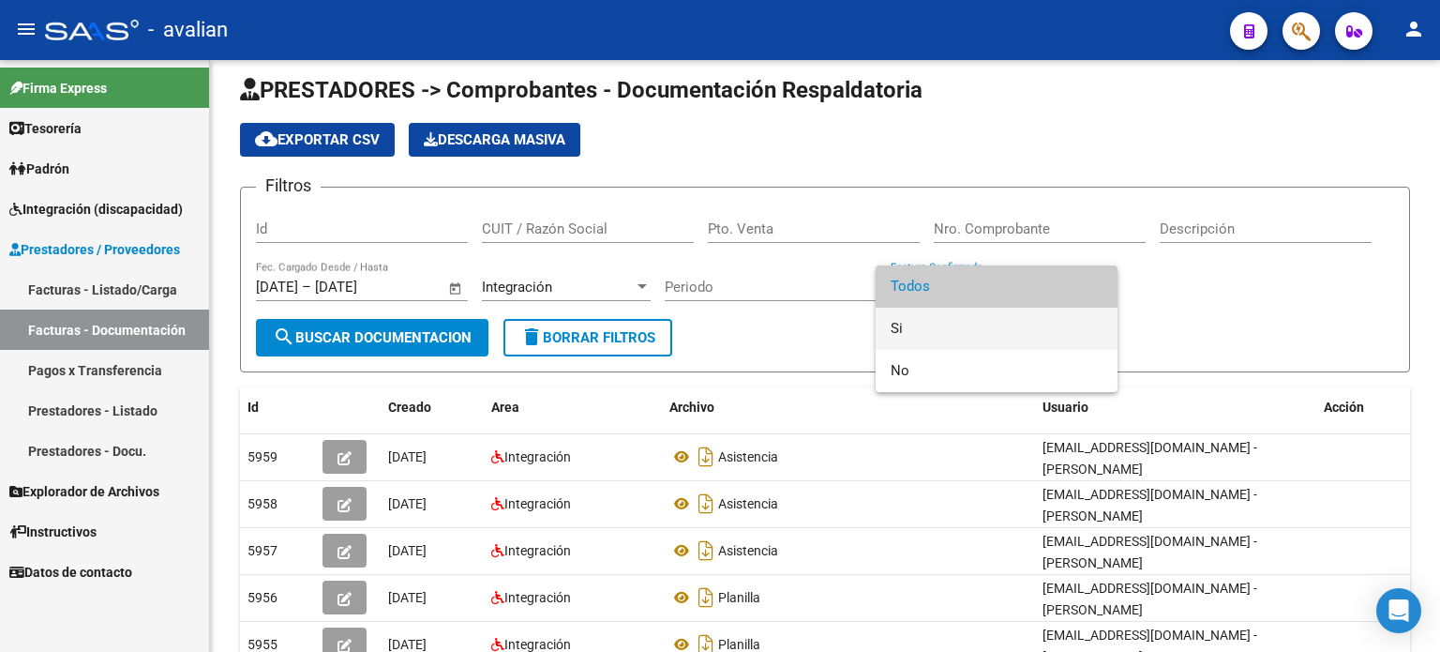
click at [923, 322] on span "Si" at bounding box center [997, 329] width 212 height 42
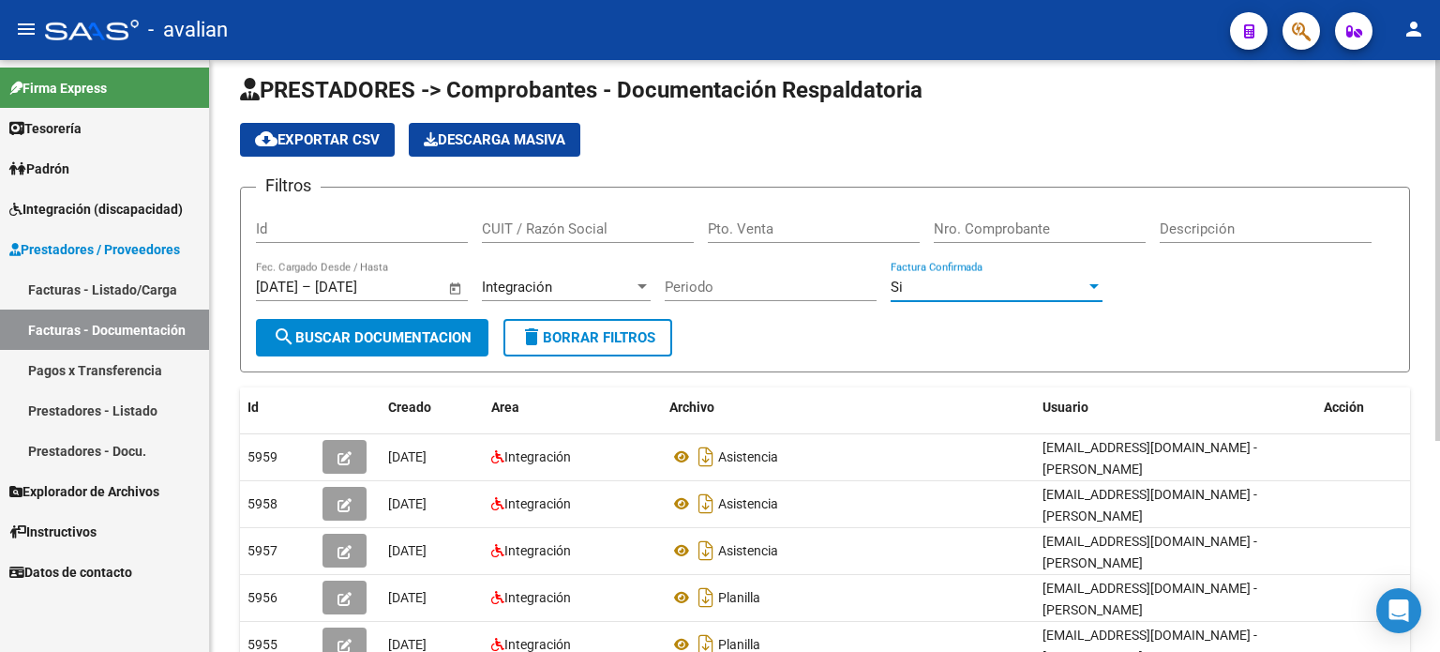
click at [780, 288] on input "Periodo" at bounding box center [771, 287] width 212 height 17
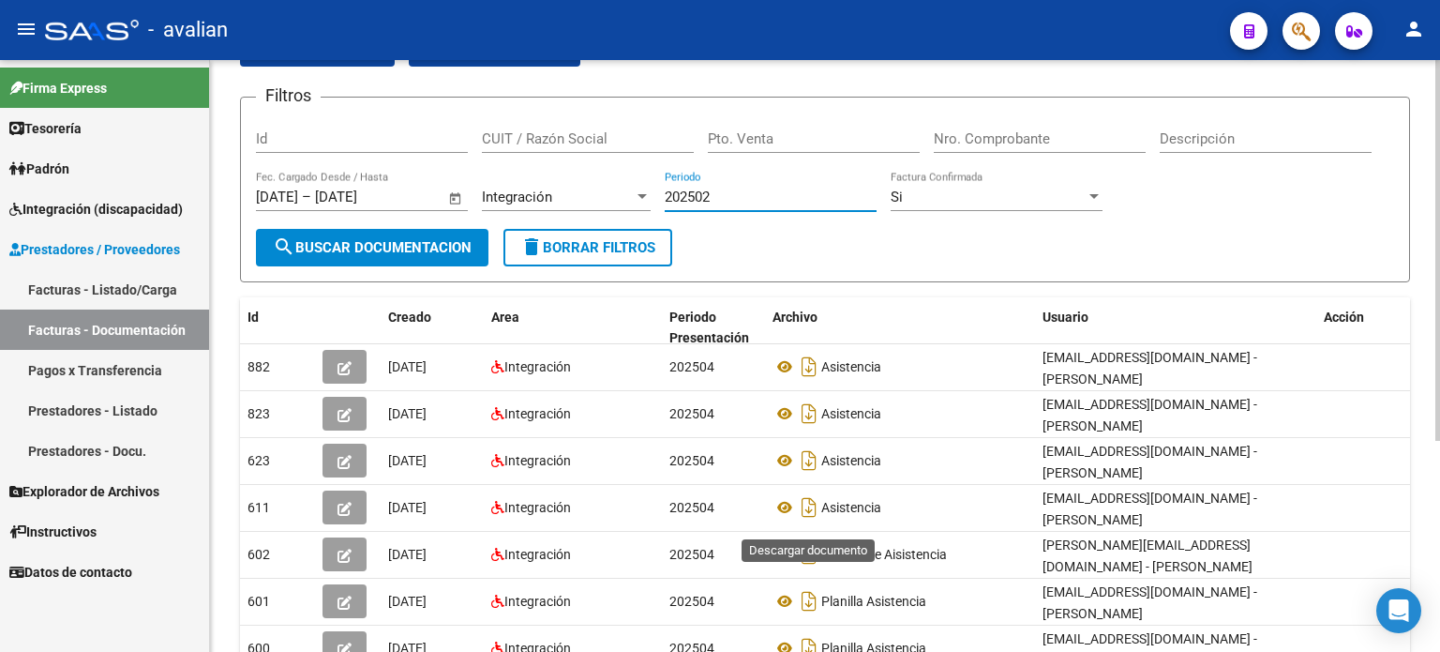
scroll to position [78, 0]
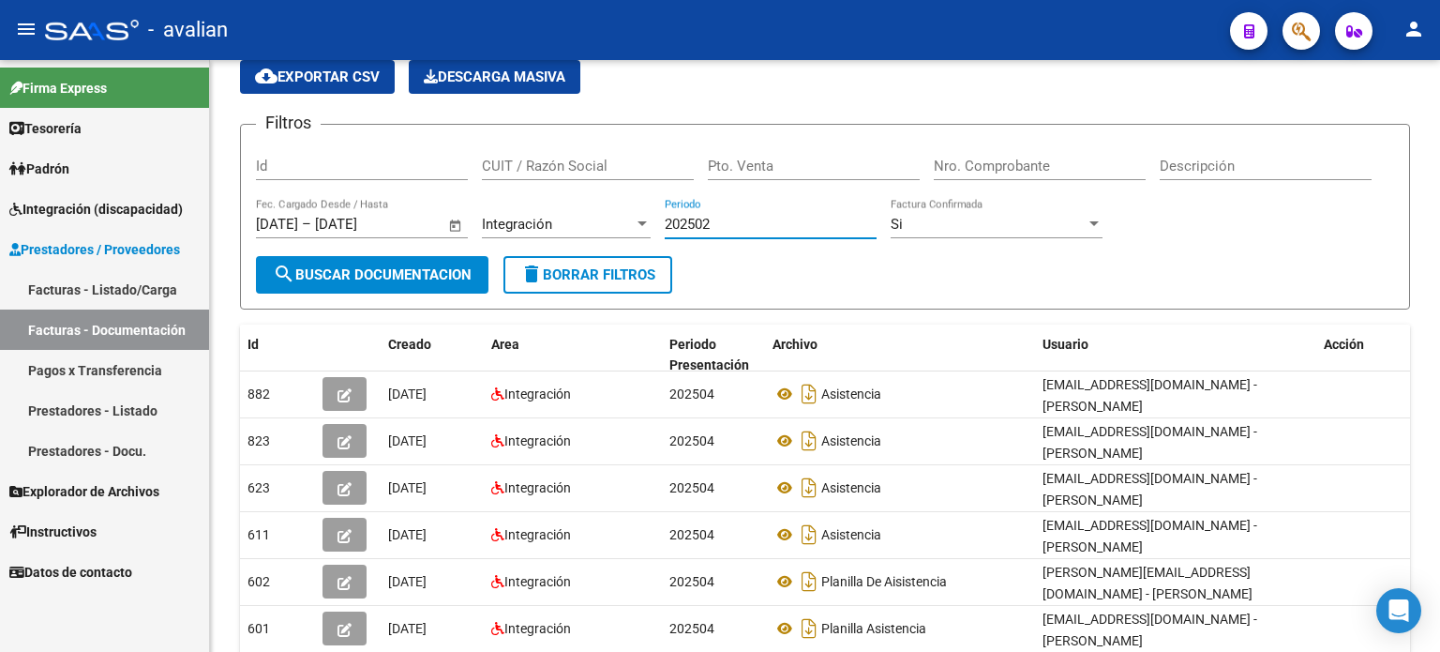
type input "202502"
click at [71, 363] on link "Pagos x Transferencia" at bounding box center [104, 370] width 209 height 40
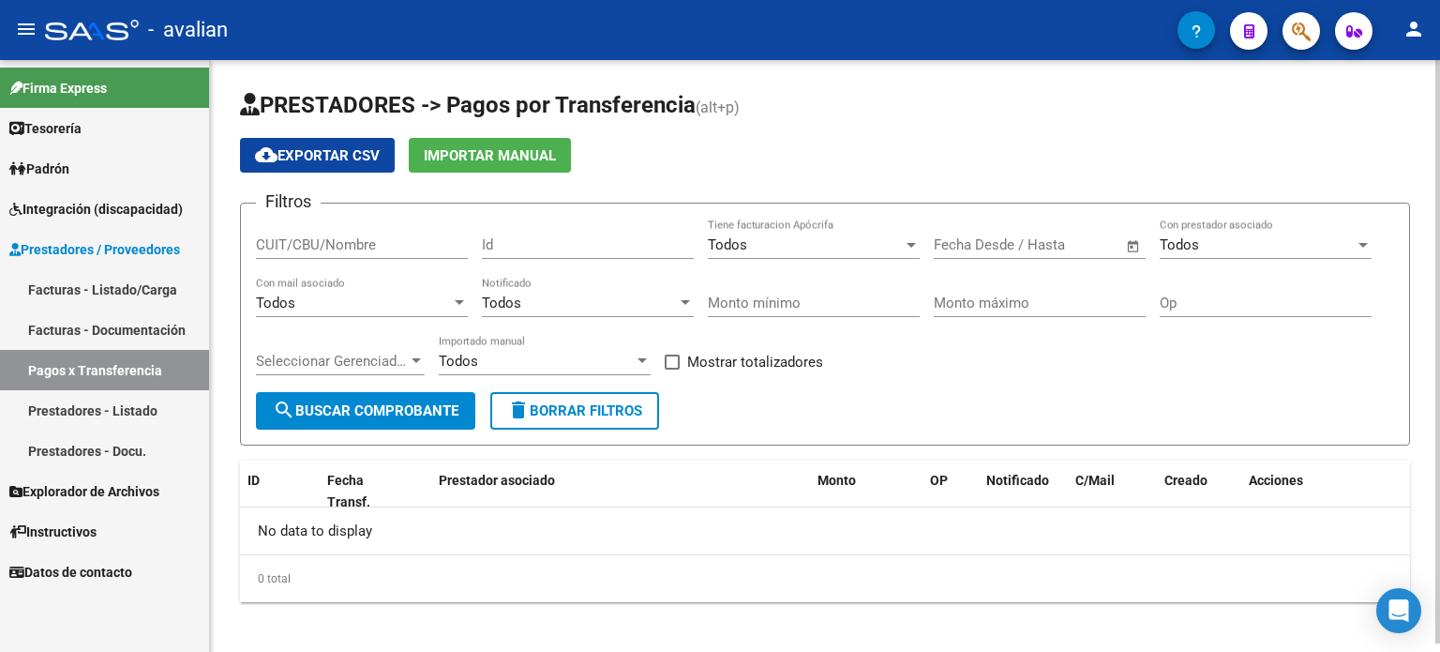
click at [361, 302] on div "Todos" at bounding box center [353, 302] width 195 height 17
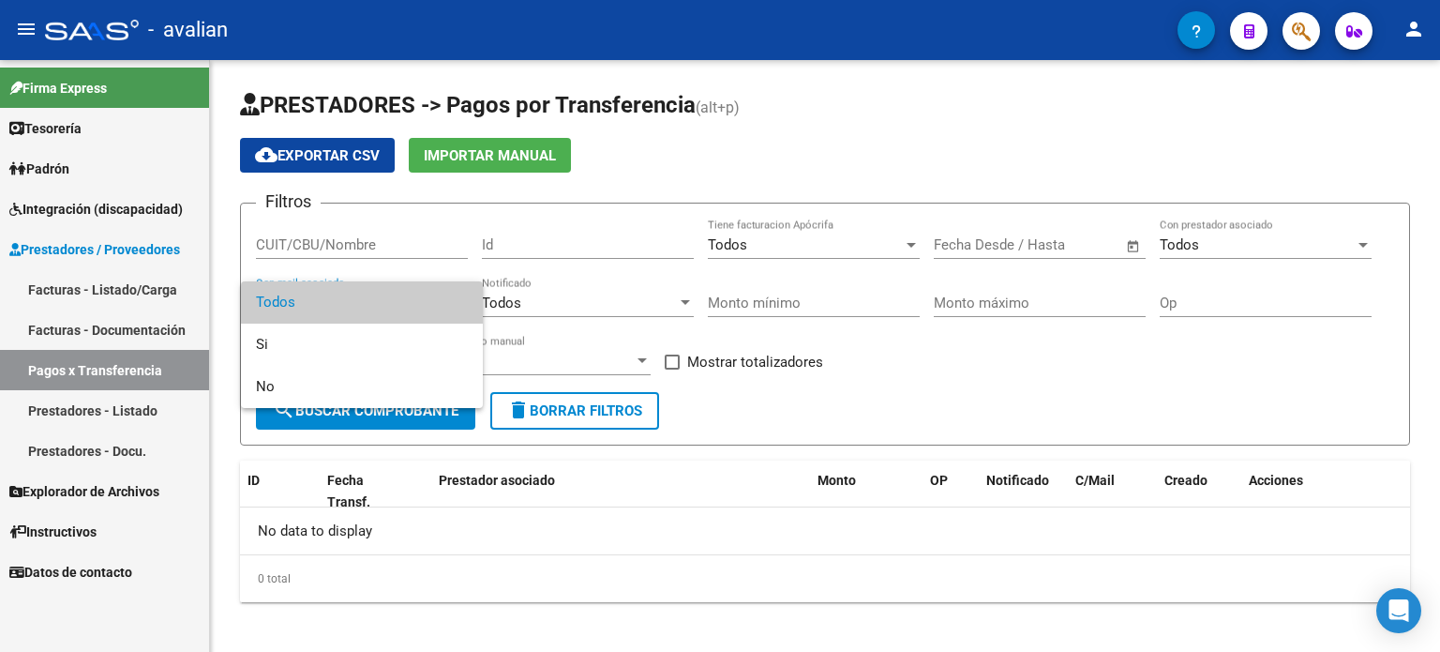
click at [625, 303] on div at bounding box center [720, 326] width 1440 height 652
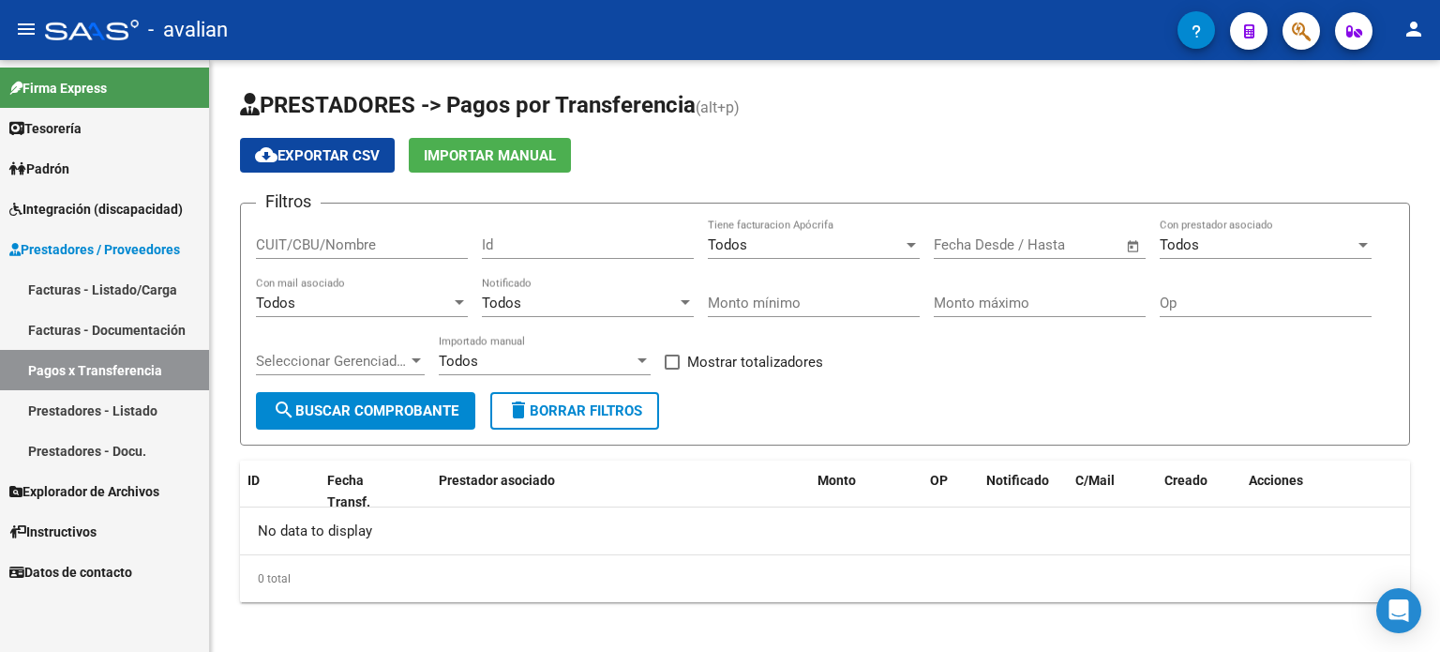
click at [87, 415] on link "Prestadores - Listado" at bounding box center [104, 410] width 209 height 40
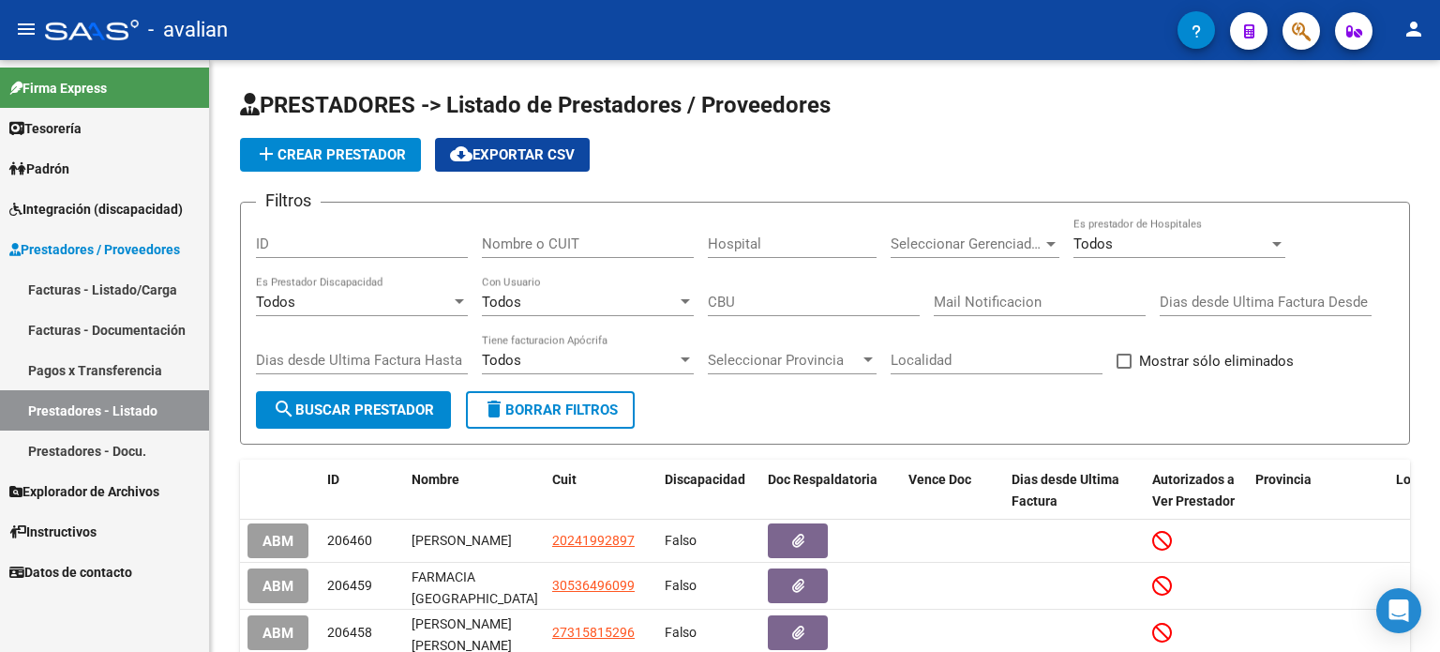
click at [130, 452] on link "Prestadores - Docu." at bounding box center [104, 450] width 209 height 40
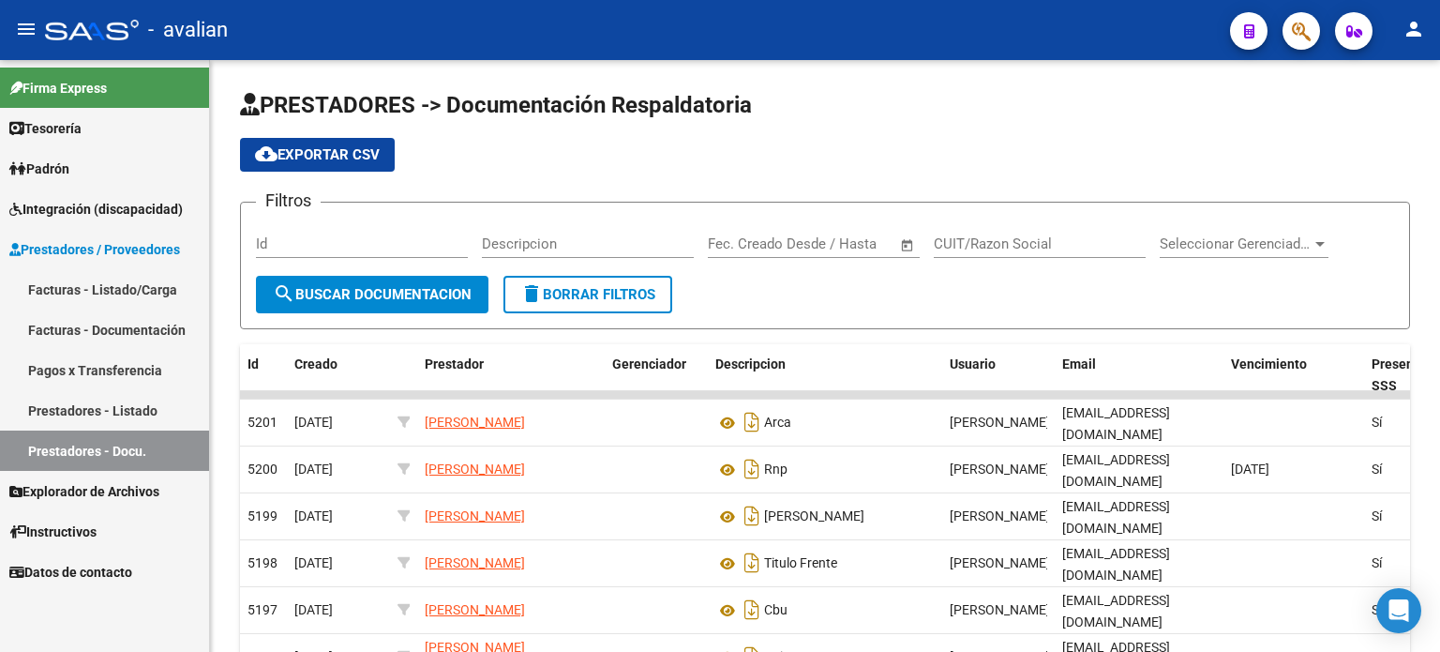
click at [131, 484] on span "Explorador de Archivos" at bounding box center [84, 491] width 150 height 21
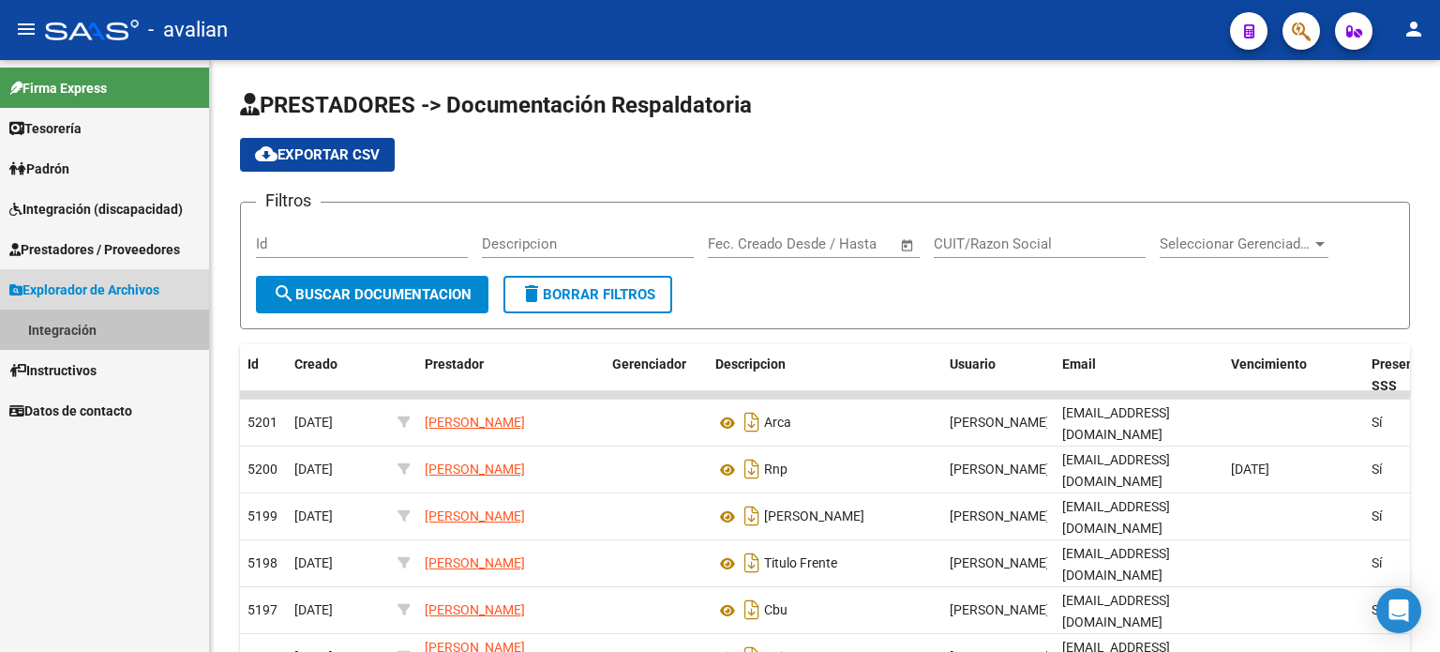
click at [93, 333] on link "Integración" at bounding box center [104, 329] width 209 height 40
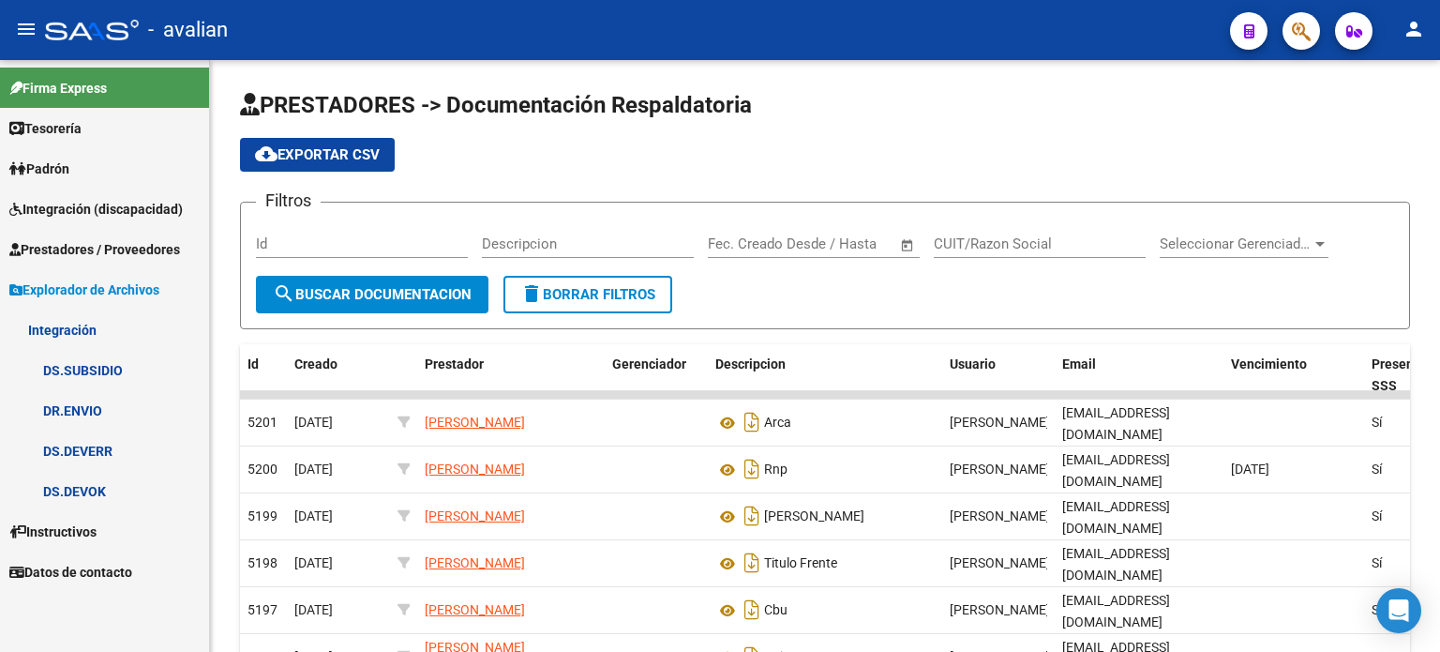
click at [106, 535] on link "Instructivos" at bounding box center [104, 531] width 209 height 40
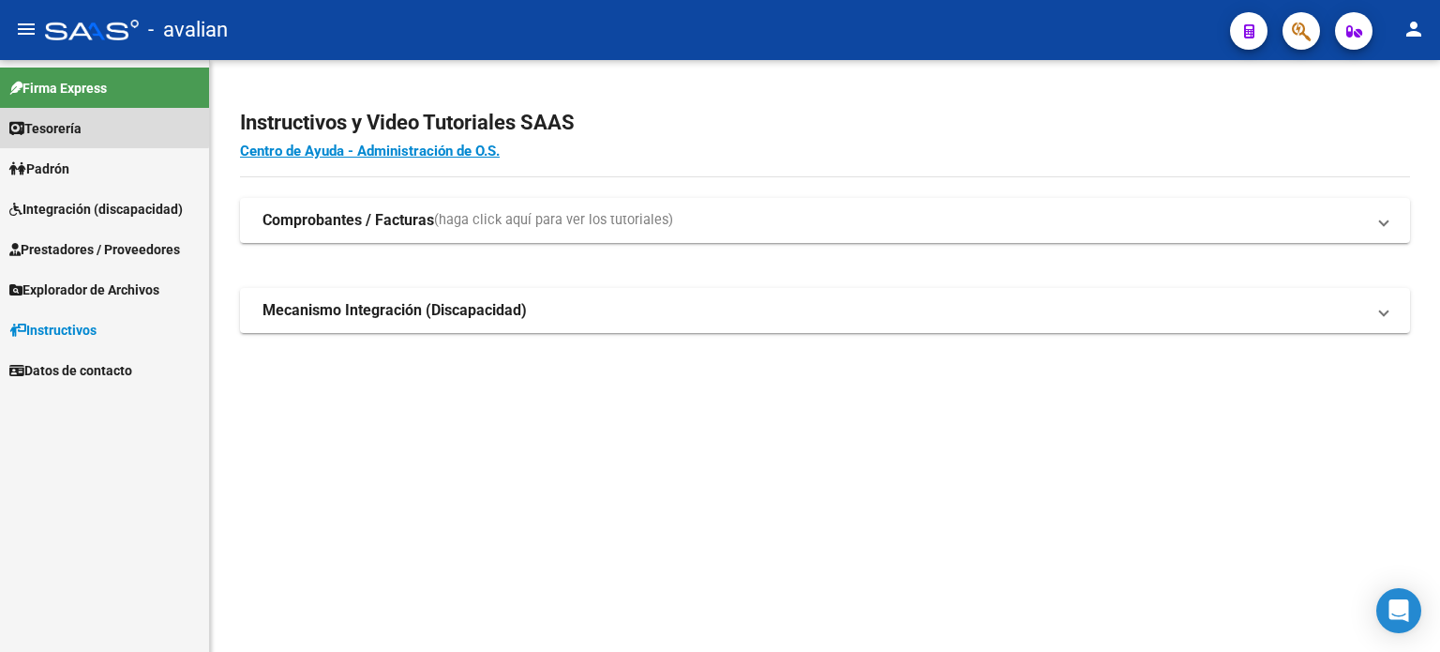
click at [79, 125] on span "Tesorería" at bounding box center [45, 128] width 72 height 21
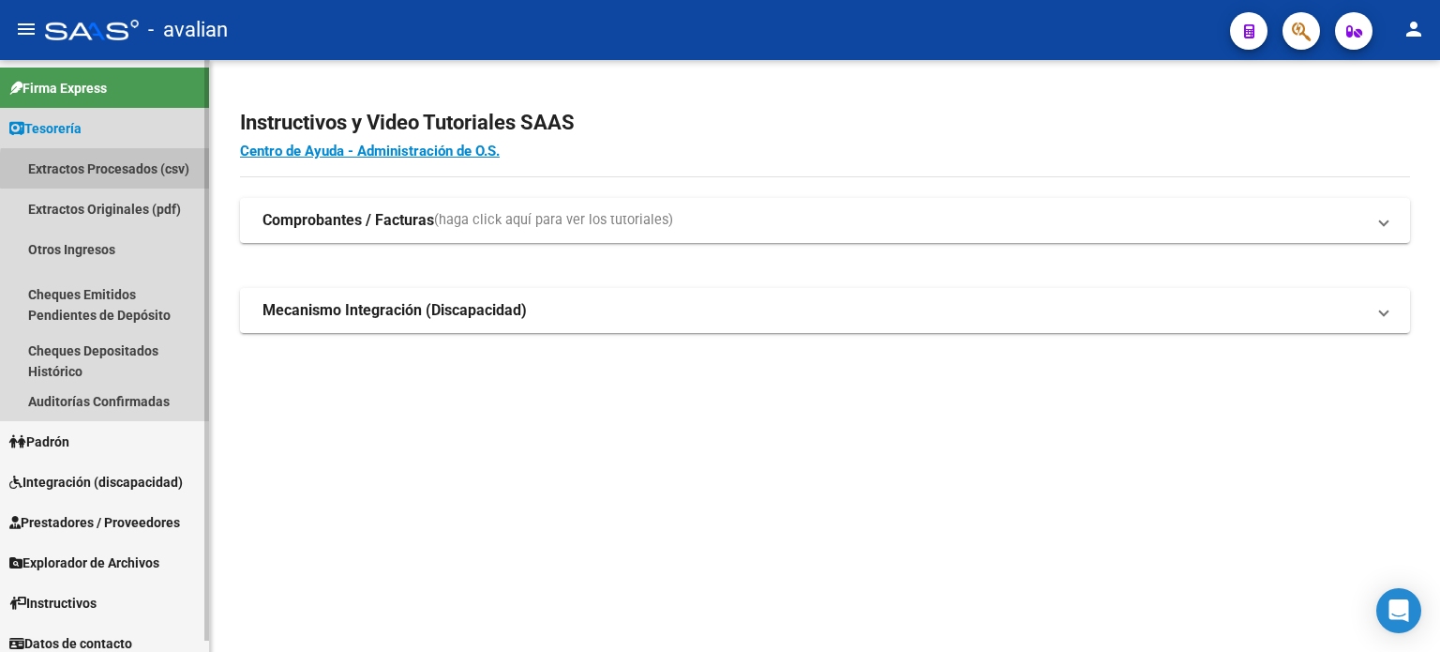
click at [169, 170] on link "Extractos Procesados (csv)" at bounding box center [104, 168] width 209 height 40
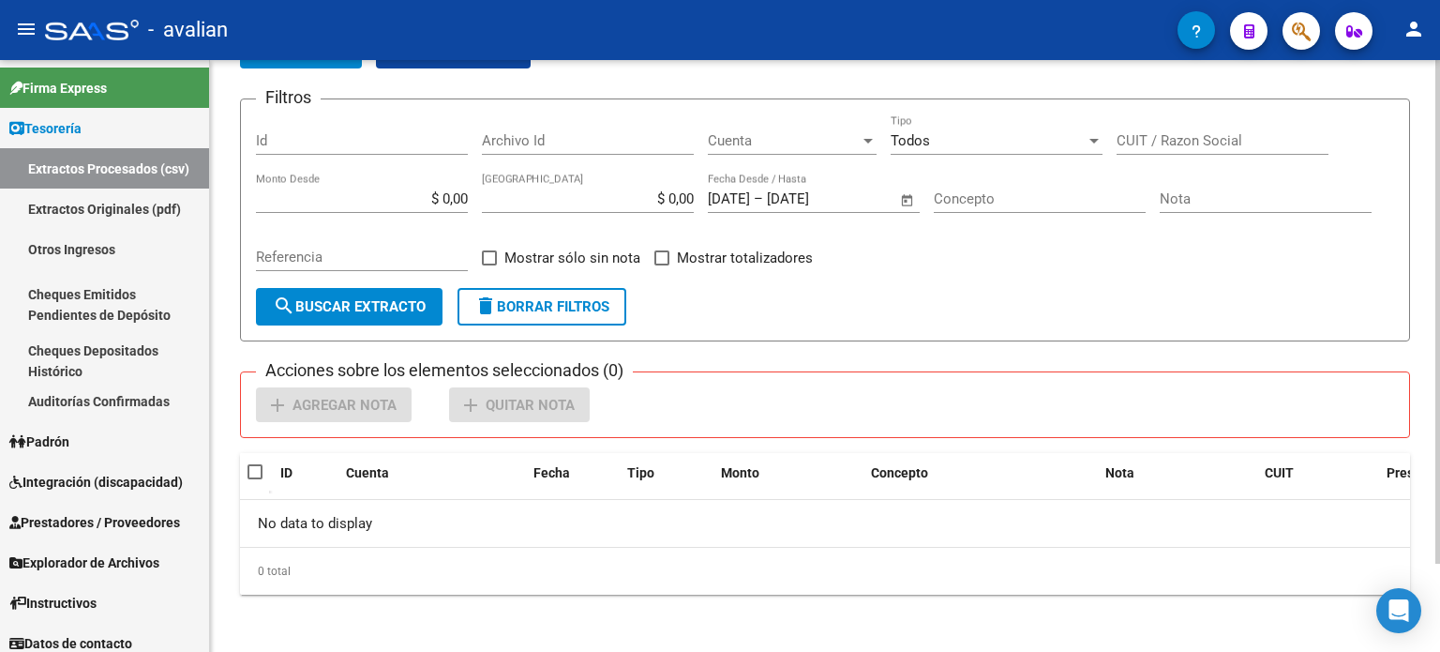
scroll to position [41, 0]
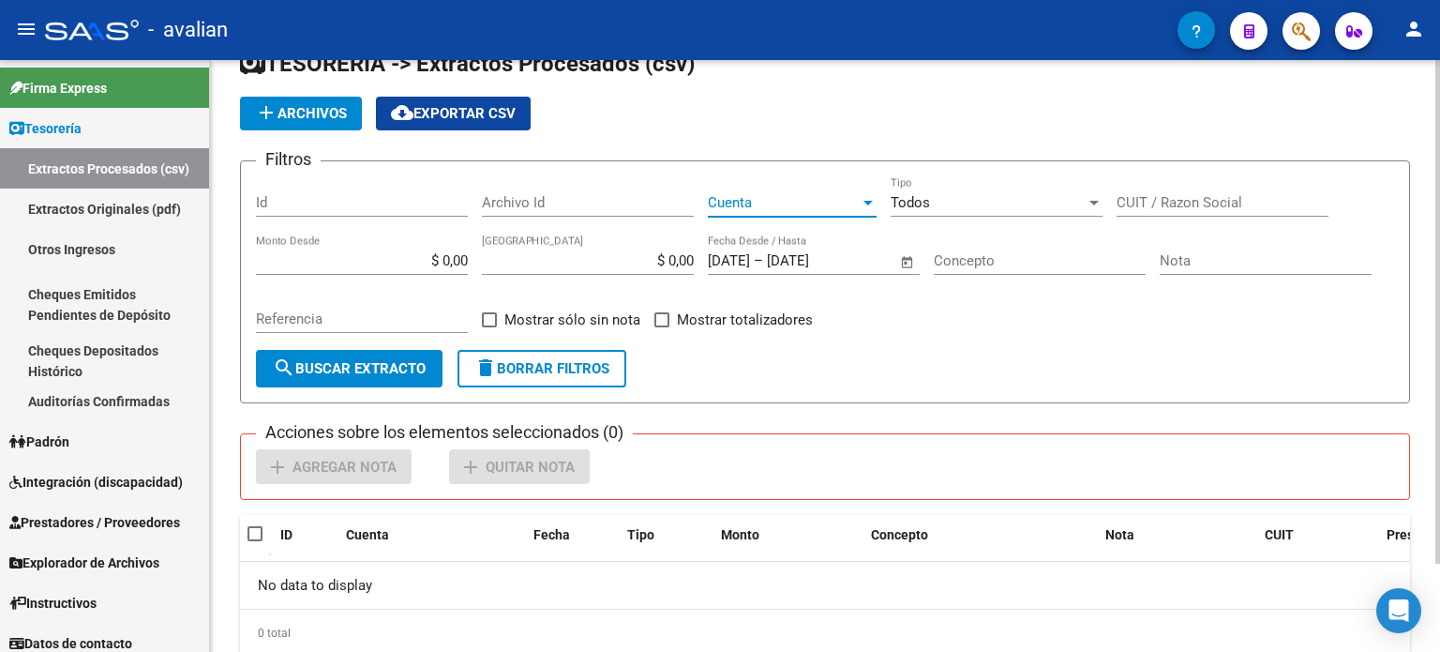
click at [740, 207] on span "Cuenta" at bounding box center [784, 202] width 152 height 17
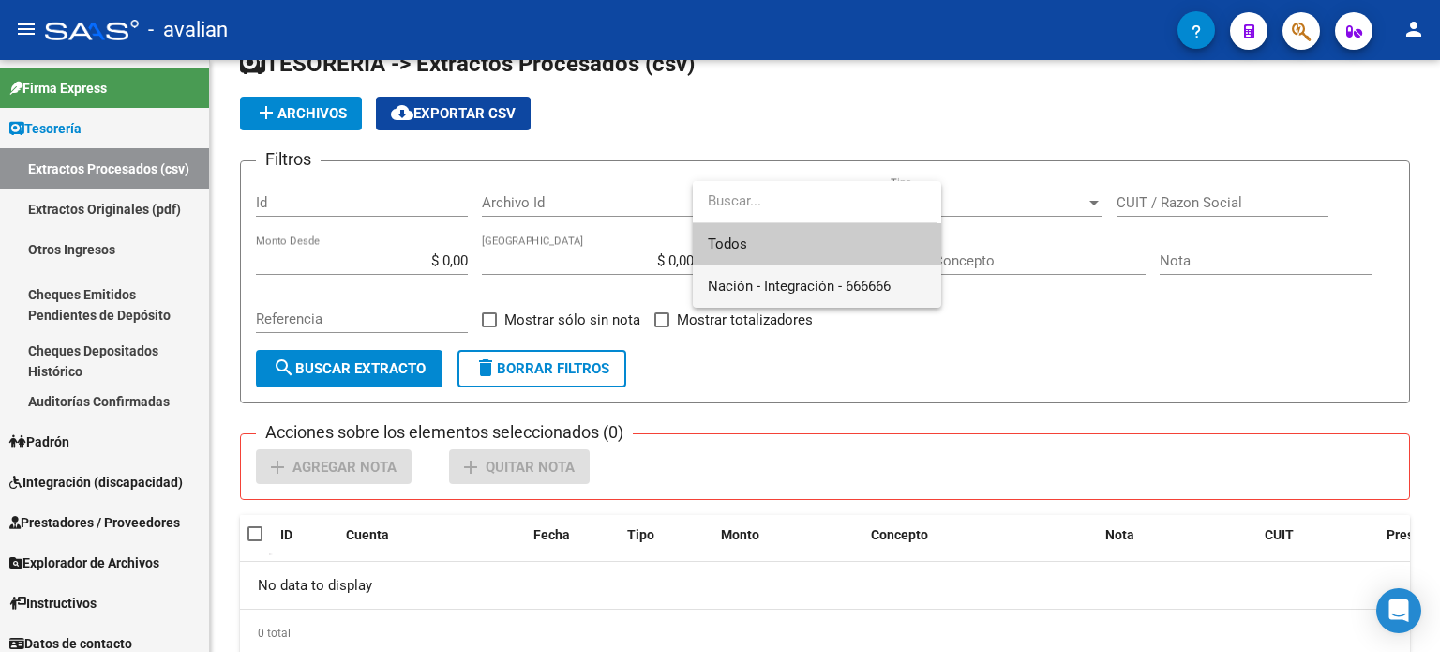
click at [763, 296] on span "Nación - Integración - 666666" at bounding box center [817, 286] width 219 height 42
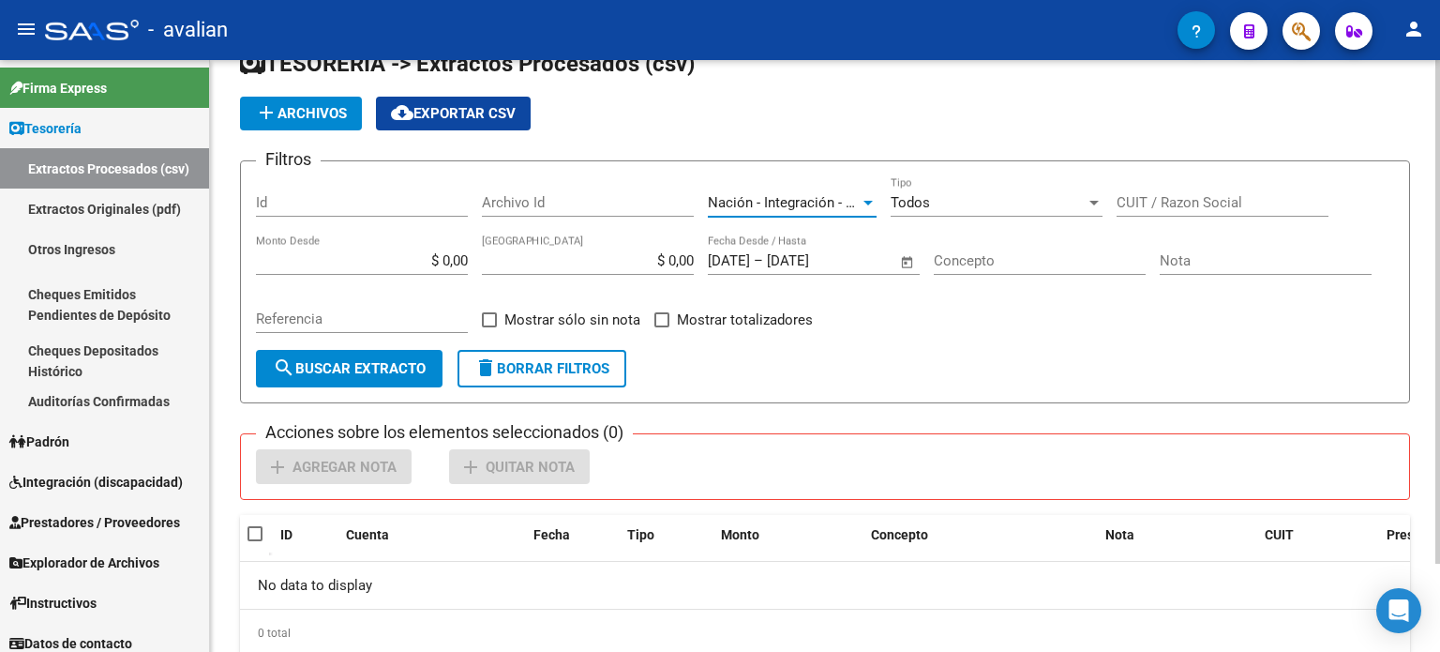
click at [384, 360] on span "search Buscar Extracto" at bounding box center [349, 368] width 153 height 17
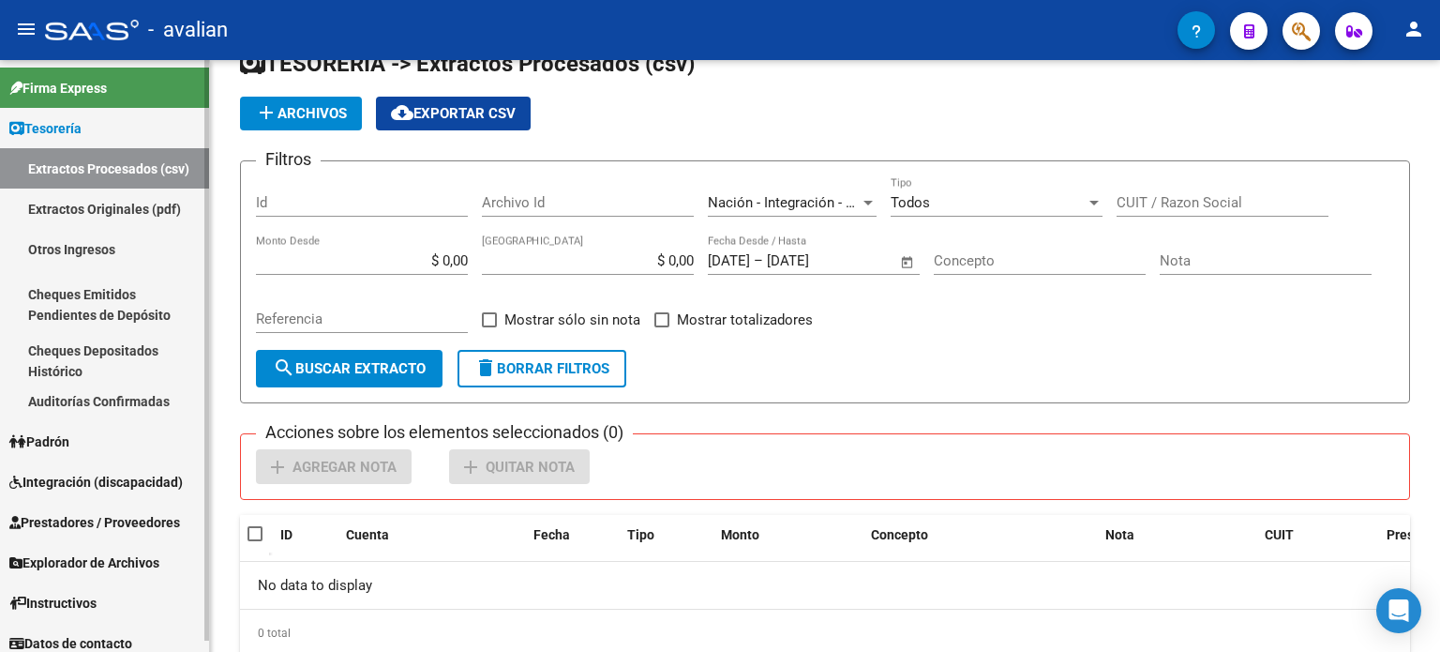
click at [121, 218] on link "Extractos Originales (pdf)" at bounding box center [104, 208] width 209 height 40
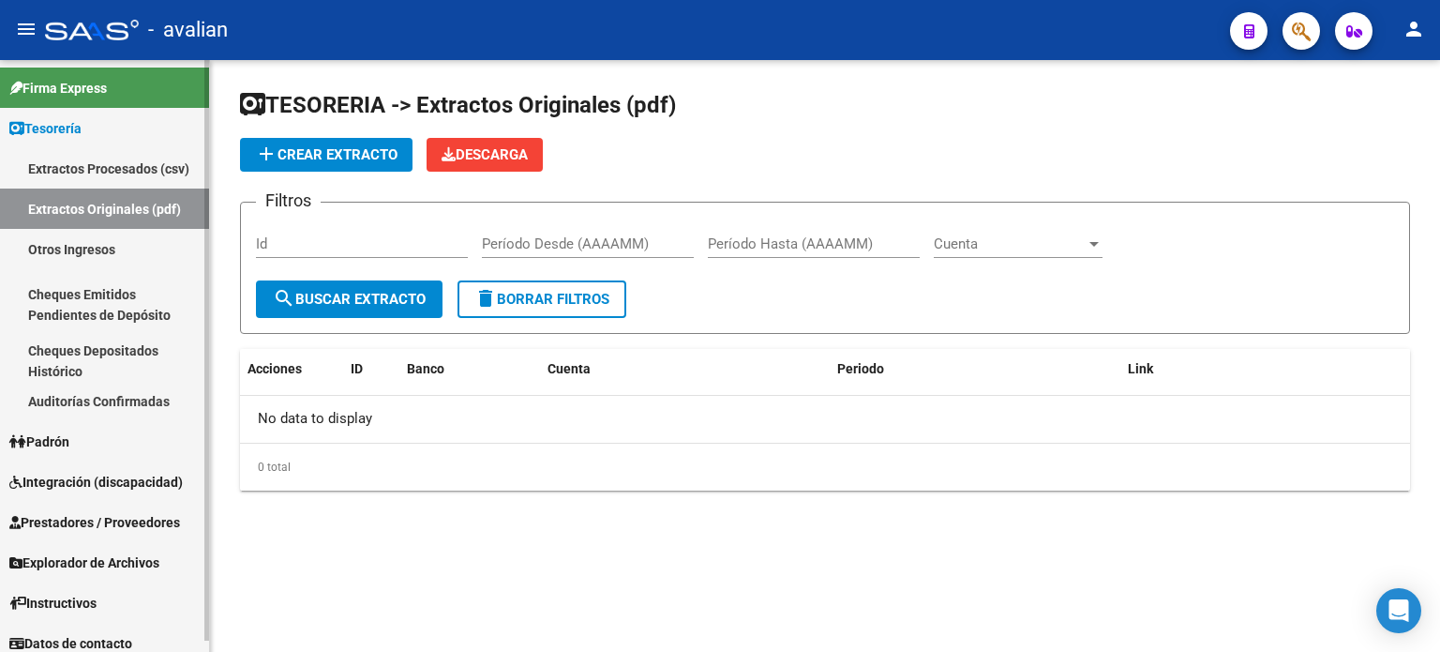
click at [112, 251] on link "Otros Ingresos" at bounding box center [104, 249] width 209 height 40
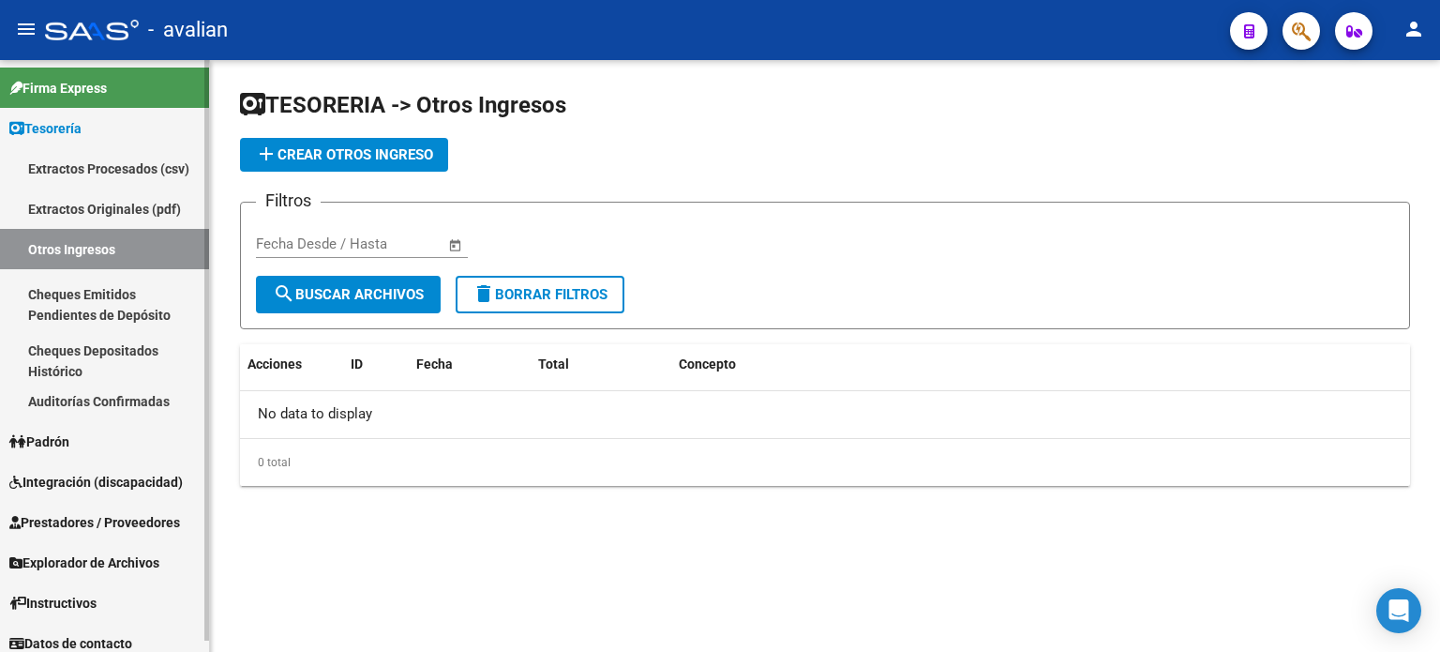
click at [104, 292] on link "Cheques Emitidos Pendientes de Depósito" at bounding box center [104, 304] width 209 height 71
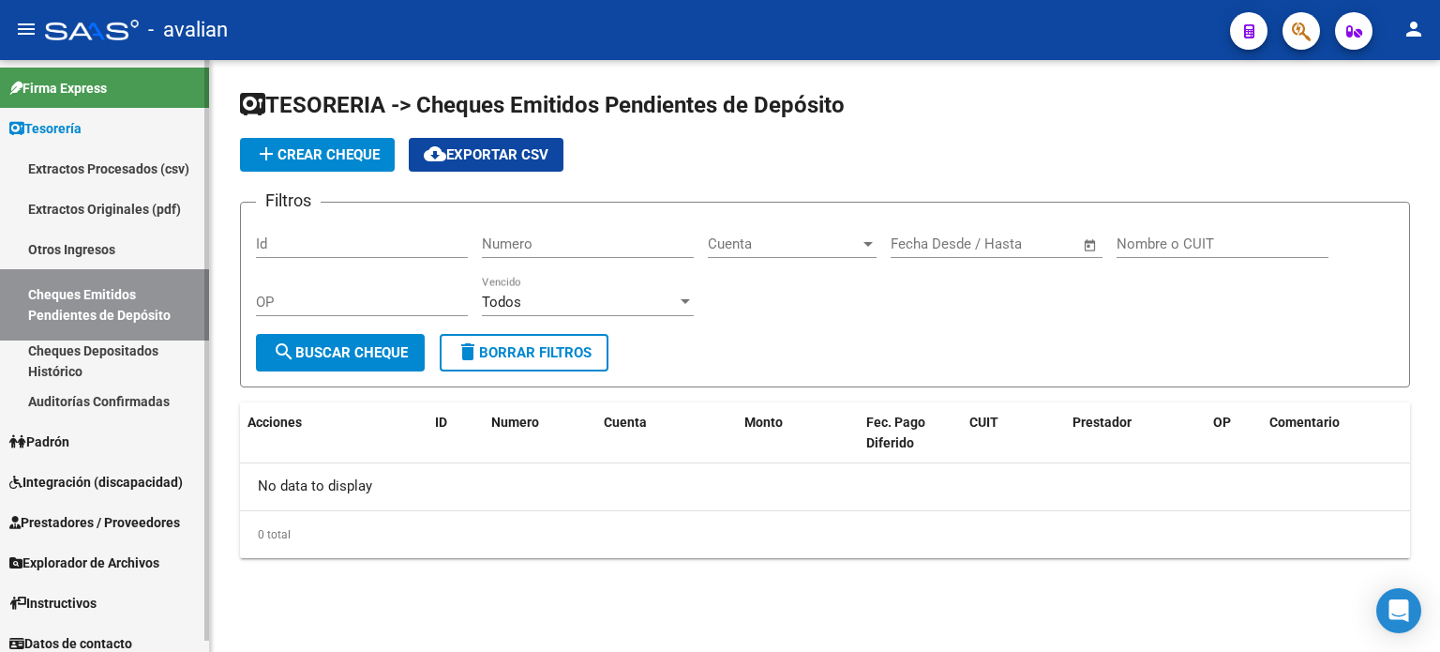
click at [104, 351] on link "Cheques Depositados Histórico" at bounding box center [104, 360] width 209 height 40
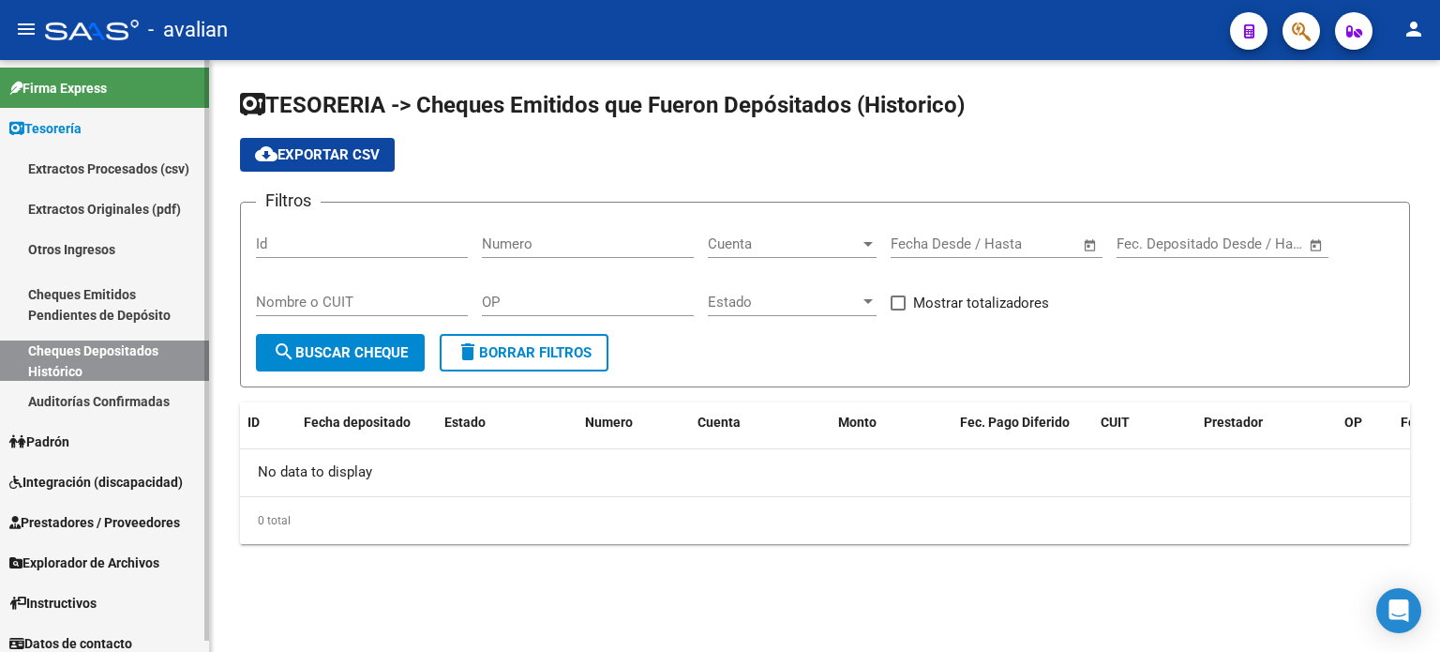
click at [94, 389] on link "Auditorías Confirmadas" at bounding box center [104, 401] width 209 height 40
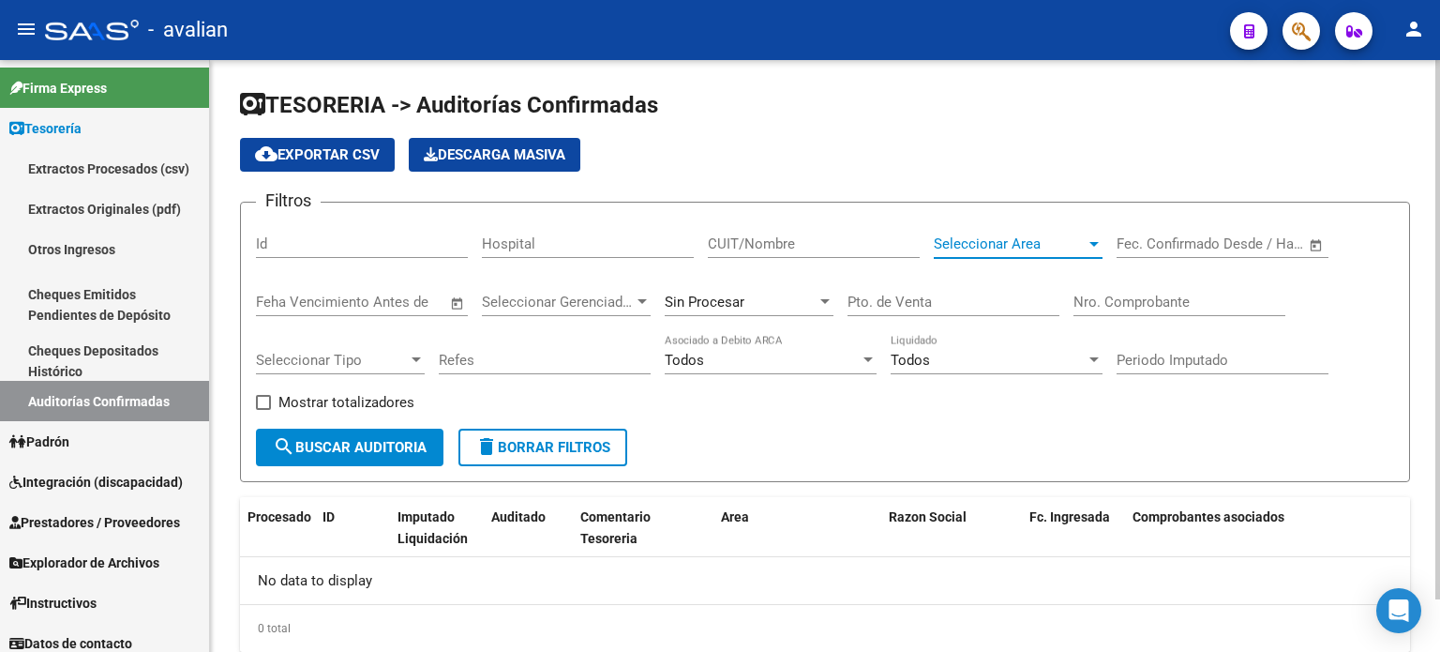
click at [1070, 247] on span "Seleccionar Area" at bounding box center [1010, 243] width 152 height 17
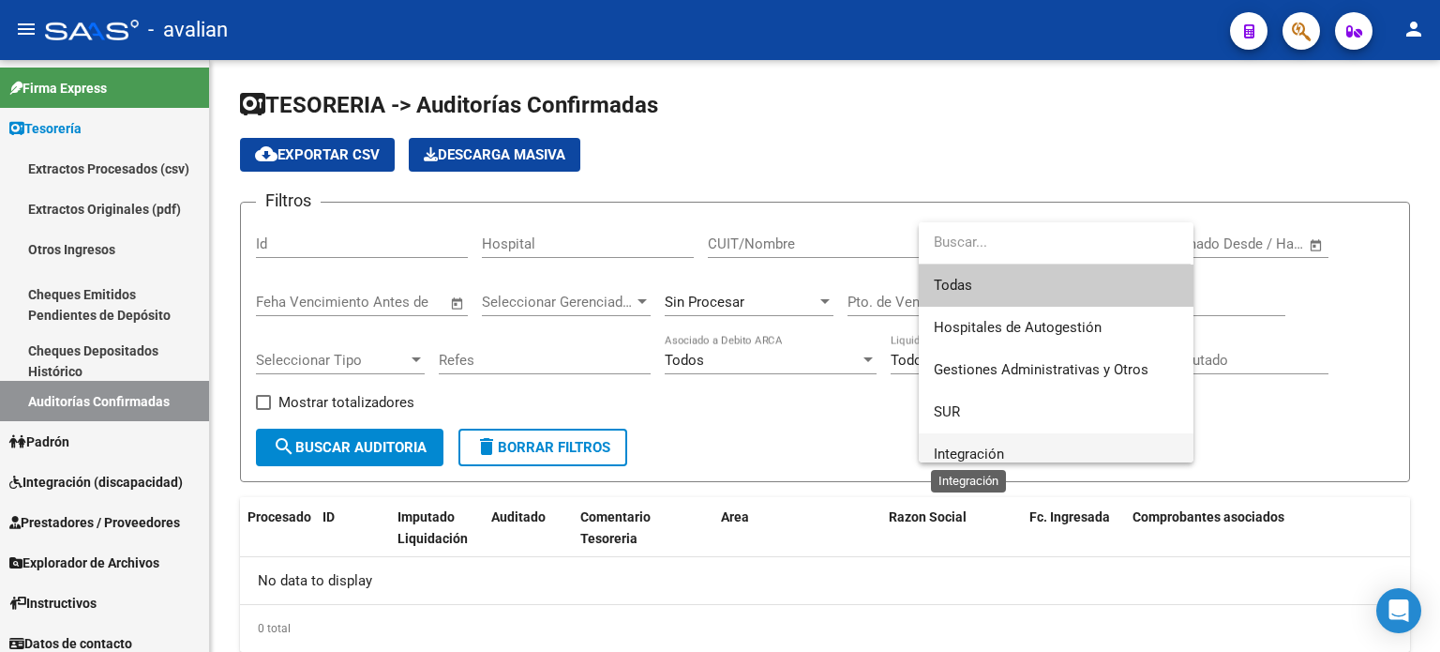
click at [957, 445] on span "Integración" at bounding box center [969, 453] width 70 height 17
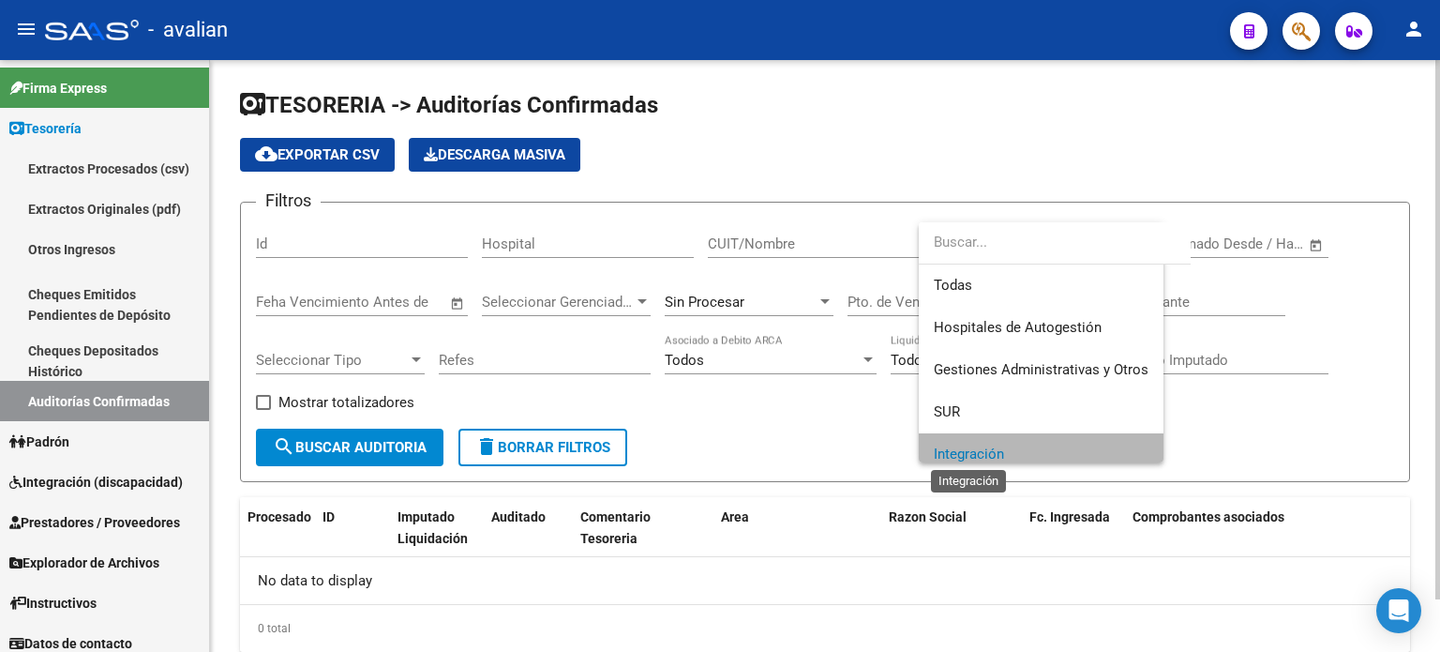
scroll to position [11, 0]
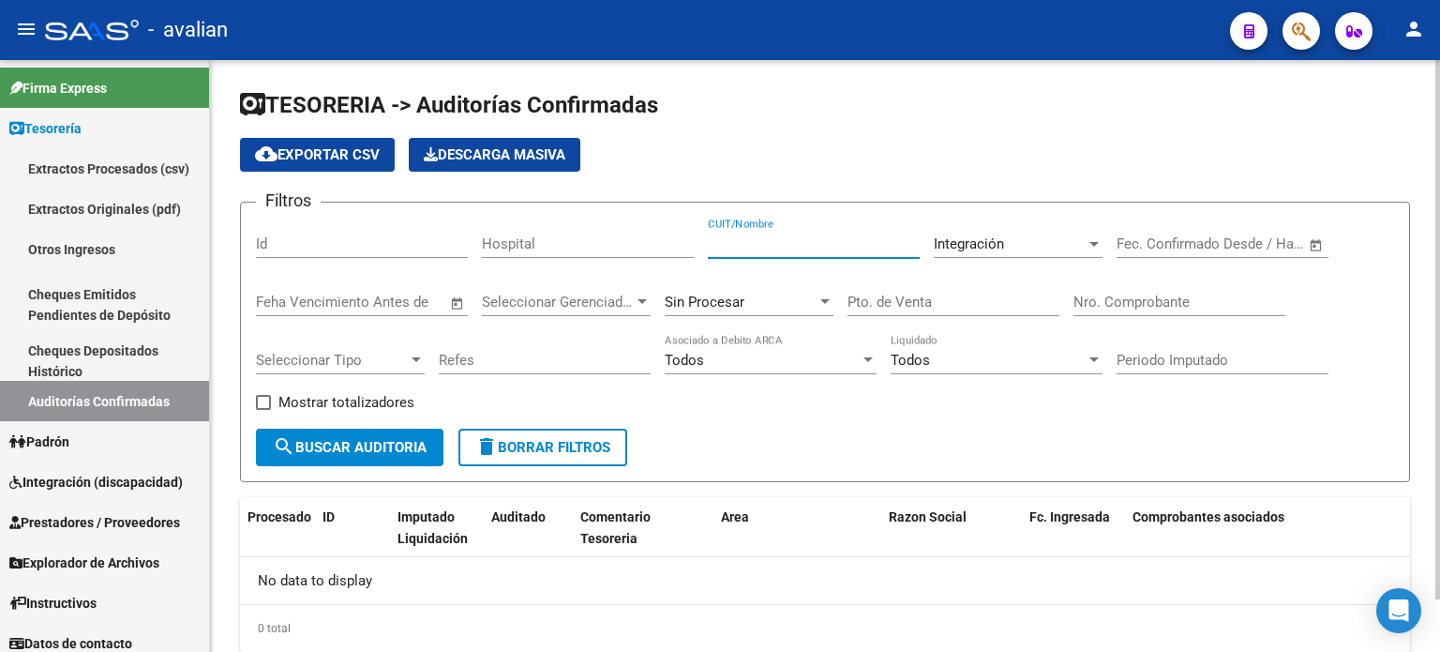
click at [834, 241] on input "CUIT/Nombre" at bounding box center [814, 243] width 212 height 17
type input "Avalian"
click at [346, 436] on button "search Buscar Auditoria" at bounding box center [350, 448] width 188 height 38
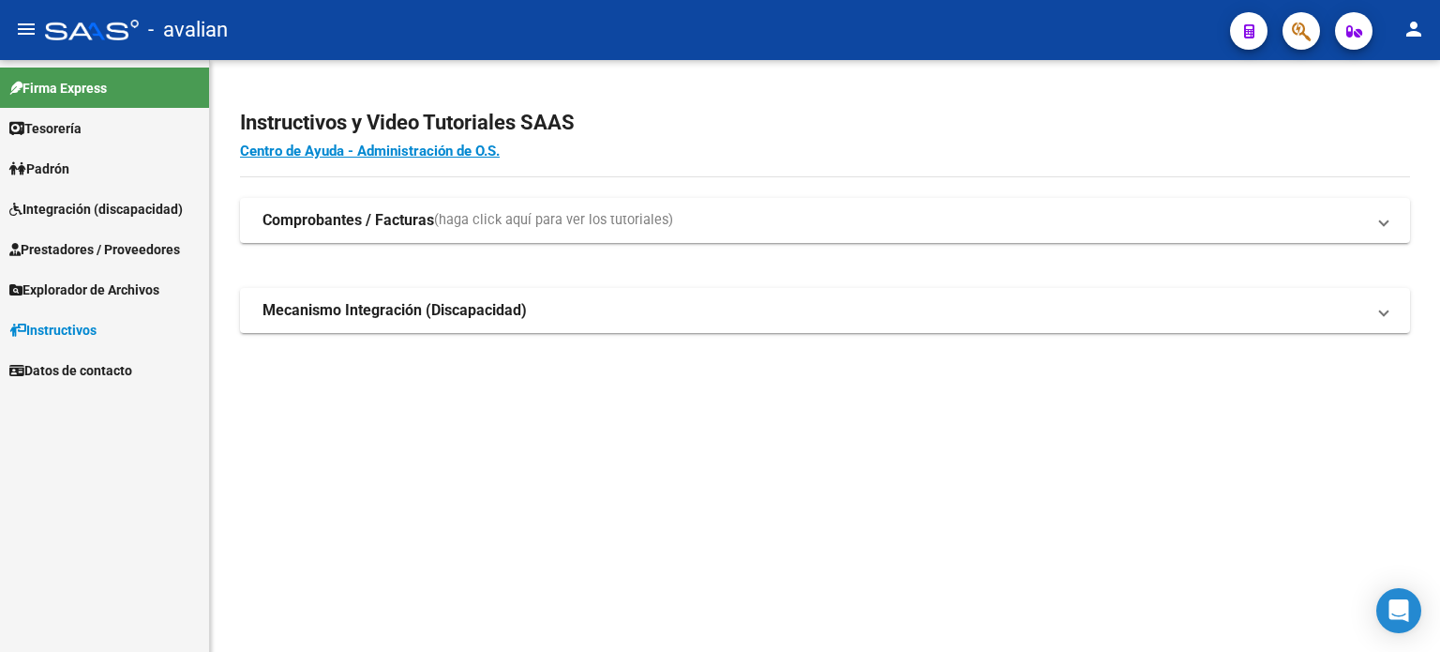
click at [55, 203] on span "Integración (discapacidad)" at bounding box center [95, 209] width 173 height 21
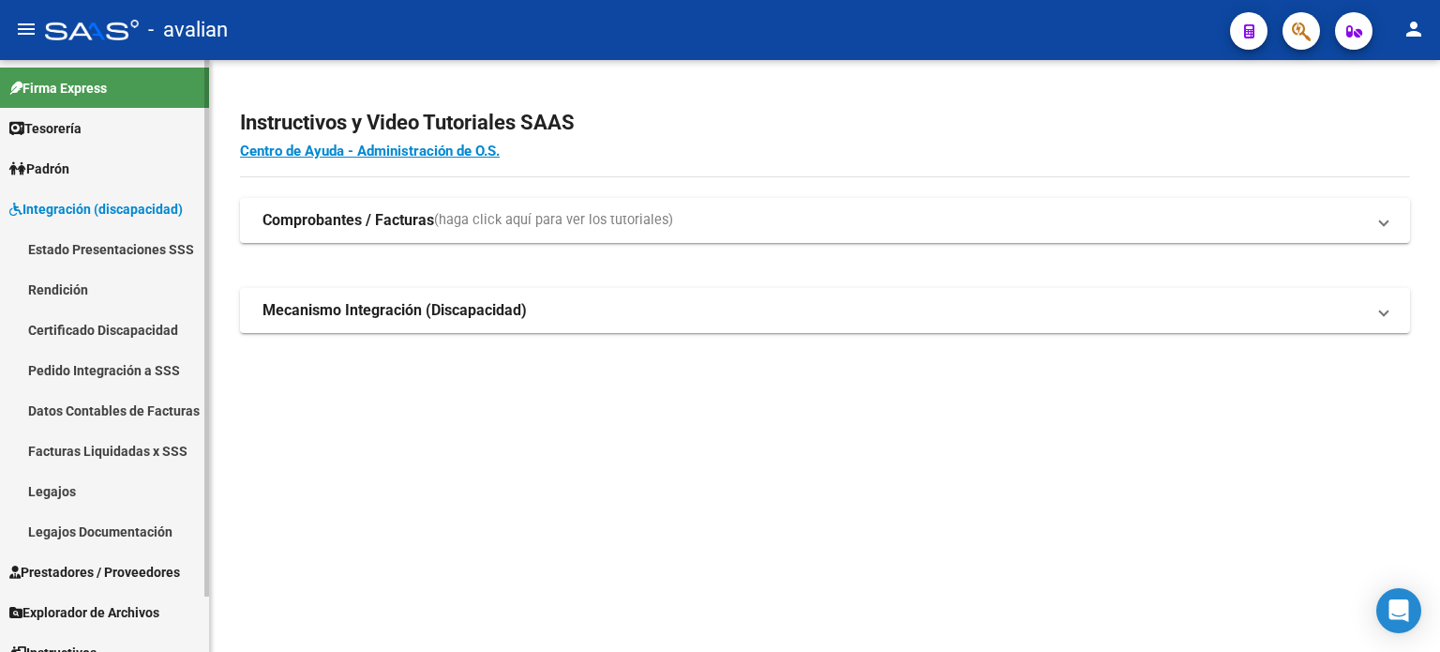
click at [53, 486] on link "Legajos" at bounding box center [104, 491] width 209 height 40
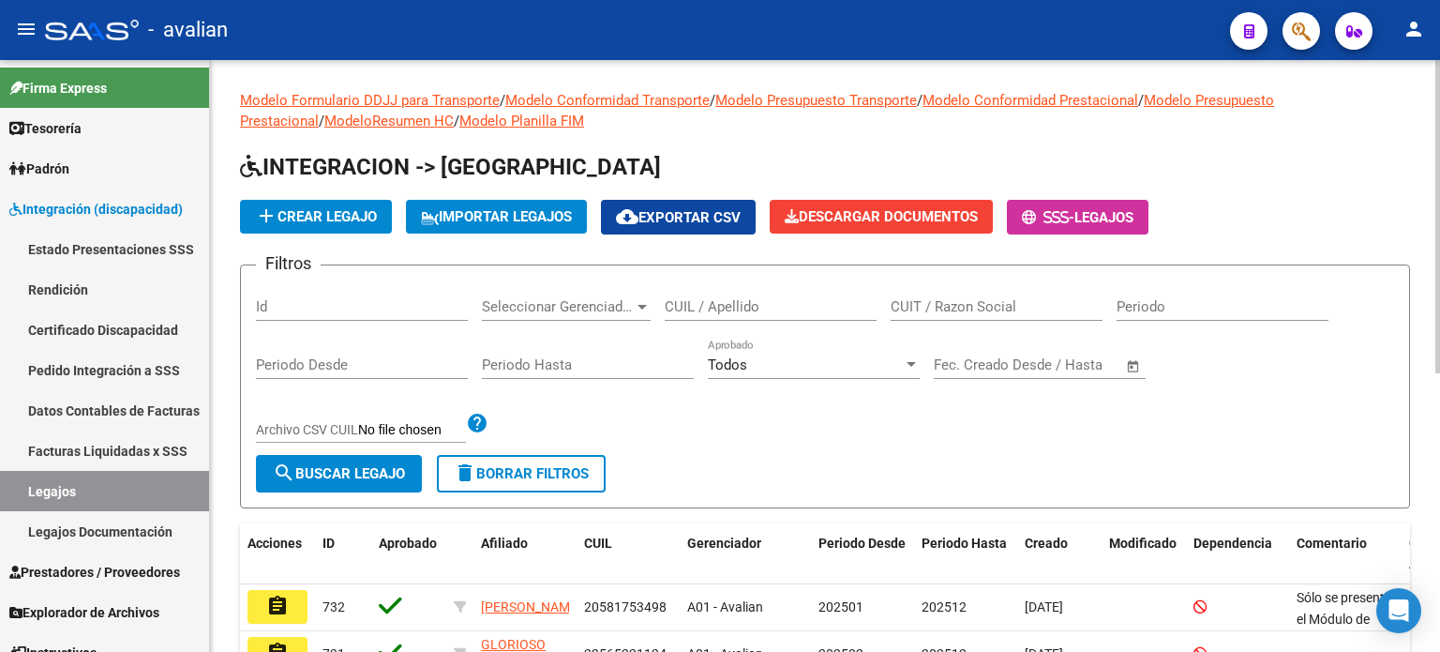
click at [777, 298] on input "CUIL / Apellido" at bounding box center [771, 306] width 212 height 17
paste input "20557180916"
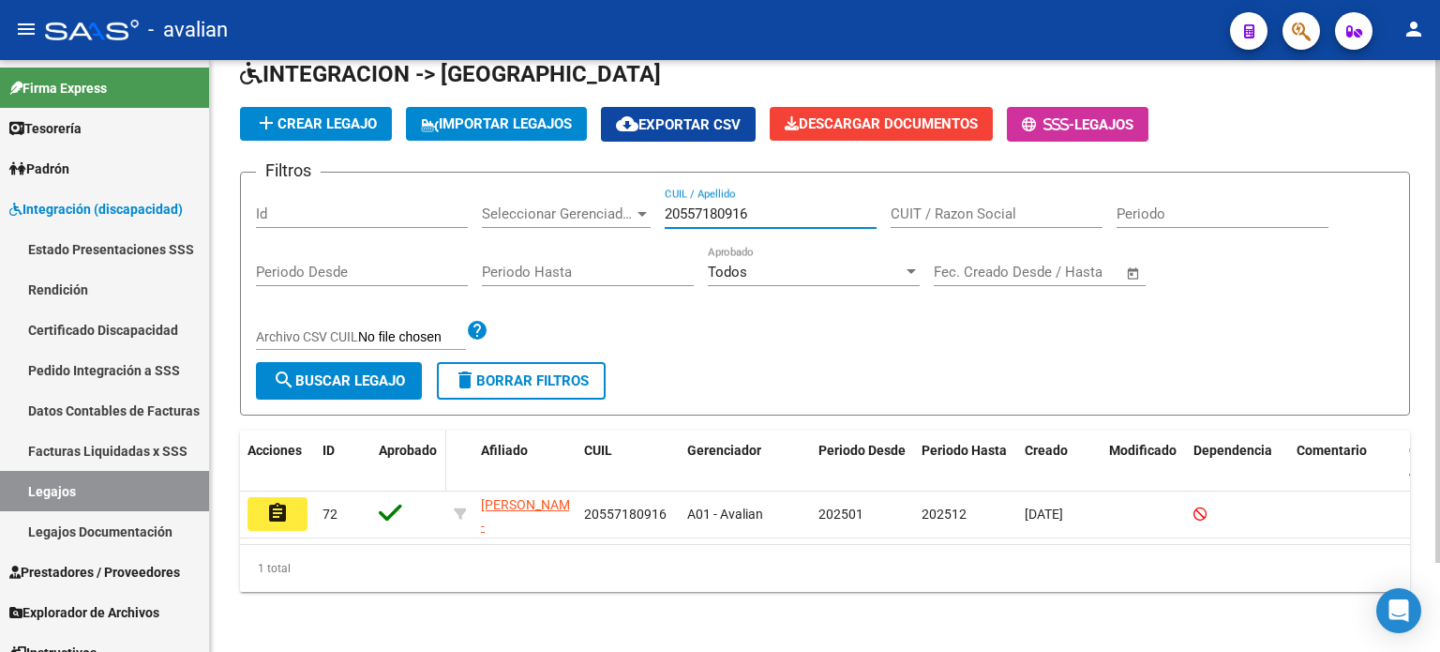
scroll to position [104, 0]
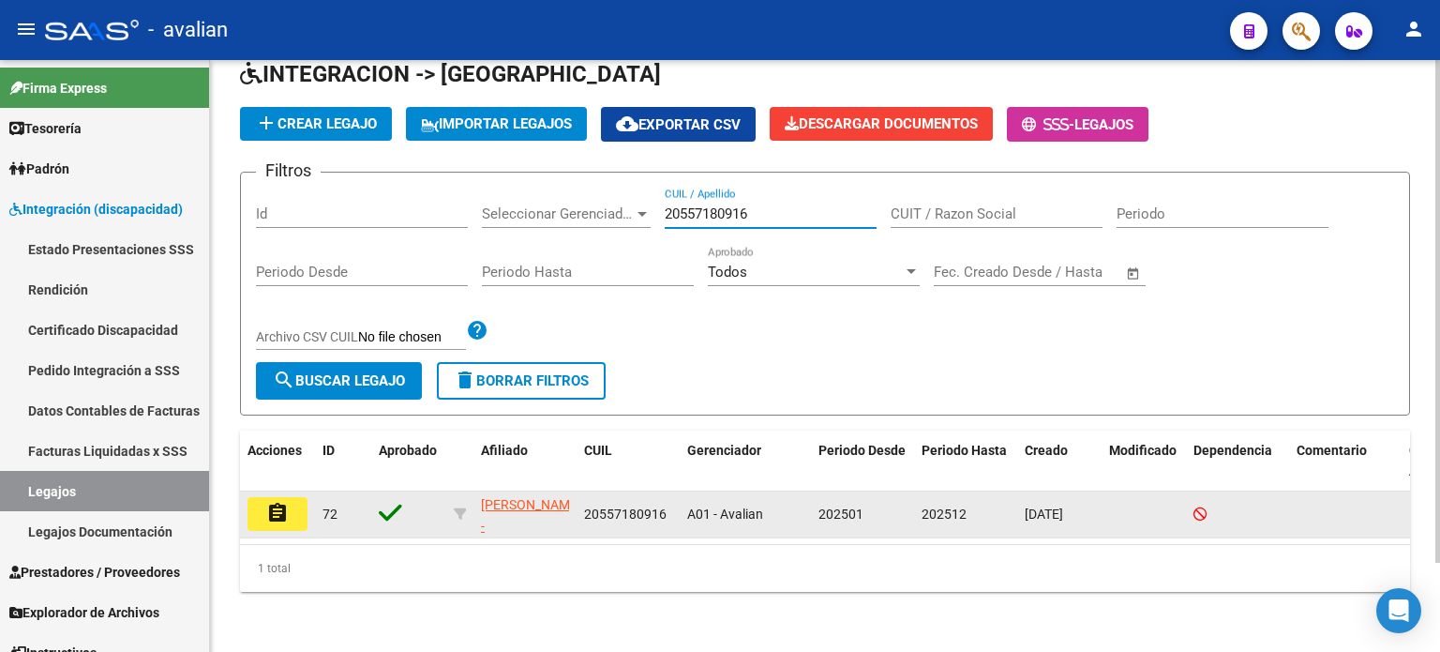
type input "20557180916"
click at [278, 502] on mat-icon "assignment" at bounding box center [277, 513] width 23 height 23
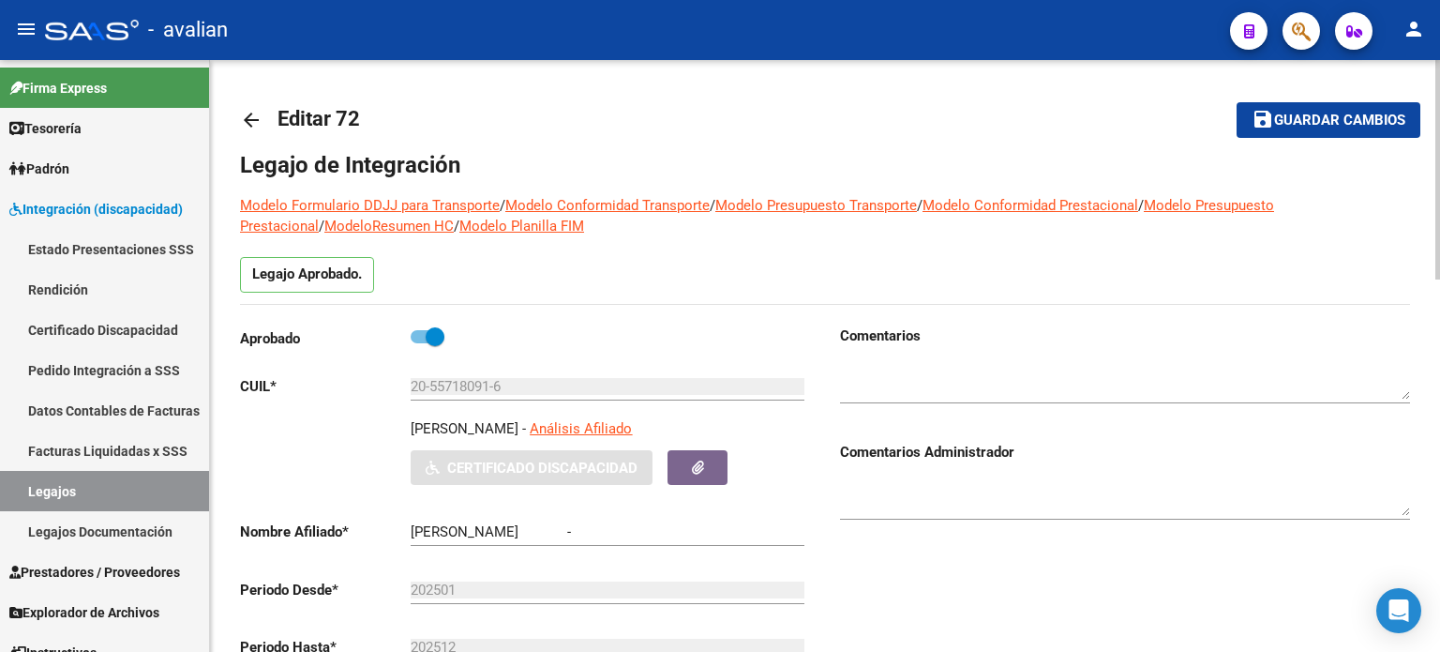
type input "[PERSON_NAME]"
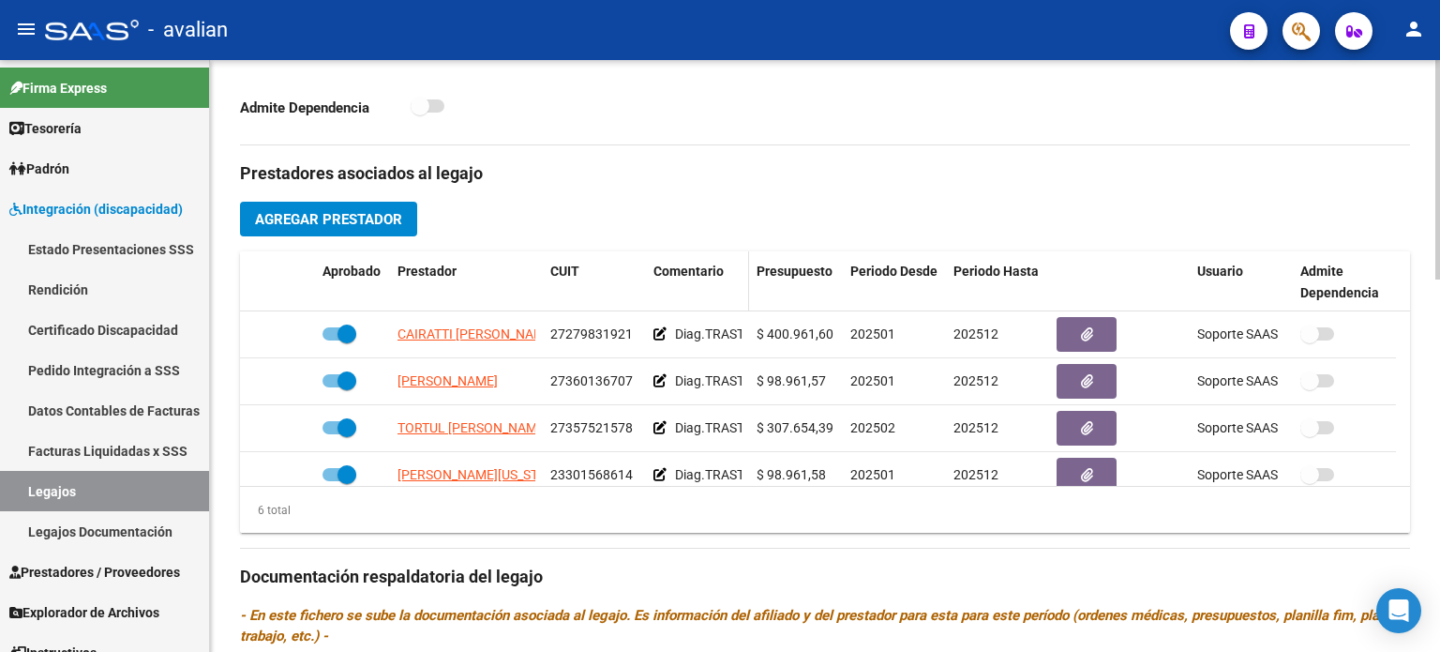
scroll to position [625, 0]
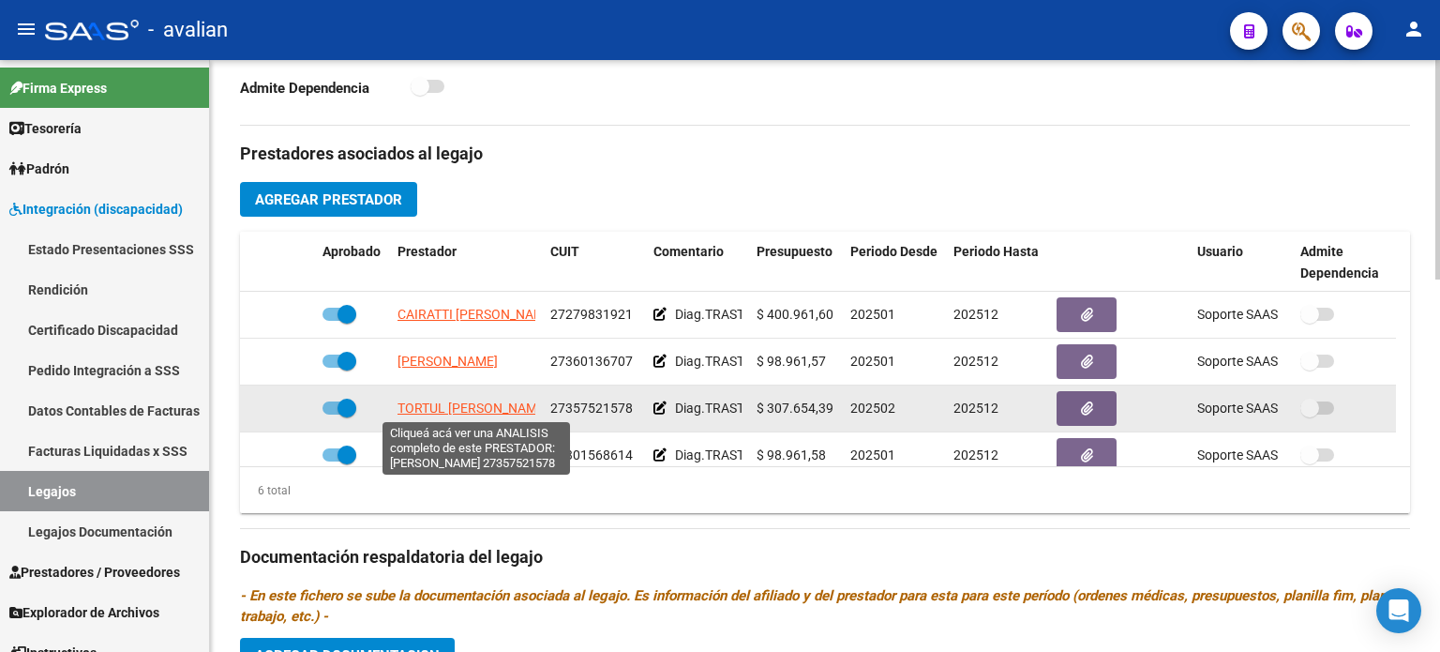
click at [480, 404] on span "TORTUL [PERSON_NAME]" at bounding box center [473, 407] width 151 height 15
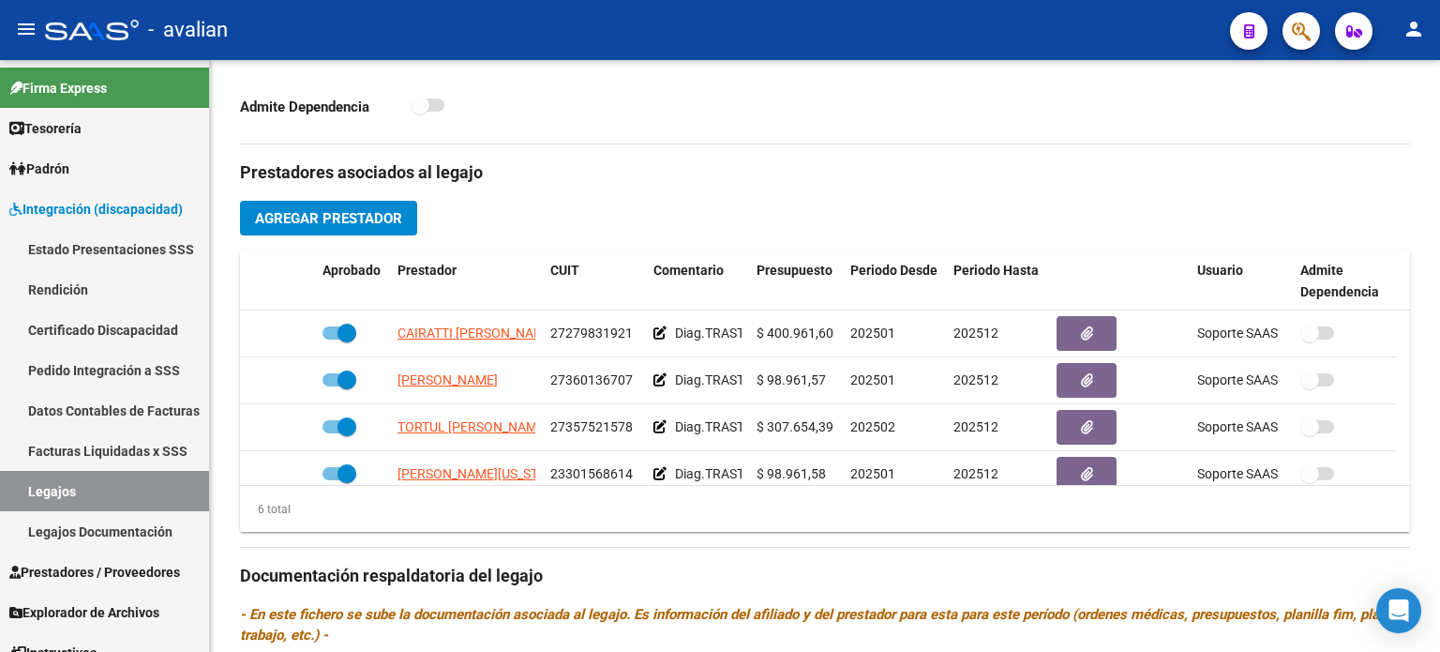
scroll to position [563, 0]
